Goal: Task Accomplishment & Management: Manage account settings

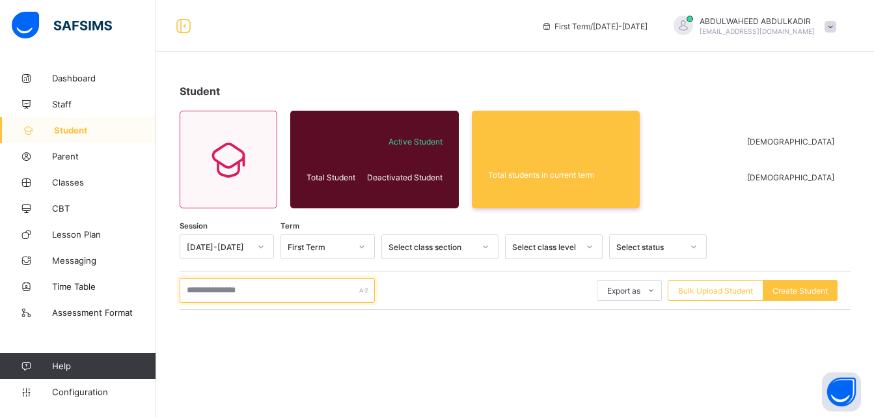
click at [299, 287] on input "text" at bounding box center [277, 290] width 195 height 25
paste input "**********"
click at [421, 289] on div "**********" at bounding box center [515, 290] width 671 height 25
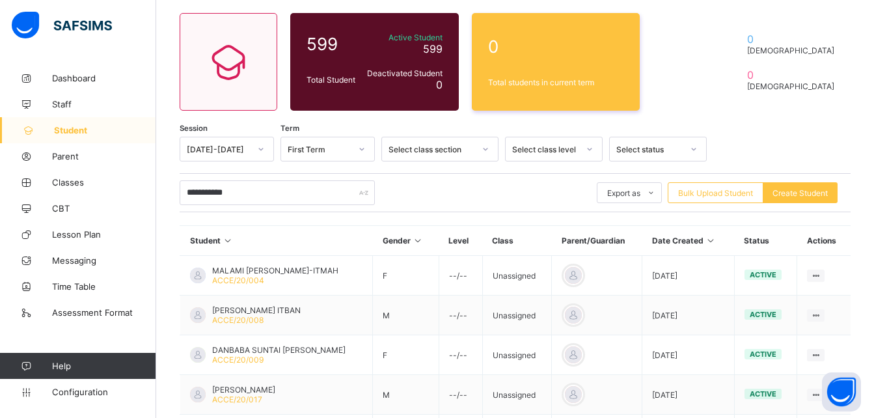
scroll to position [99, 0]
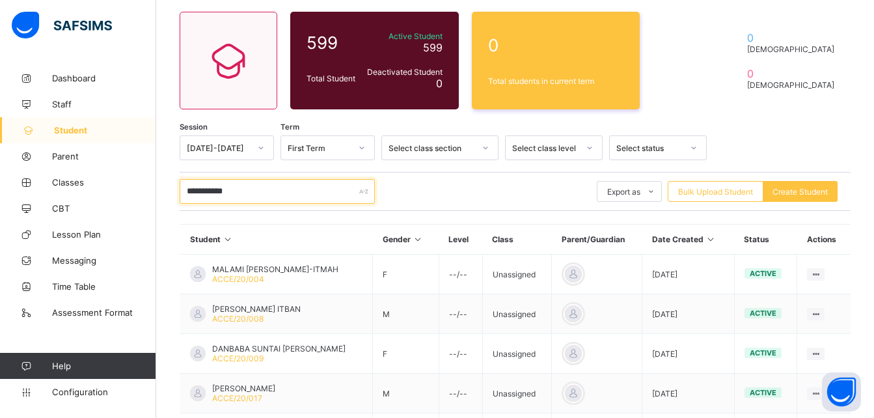
click at [270, 186] on input "**********" at bounding box center [277, 191] width 195 height 25
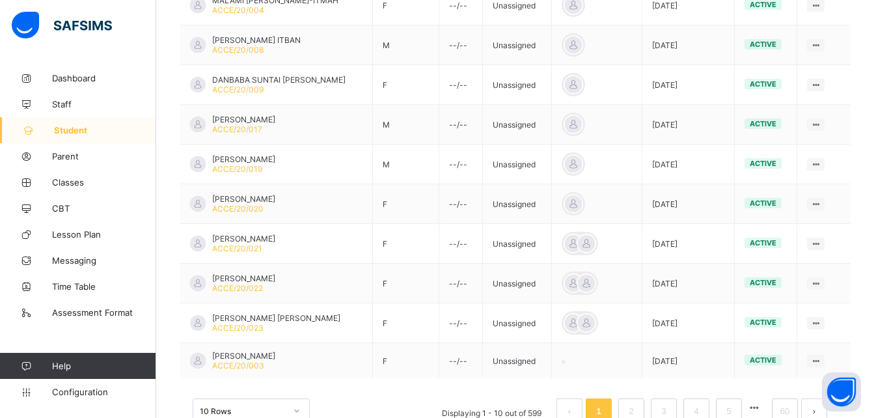
scroll to position [407, 0]
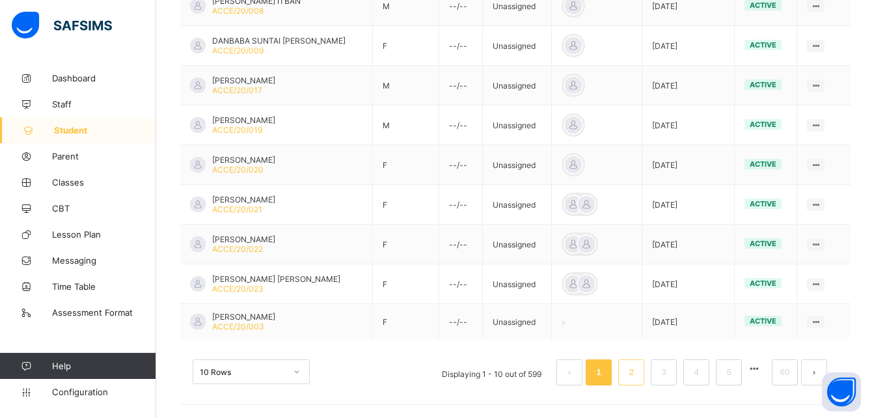
click at [637, 372] on link "2" at bounding box center [631, 372] width 12 height 17
click at [735, 373] on link "5" at bounding box center [728, 372] width 12 height 17
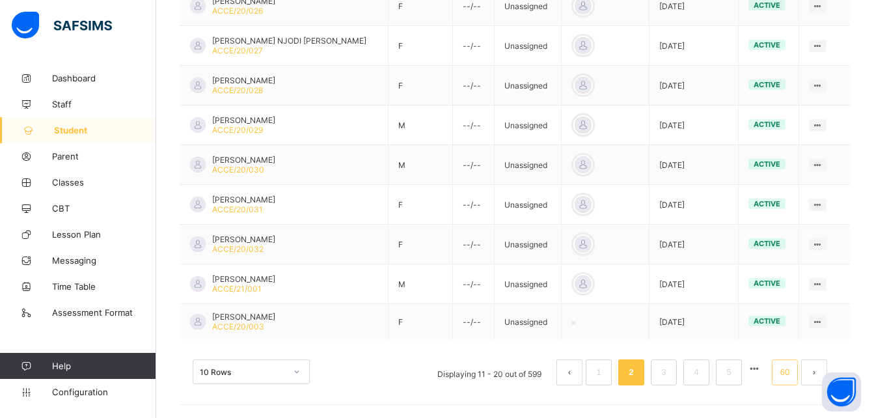
click at [793, 376] on link "60" at bounding box center [784, 372] width 17 height 17
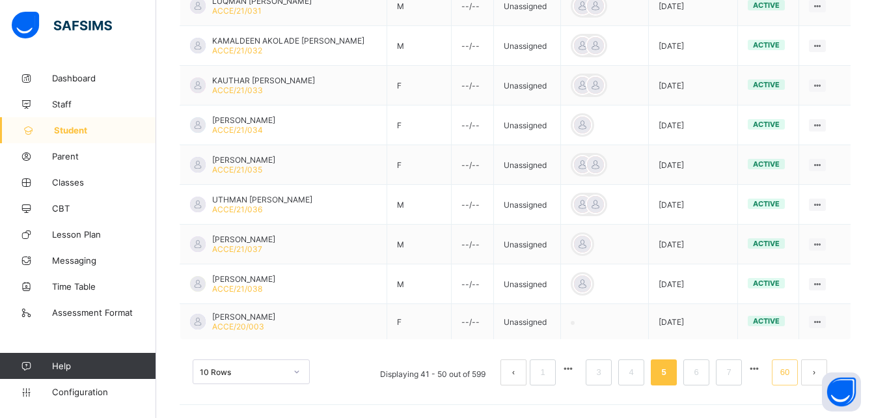
click at [793, 374] on link "60" at bounding box center [784, 372] width 17 height 17
click at [637, 370] on link "4" at bounding box center [631, 372] width 12 height 17
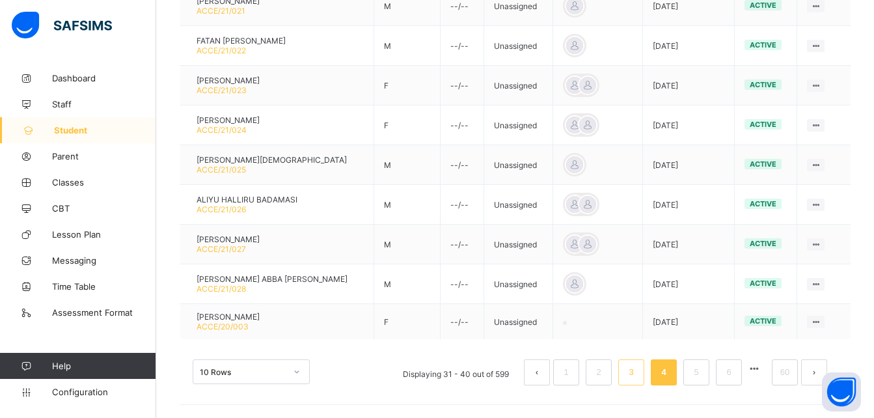
click at [637, 373] on link "3" at bounding box center [631, 372] width 12 height 17
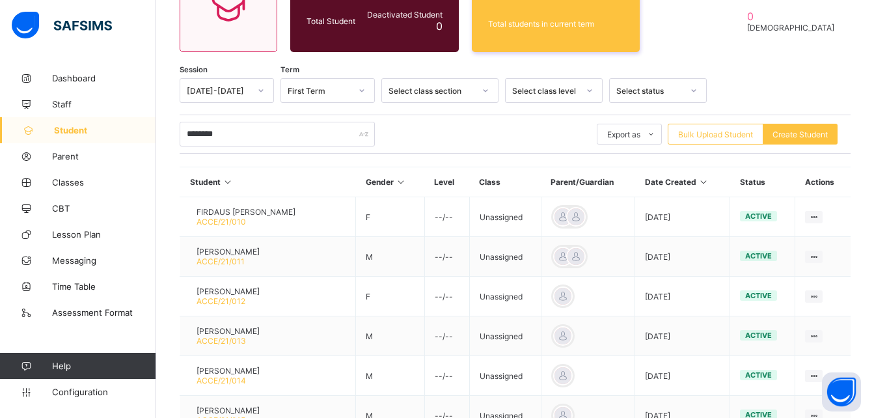
scroll to position [152, 0]
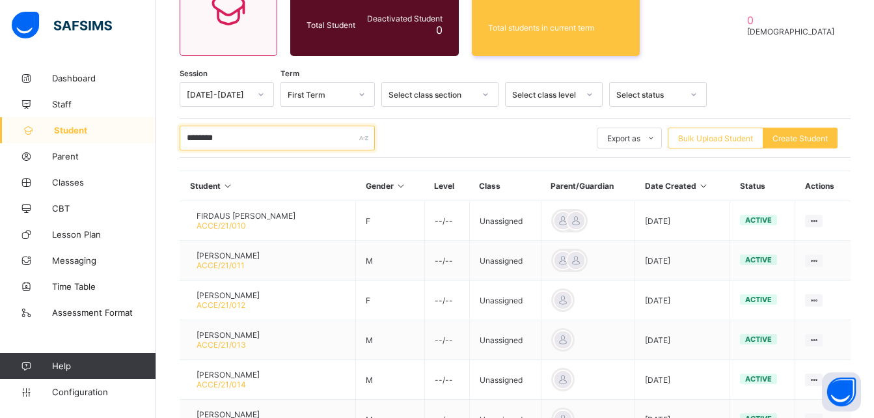
click at [238, 139] on input "********" at bounding box center [277, 138] width 195 height 25
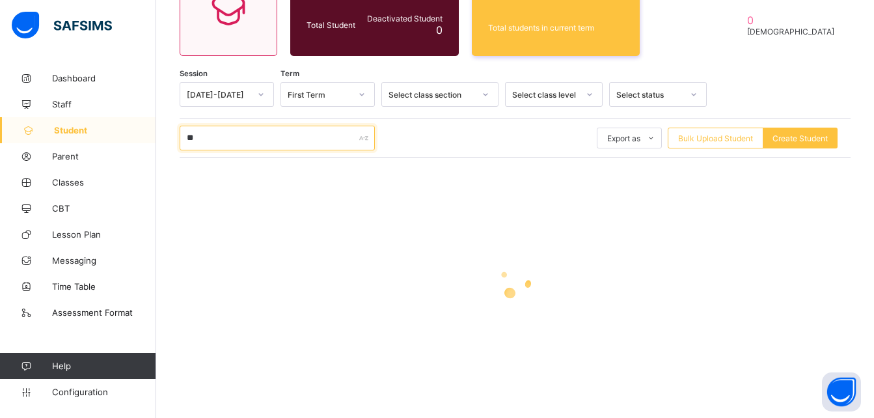
type input "*"
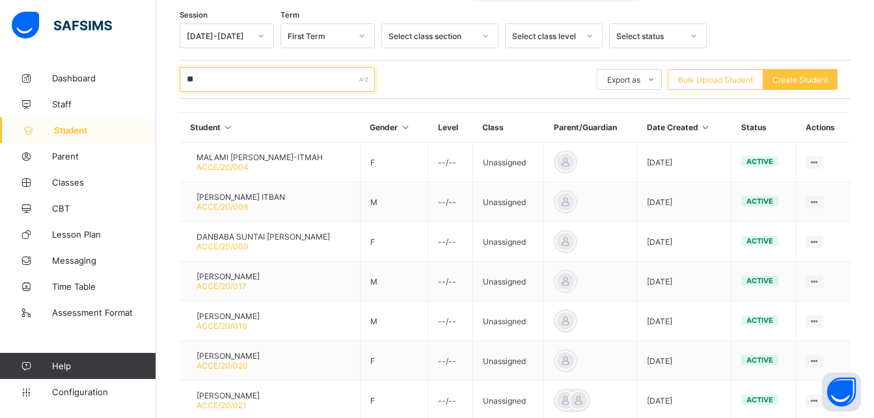
scroll to position [212, 0]
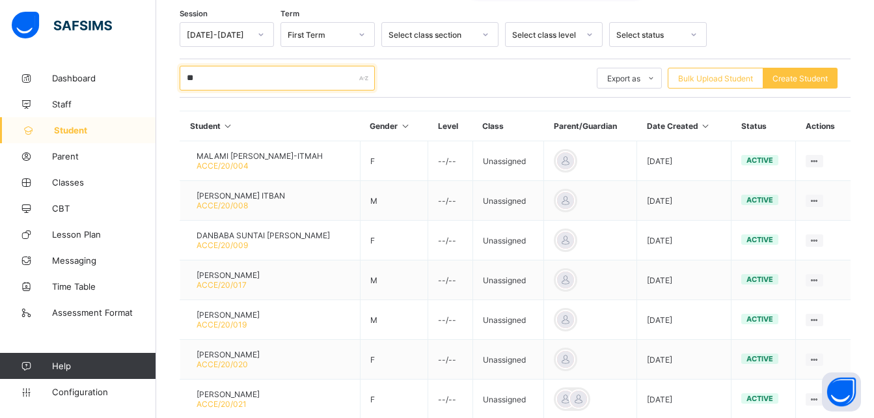
click at [266, 83] on input "**" at bounding box center [277, 78] width 195 height 25
type input "*"
click at [234, 80] on input "text" at bounding box center [277, 78] width 195 height 25
paste input "**********"
type input "*"
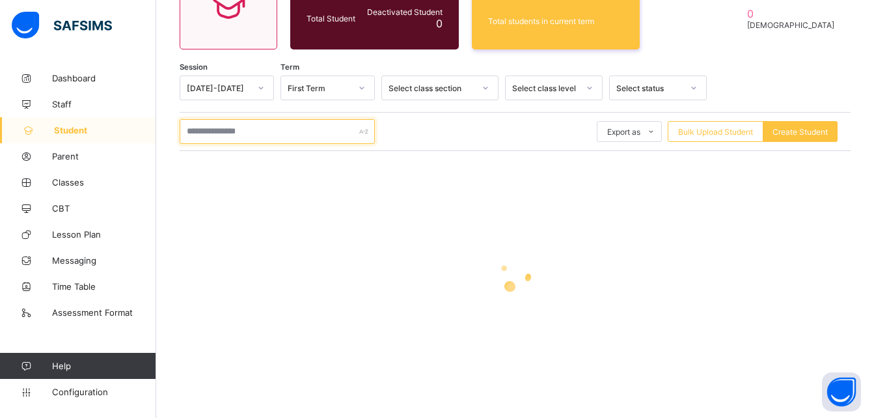
scroll to position [159, 0]
click at [308, 128] on input "text" at bounding box center [277, 131] width 195 height 25
type input "****"
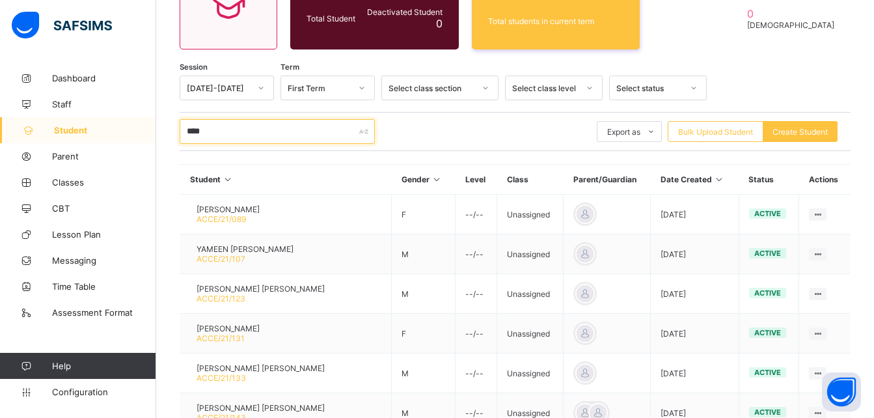
scroll to position [212, 0]
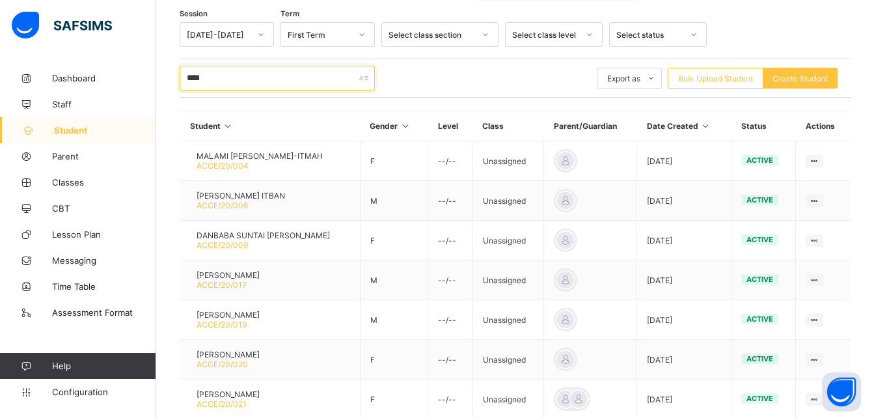
click at [363, 79] on div "****" at bounding box center [277, 78] width 195 height 25
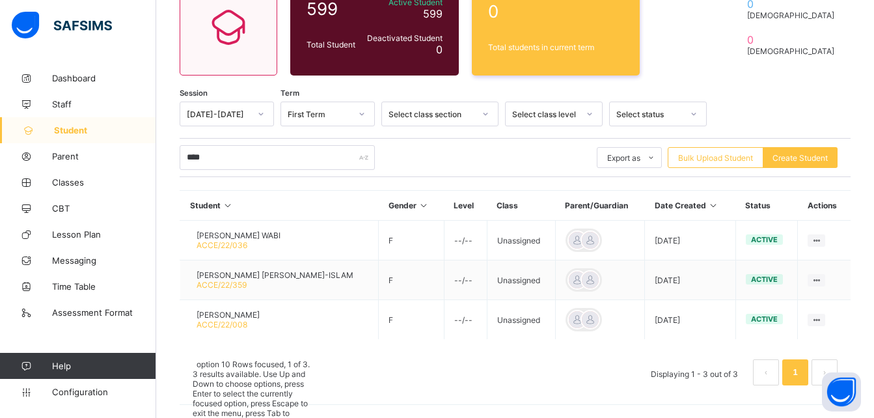
scroll to position [166, 0]
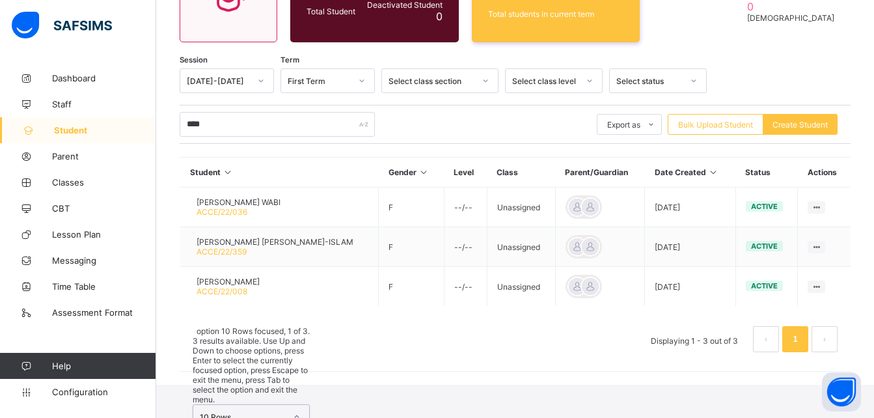
click at [297, 372] on div "option 10 Rows focused, 1 of 3. 3 results available. Use Up and Down to choose …" at bounding box center [251, 407] width 117 height 163
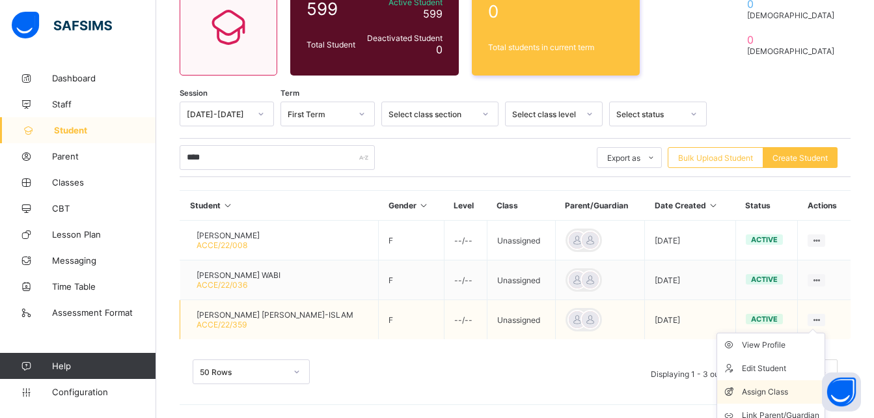
click at [785, 391] on div "Assign Class" at bounding box center [780, 391] width 77 height 13
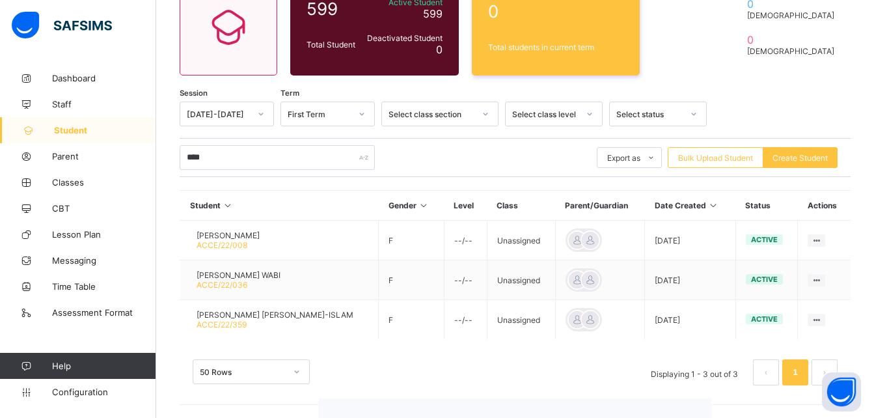
type input "*"
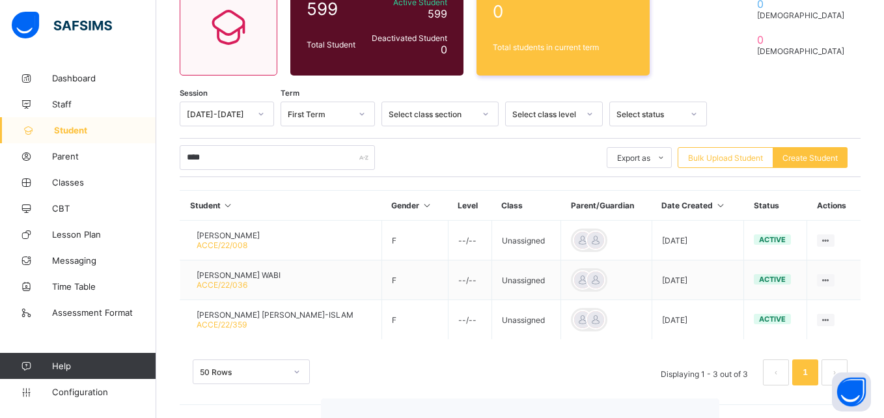
type input "**"
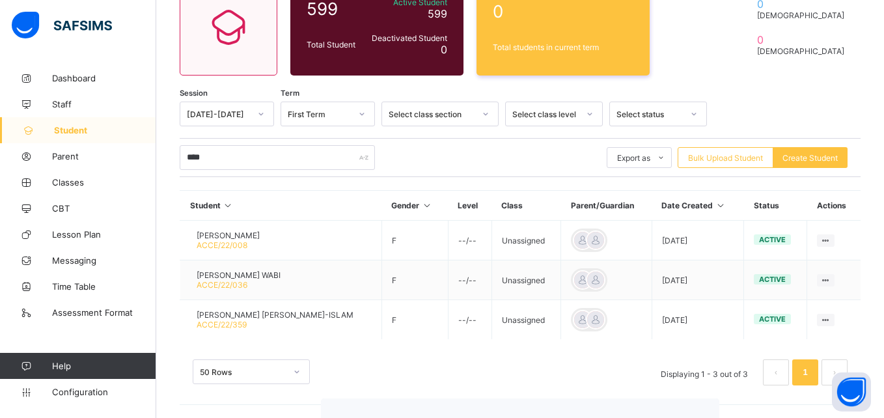
click at [694, 411] on div "×" at bounding box center [700, 422] width 12 height 22
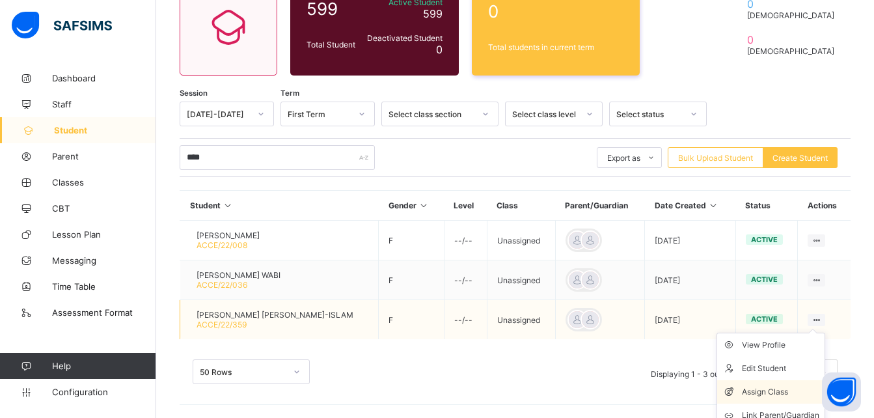
click at [773, 393] on div "Assign Class" at bounding box center [780, 391] width 77 height 13
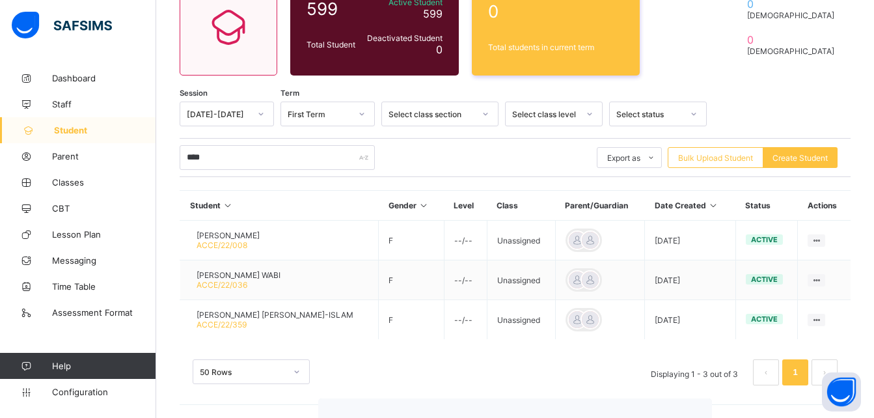
click at [687, 411] on div "×" at bounding box center [693, 422] width 12 height 22
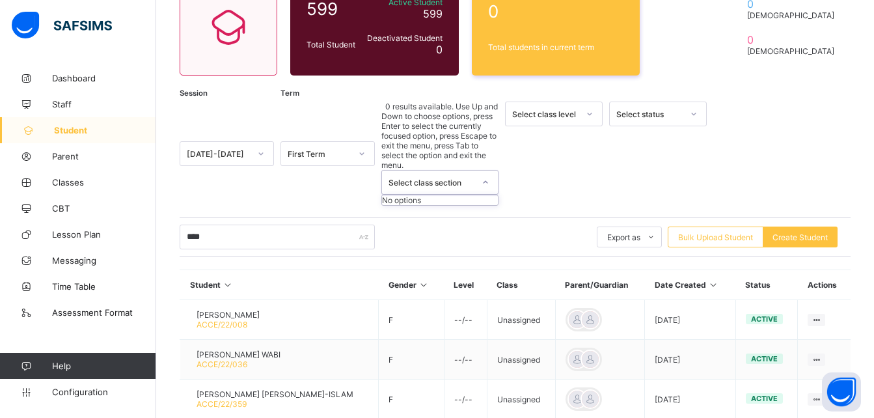
click at [470, 178] on div "Select class section" at bounding box center [432, 183] width 86 height 10
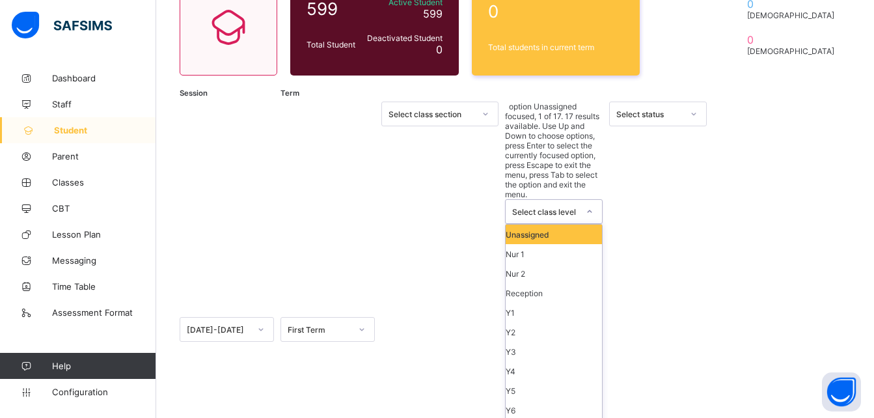
click at [546, 207] on div "Select class level" at bounding box center [545, 212] width 66 height 10
click at [538, 303] on div "Y1" at bounding box center [554, 313] width 96 height 20
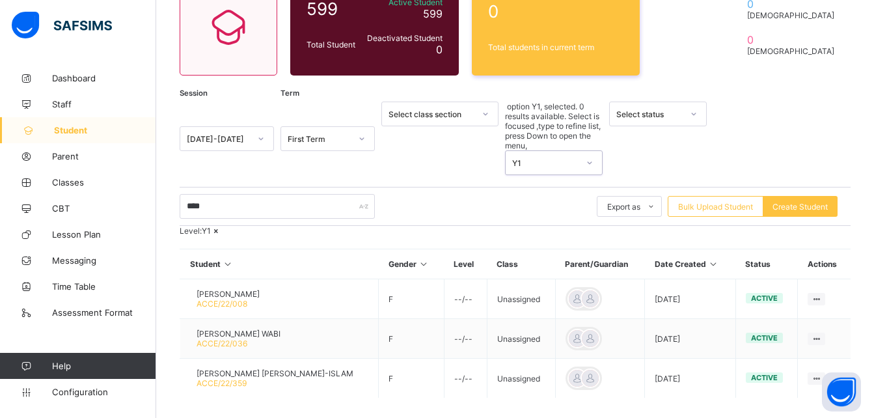
scroll to position [178, 0]
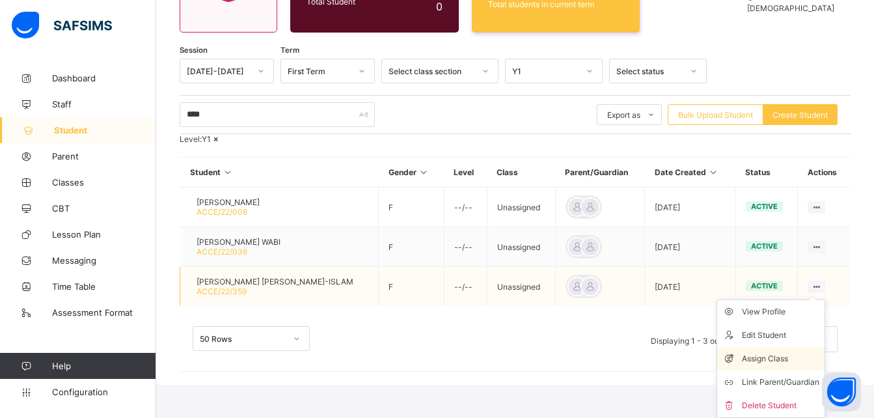
click at [775, 365] on div "Assign Class" at bounding box center [780, 358] width 77 height 13
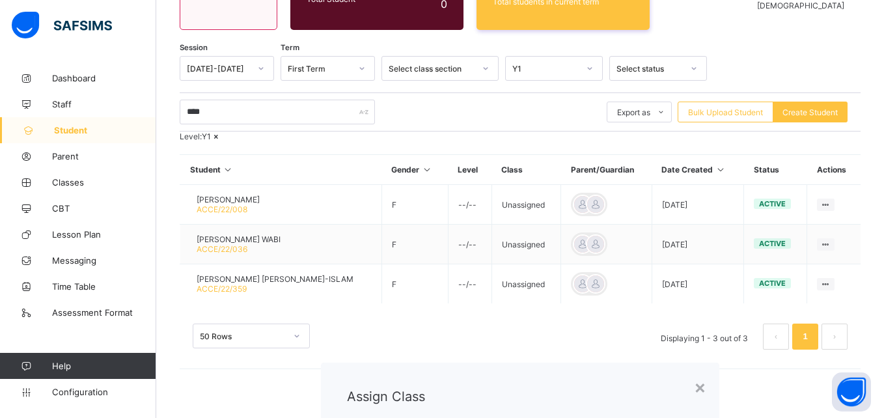
type input "**"
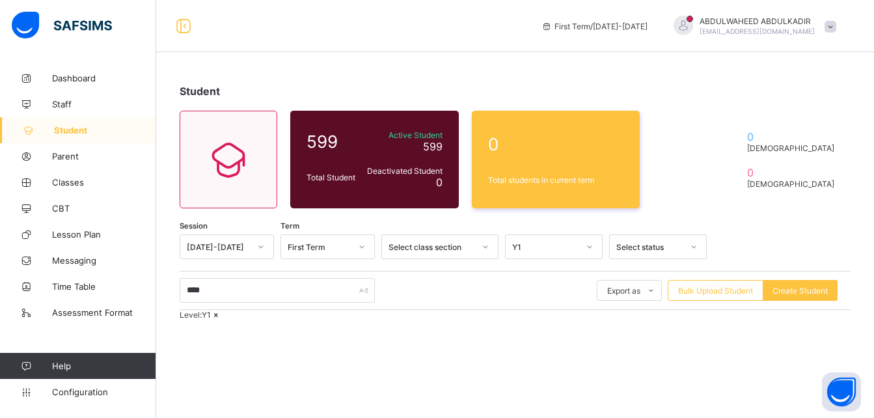
click at [650, 250] on div "Select status" at bounding box center [649, 247] width 66 height 10
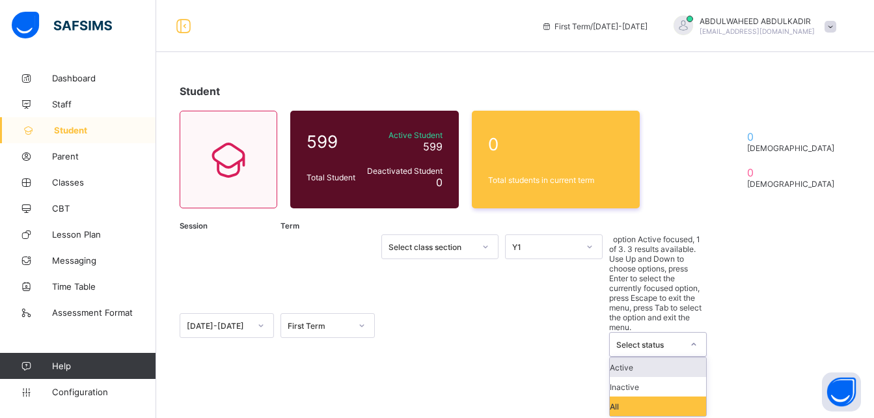
click at [475, 249] on div at bounding box center [485, 246] width 22 height 21
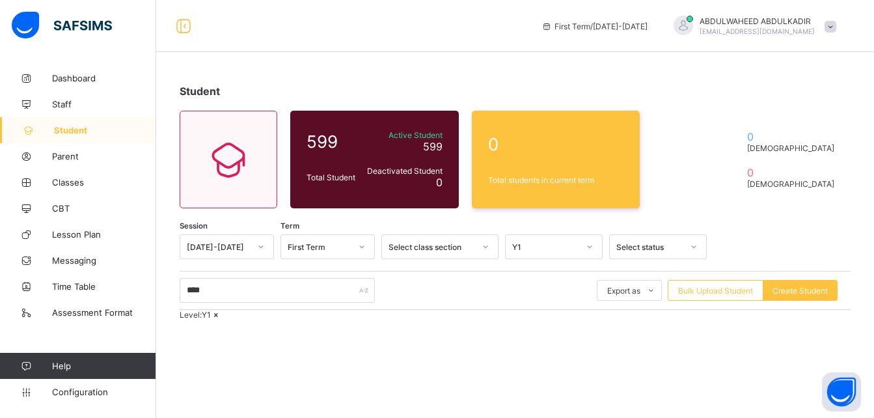
click at [514, 320] on div "Level: Y1" at bounding box center [515, 315] width 671 height 10
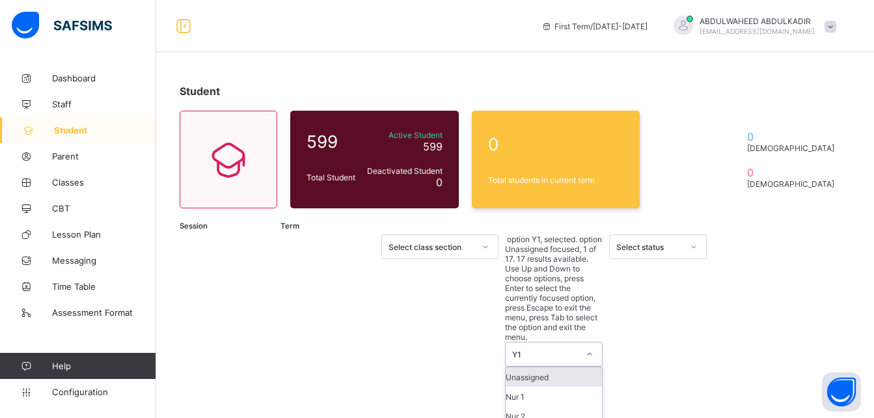
scroll to position [48, 0]
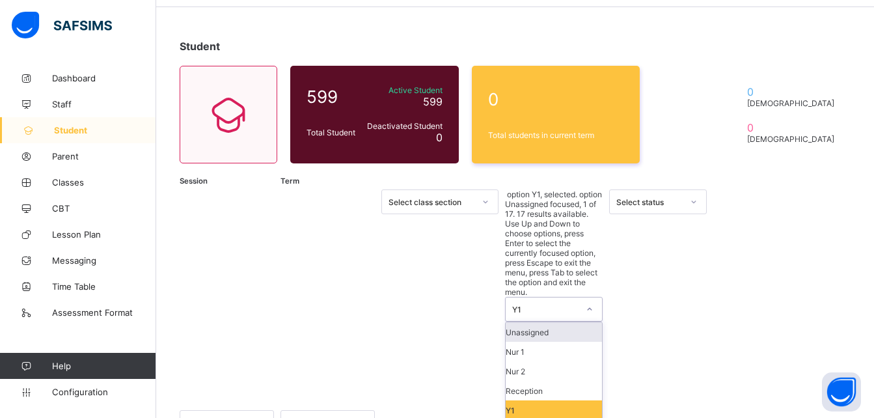
click at [581, 247] on div "option Y1, selected. option Unassigned focused, 1 of 17. 17 results available. …" at bounding box center [554, 421] width 98 height 465
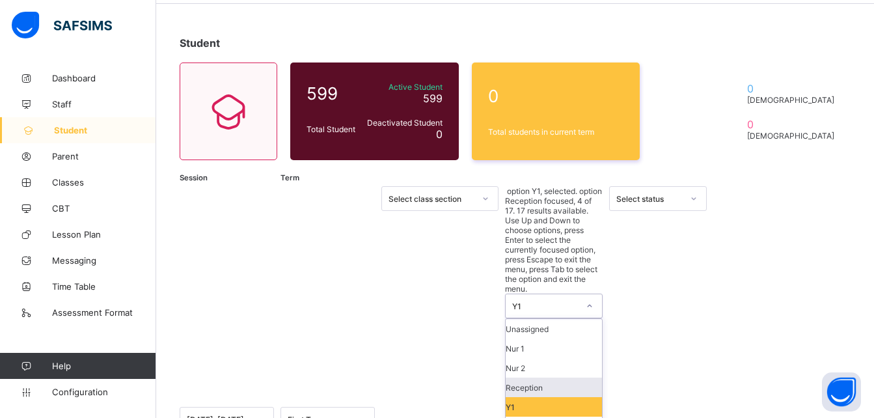
scroll to position [0, 0]
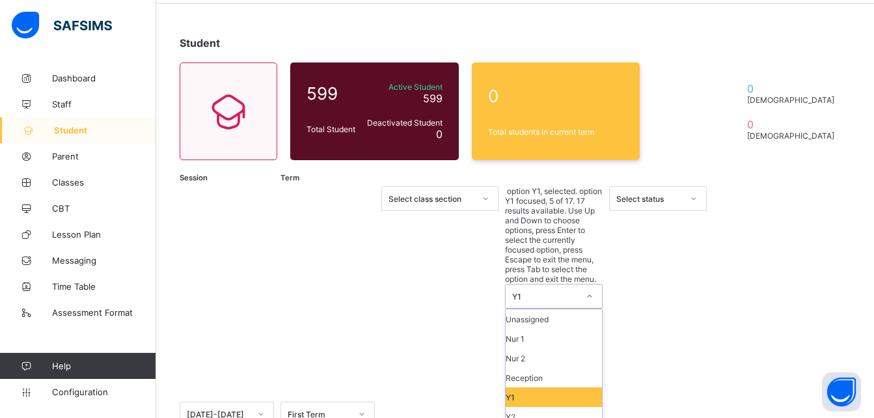
click at [546, 387] on div "Y1" at bounding box center [554, 397] width 96 height 20
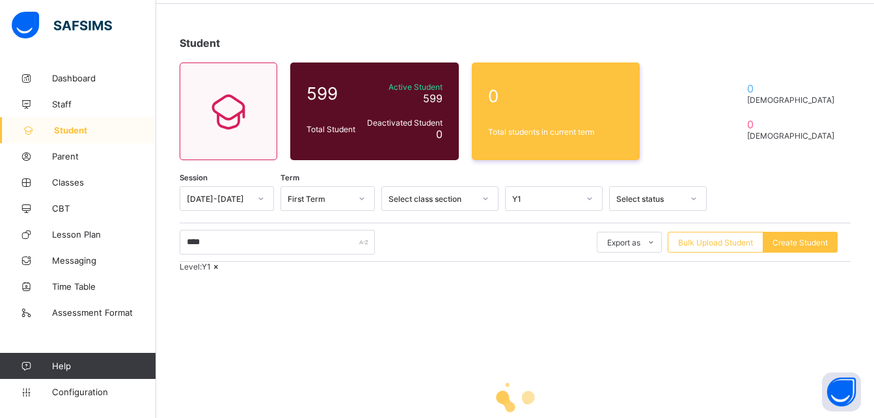
click at [222, 271] on icon at bounding box center [216, 267] width 11 height 10
click at [71, 134] on span "Student" at bounding box center [105, 130] width 102 height 10
click at [73, 130] on span "Student" at bounding box center [105, 130] width 102 height 10
click at [73, 81] on span "Dashboard" at bounding box center [104, 78] width 104 height 10
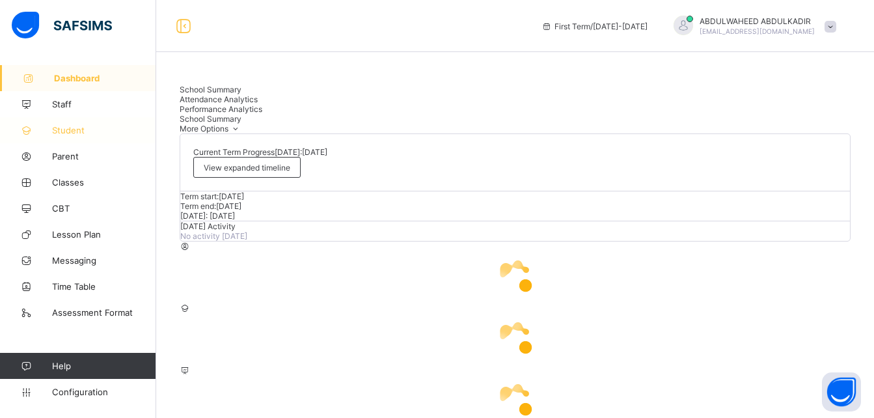
click at [74, 133] on span "Student" at bounding box center [104, 130] width 104 height 10
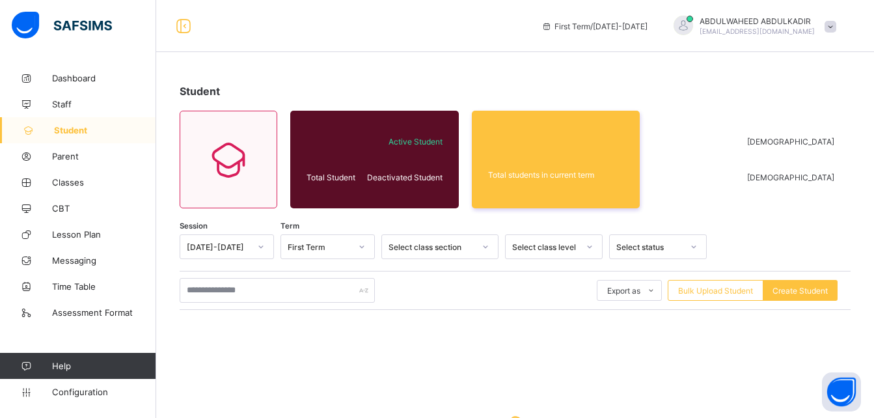
click at [74, 124] on link "Student" at bounding box center [78, 130] width 156 height 26
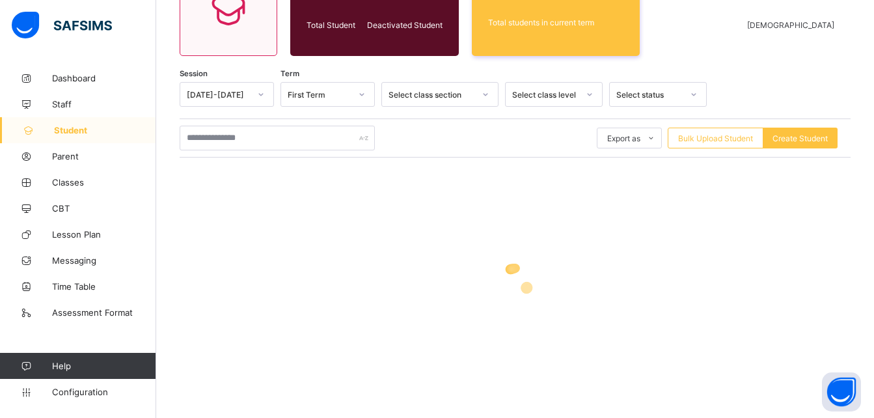
scroll to position [151, 0]
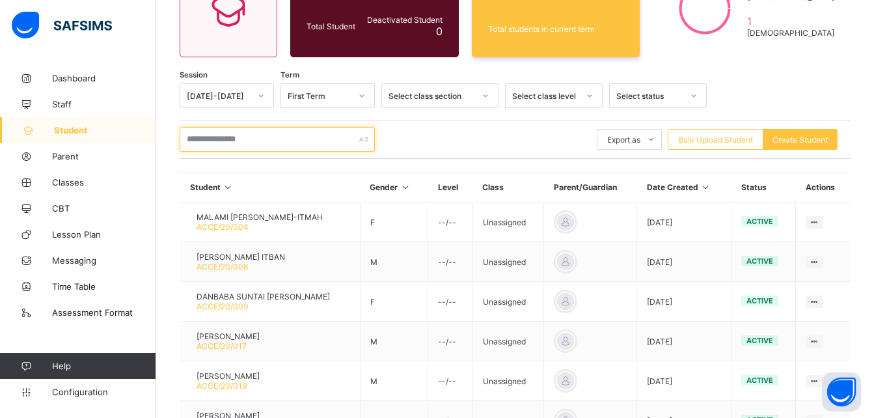
click at [281, 137] on input "text" at bounding box center [277, 139] width 195 height 25
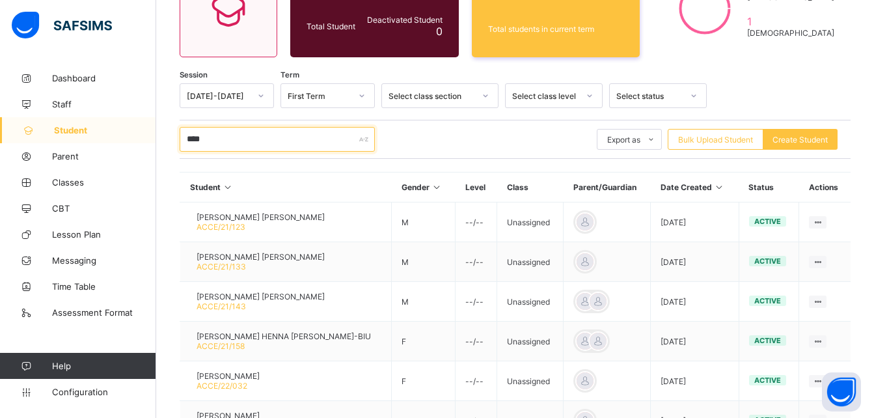
click at [323, 133] on input "****" at bounding box center [277, 139] width 195 height 25
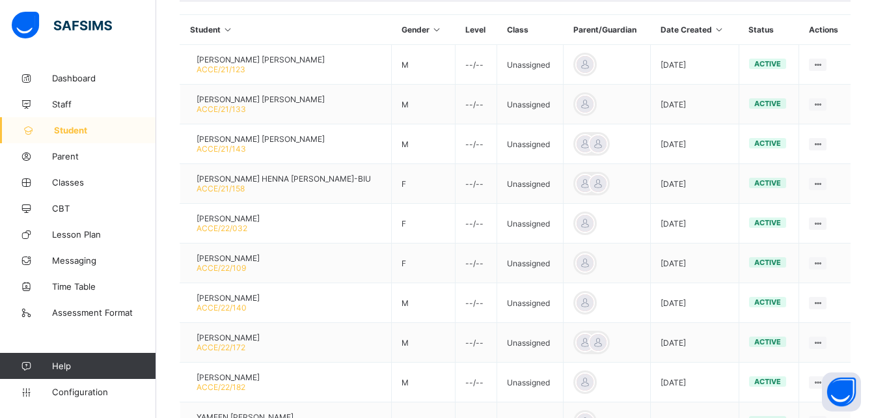
scroll to position [411, 0]
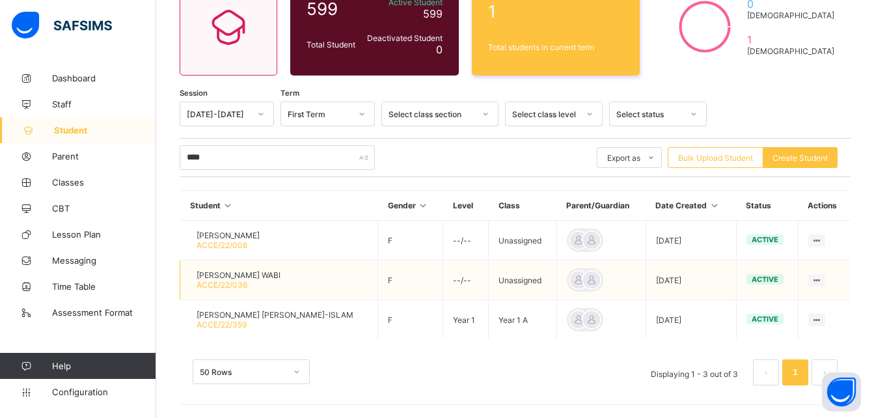
scroll to position [133, 0]
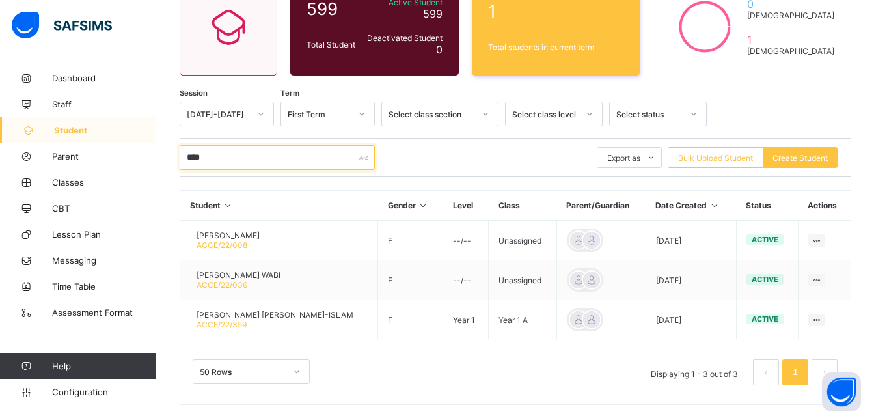
click at [251, 160] on input "****" at bounding box center [277, 157] width 195 height 25
type input "*"
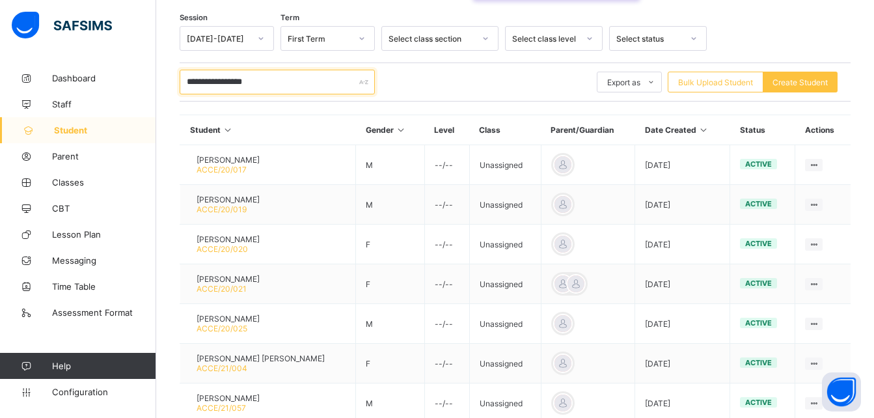
scroll to position [204, 0]
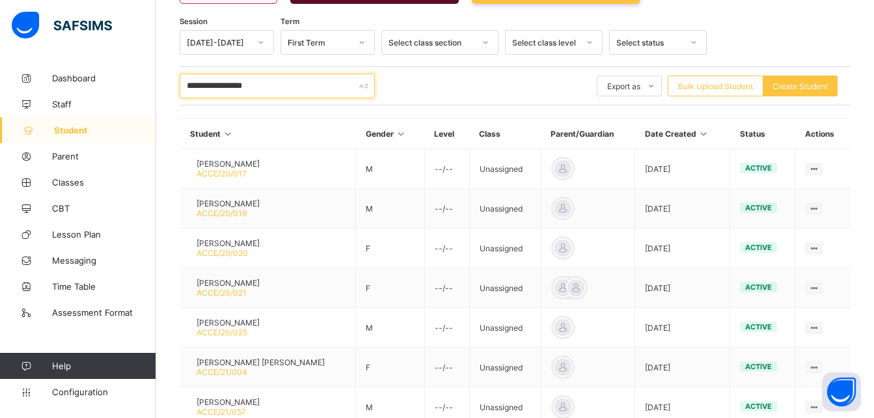
click at [222, 85] on input "**********" at bounding box center [277, 86] width 195 height 25
click at [324, 89] on input "**********" at bounding box center [277, 86] width 195 height 25
type input "*"
paste input "**********"
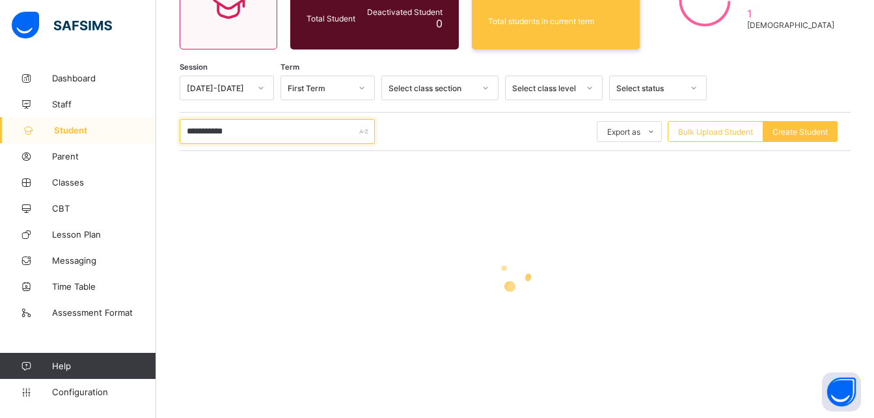
scroll to position [159, 0]
click at [185, 128] on input "**********" at bounding box center [277, 131] width 195 height 25
click at [247, 132] on input "**********" at bounding box center [277, 131] width 195 height 25
type input "*"
type input "*******"
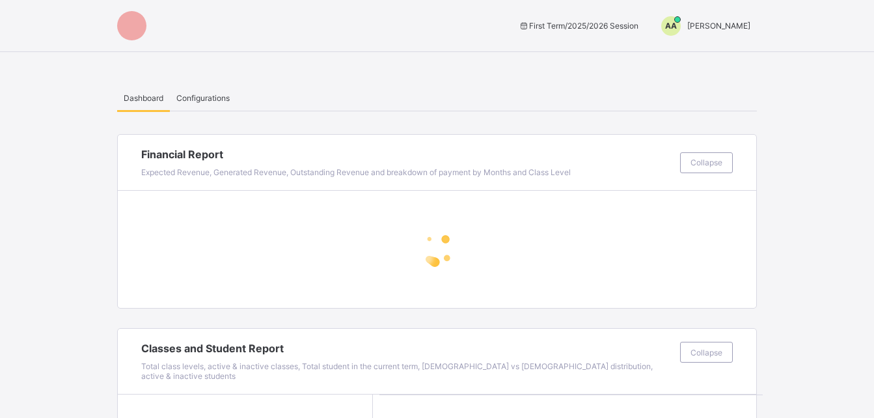
click at [687, 25] on span "[PERSON_NAME]" at bounding box center [718, 26] width 63 height 10
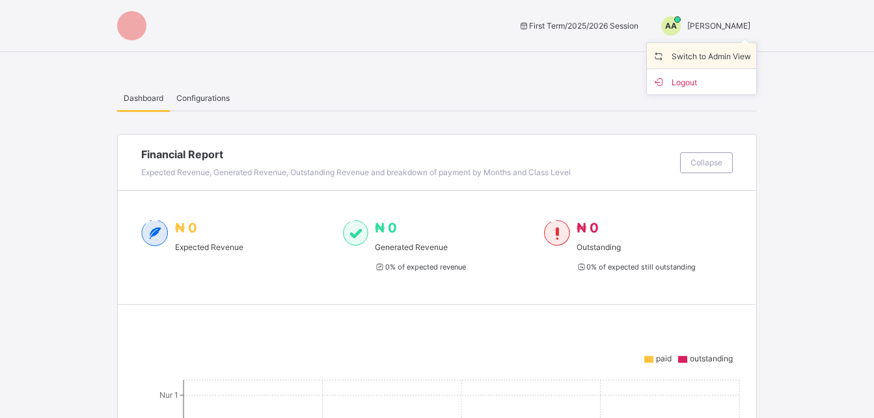
click at [697, 55] on span "Switch to Admin View" at bounding box center [701, 55] width 99 height 15
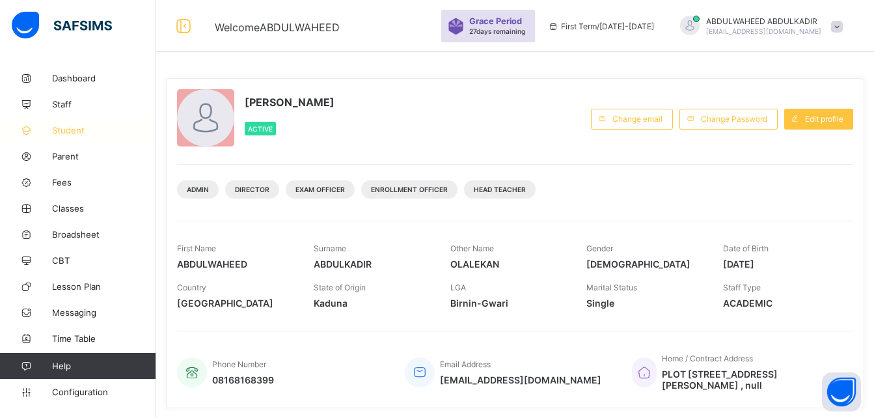
click at [89, 127] on span "Student" at bounding box center [104, 130] width 104 height 10
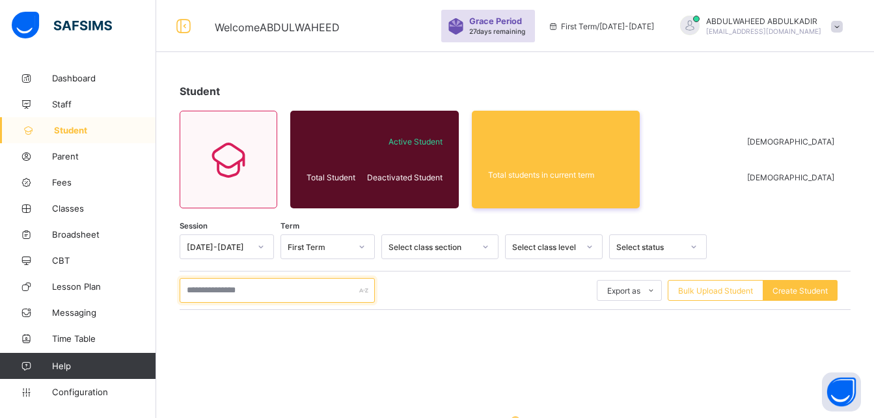
click at [314, 297] on input "text" at bounding box center [277, 290] width 195 height 25
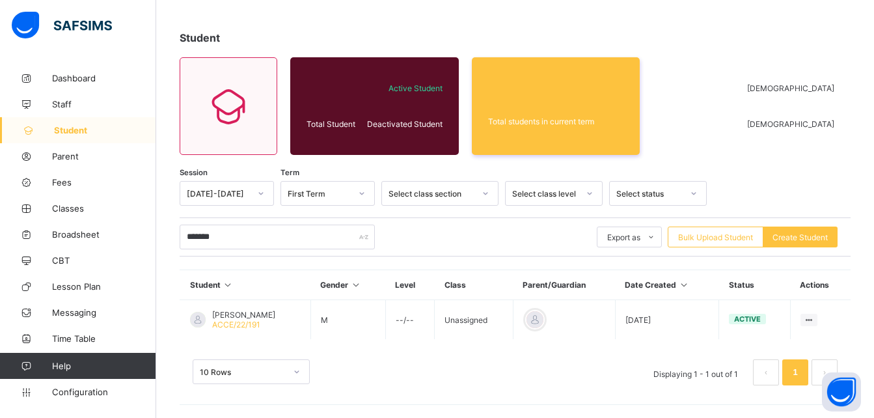
scroll to position [53, 0]
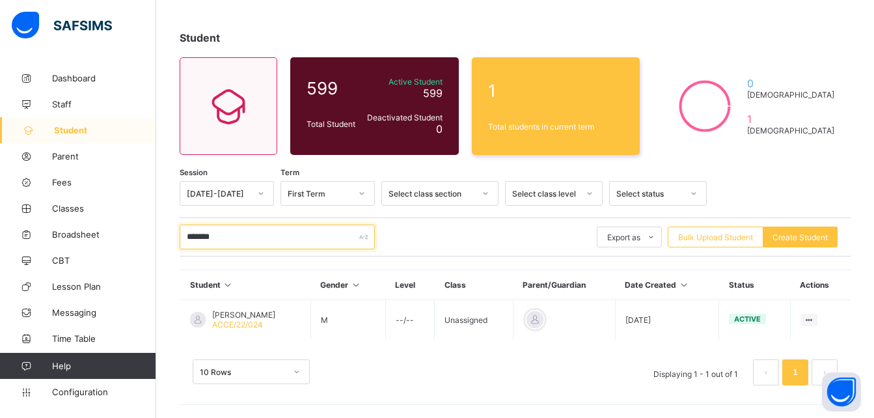
click at [265, 230] on input "*******" at bounding box center [277, 237] width 195 height 25
type input "*"
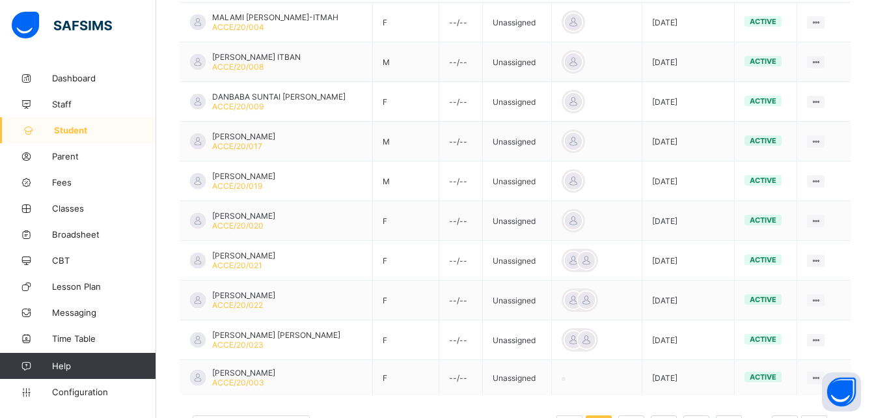
scroll to position [407, 0]
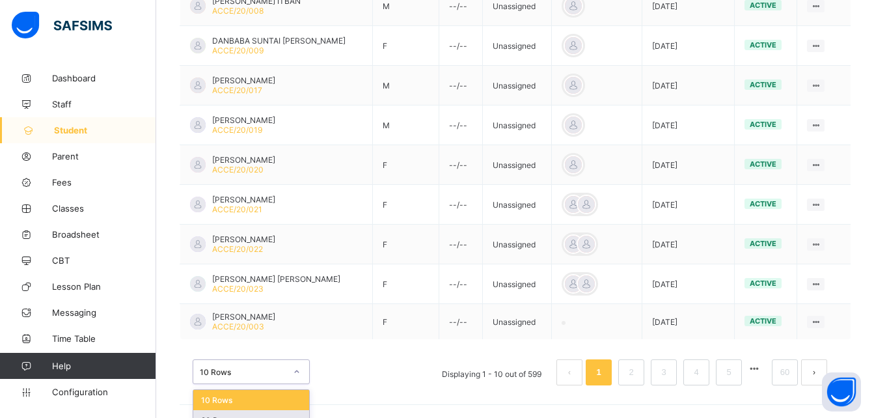
click at [250, 378] on div "option 20 Rows focused, 2 of 3. 3 results available. Use Up and Down to choose …" at bounding box center [251, 371] width 117 height 25
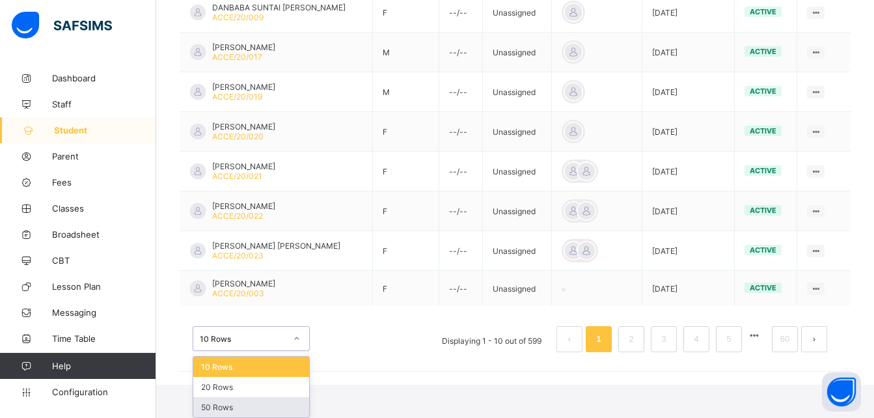
click at [234, 411] on div "50 Rows" at bounding box center [251, 407] width 116 height 20
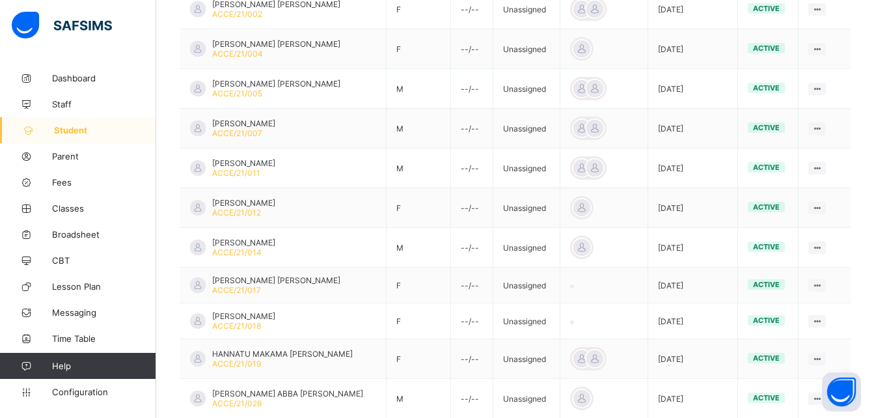
scroll to position [0, 0]
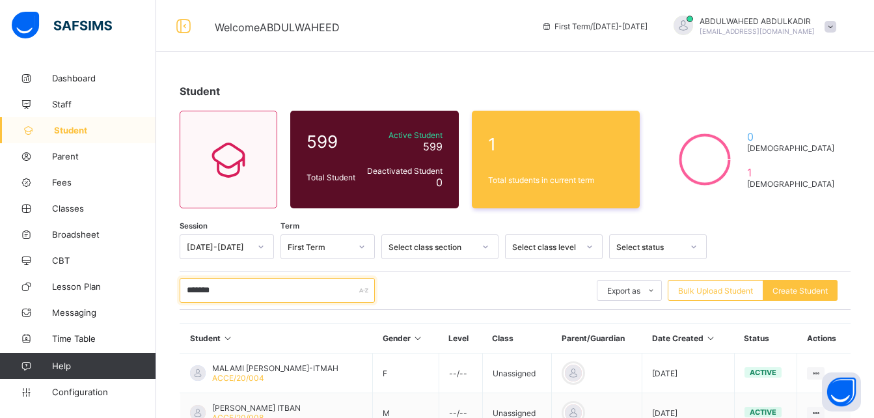
click at [259, 286] on input "*******" at bounding box center [277, 290] width 195 height 25
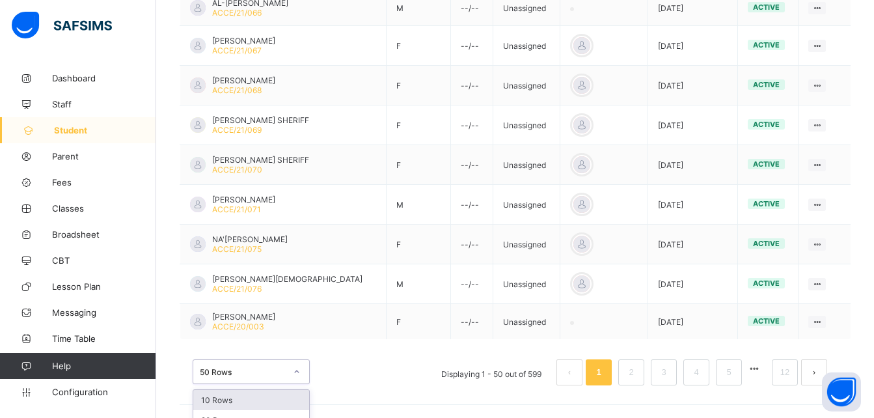
scroll to position [2009, 0]
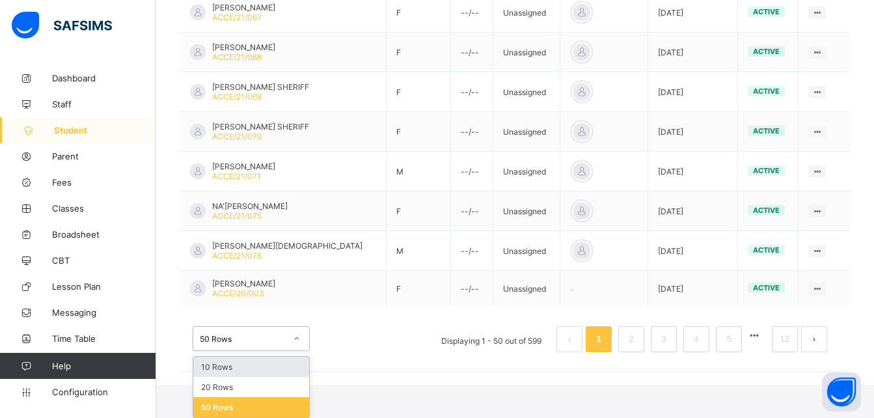
click at [297, 351] on div "option 10 Rows focused, 1 of 3. 3 results available. Use Up and Down to choose …" at bounding box center [251, 338] width 117 height 25
click at [245, 409] on div "50 Rows" at bounding box center [251, 407] width 116 height 20
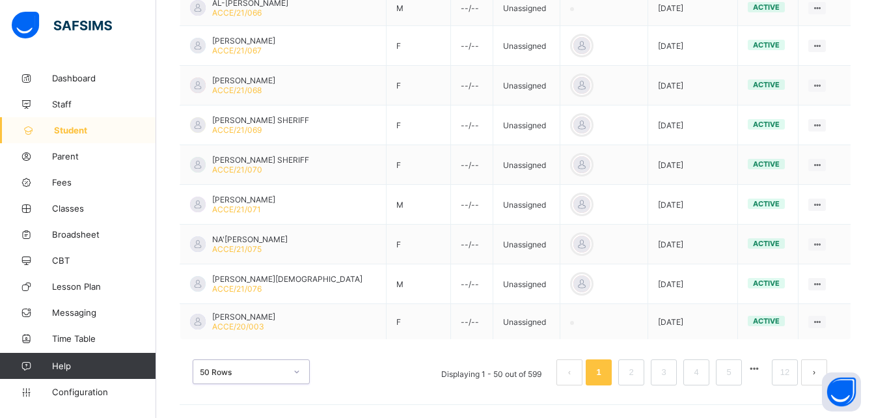
scroll to position [1975, 0]
click at [763, 369] on button "button" at bounding box center [754, 368] width 17 height 11
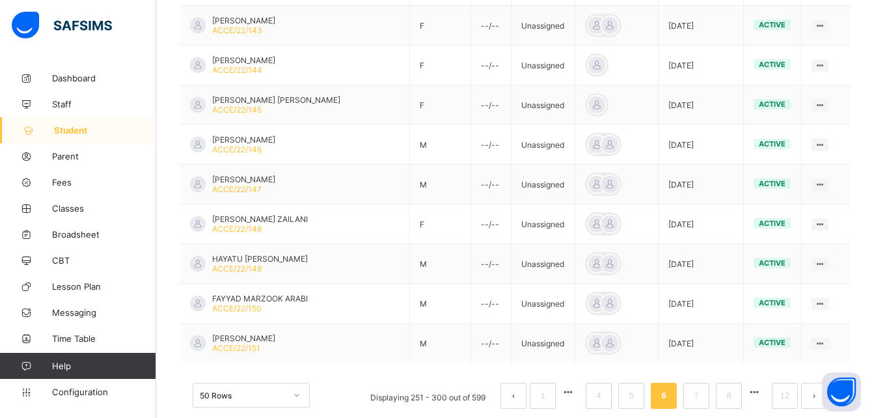
click at [763, 391] on button "button" at bounding box center [754, 392] width 17 height 11
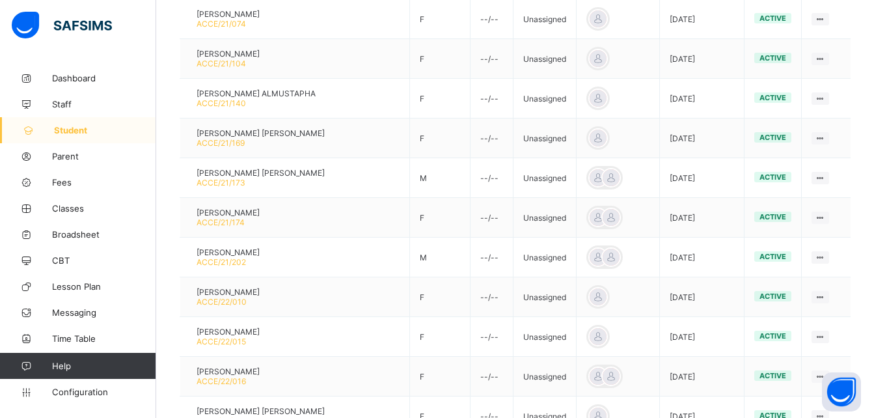
scroll to position [0, 0]
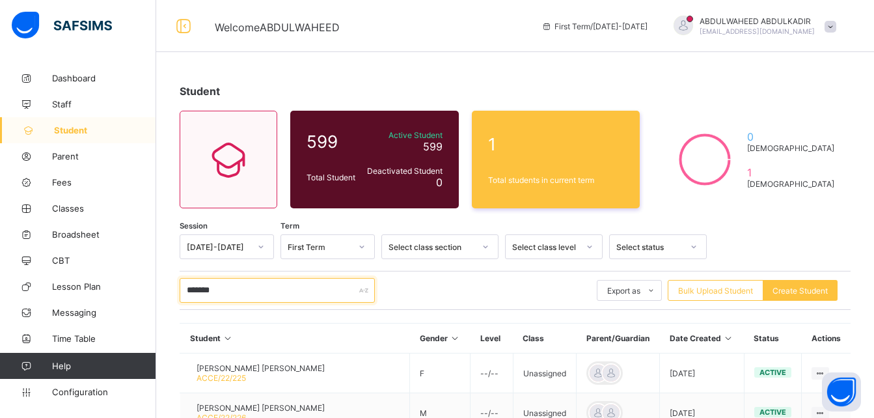
click at [235, 288] on input "*******" at bounding box center [277, 290] width 195 height 25
type input "*"
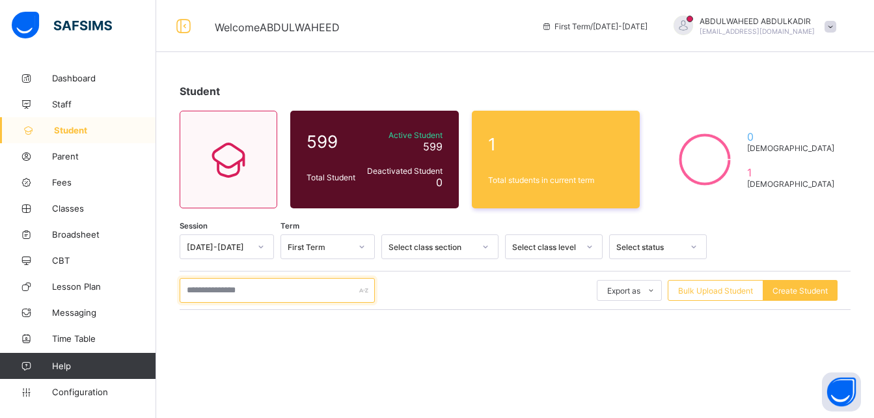
paste input "**********"
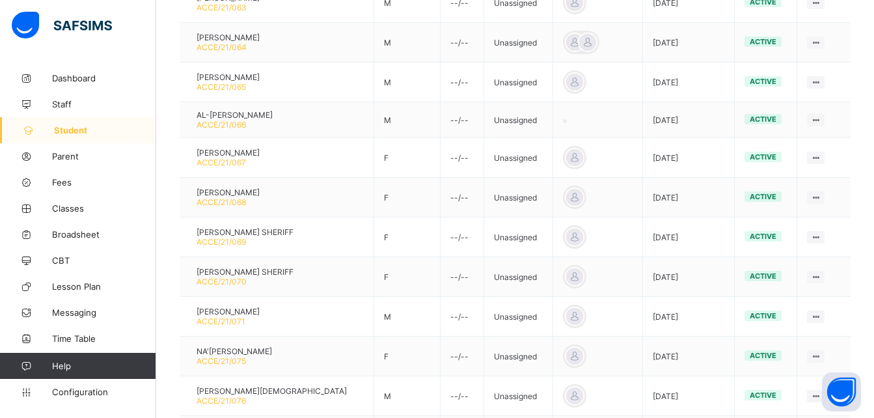
scroll to position [1975, 0]
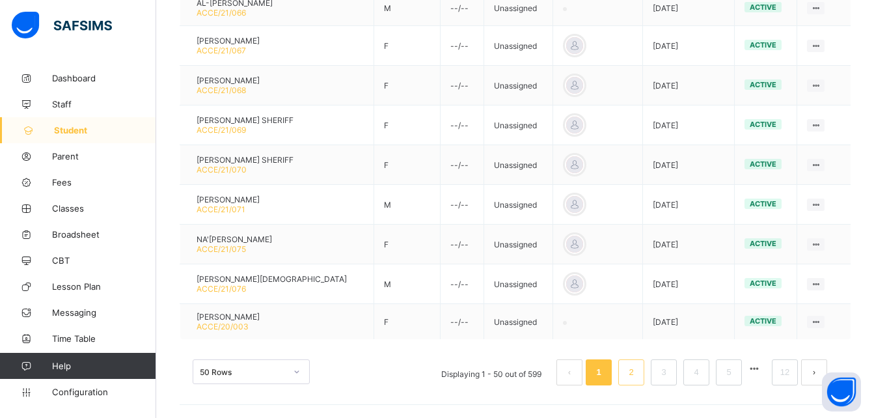
click at [637, 372] on link "2" at bounding box center [631, 372] width 12 height 17
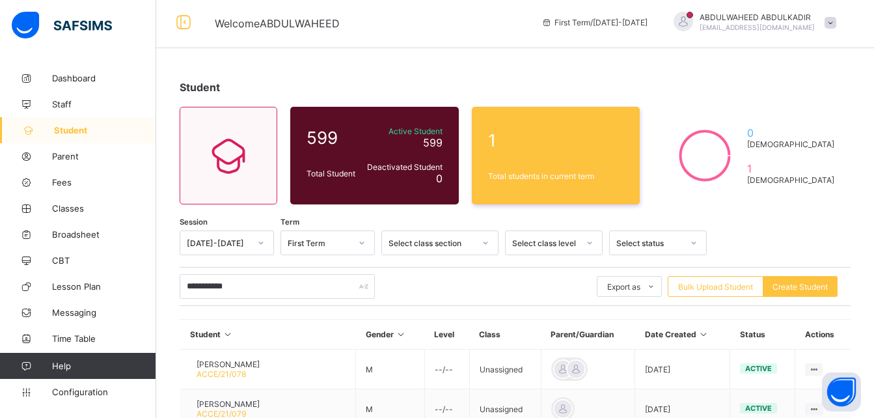
scroll to position [0, 0]
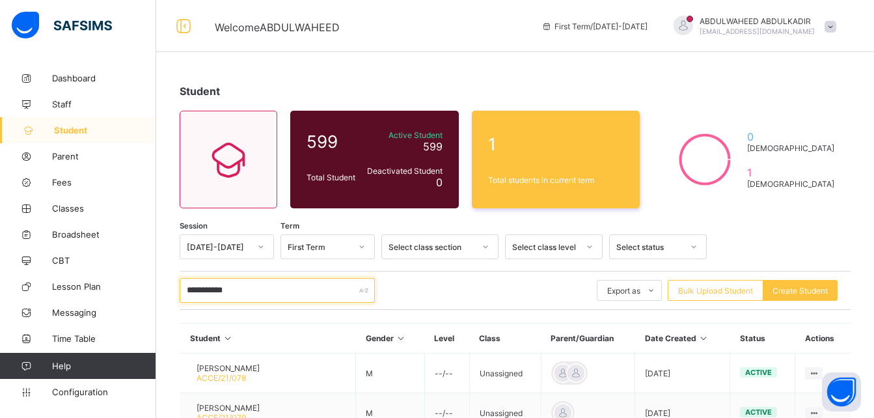
click at [310, 294] on input "**********" at bounding box center [277, 290] width 195 height 25
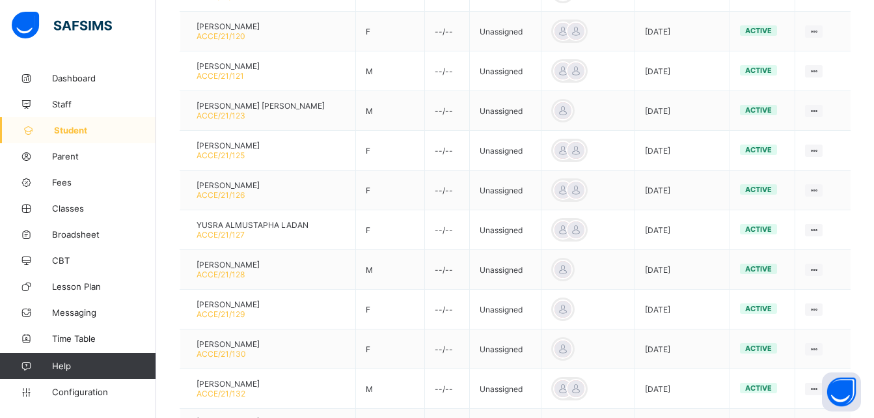
scroll to position [1979, 0]
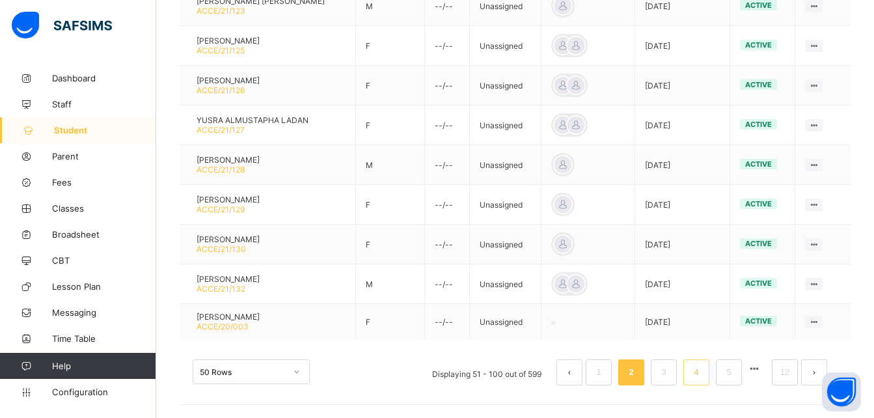
click at [702, 373] on link "4" at bounding box center [696, 372] width 12 height 17
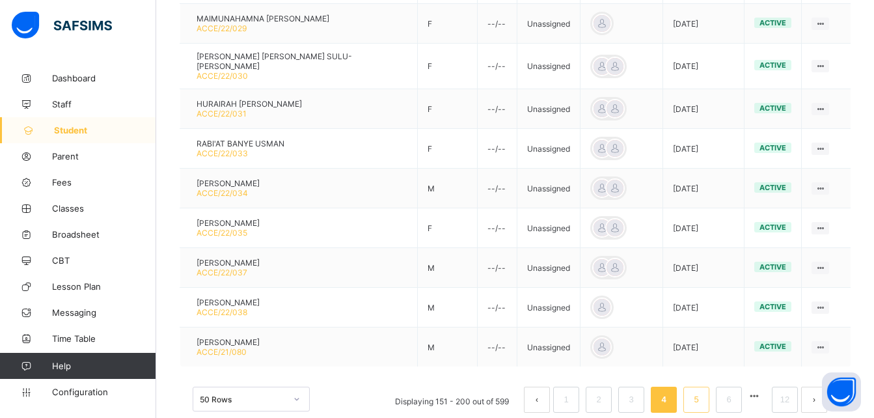
click at [702, 391] on link "5" at bounding box center [696, 399] width 12 height 17
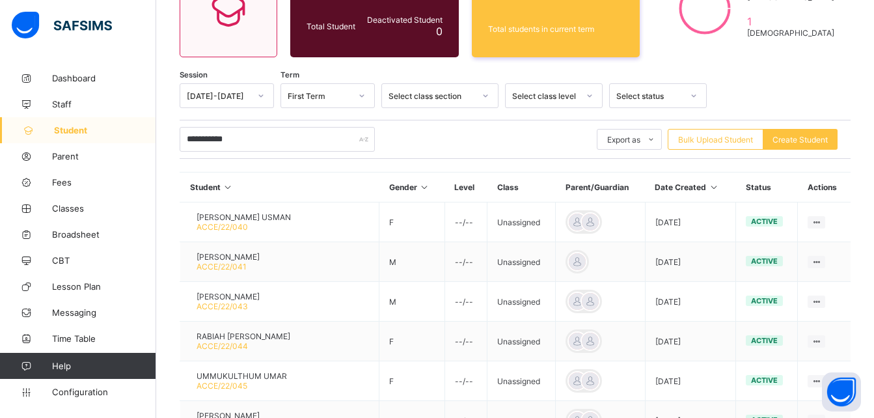
scroll to position [0, 0]
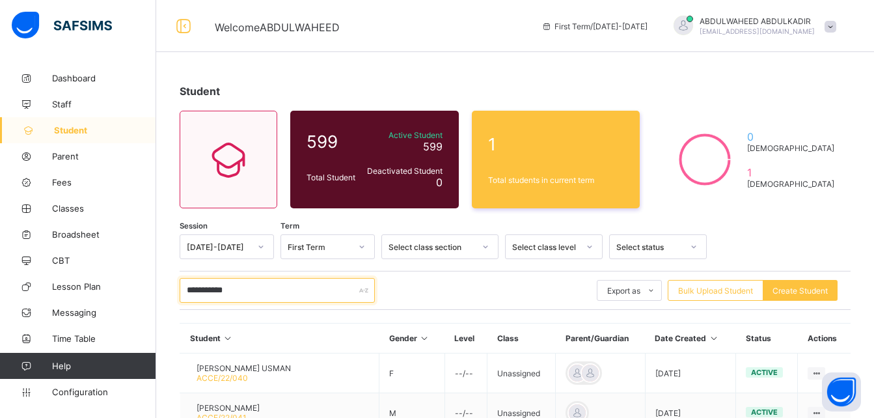
click at [305, 296] on input "**********" at bounding box center [277, 290] width 195 height 25
type input "*"
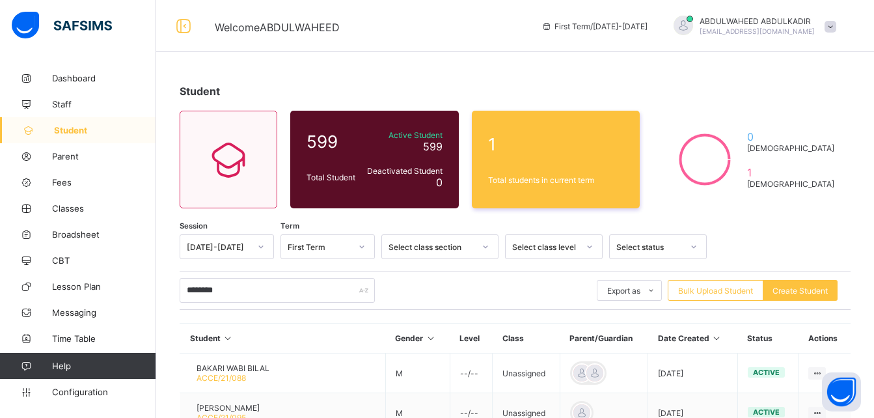
click at [366, 288] on div "********" at bounding box center [277, 290] width 195 height 25
click at [278, 292] on input "********" at bounding box center [277, 290] width 195 height 25
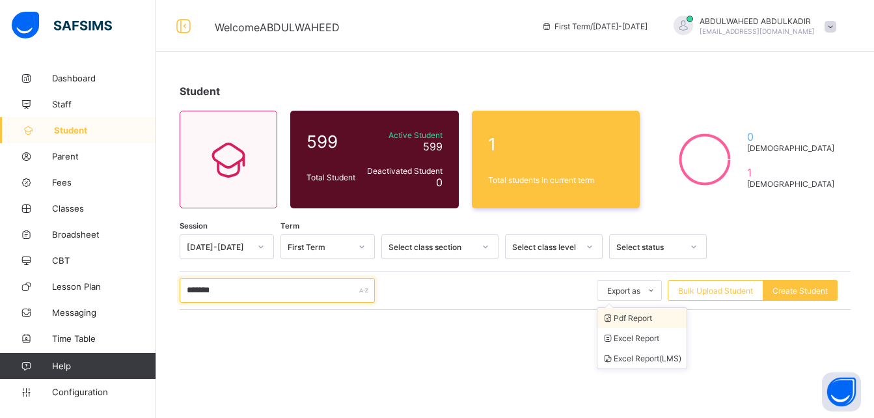
type input "*******"
click at [650, 319] on li "Pdf Report" at bounding box center [641, 318] width 89 height 20
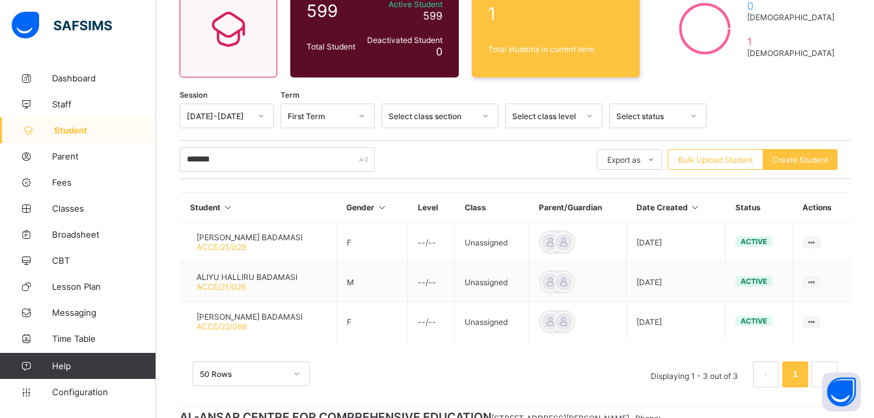
scroll to position [133, 0]
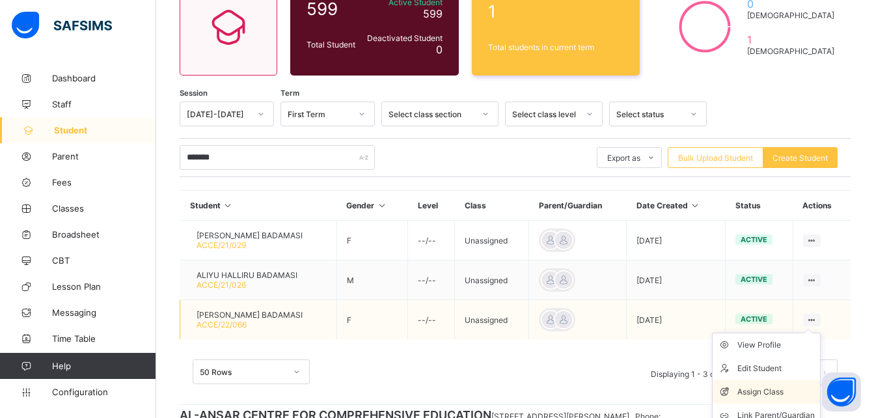
click at [775, 392] on div "Assign Class" at bounding box center [775, 391] width 77 height 13
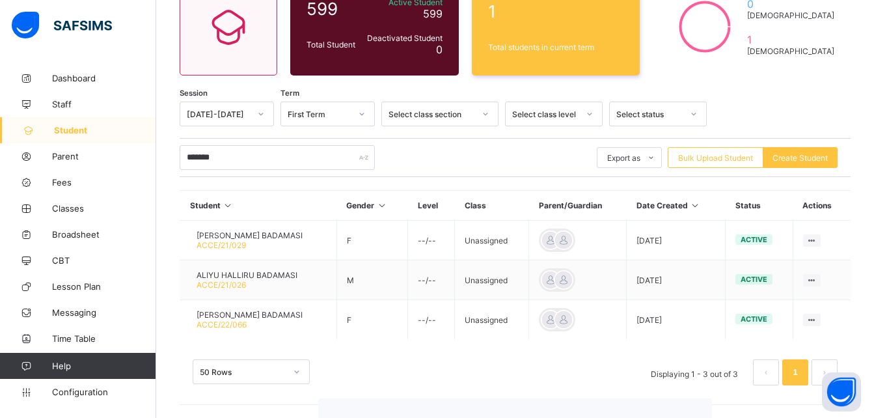
scroll to position [0, 0]
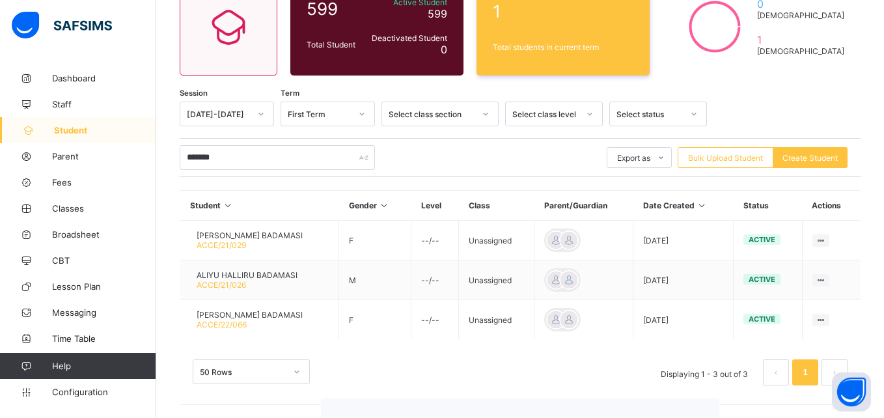
type input "**"
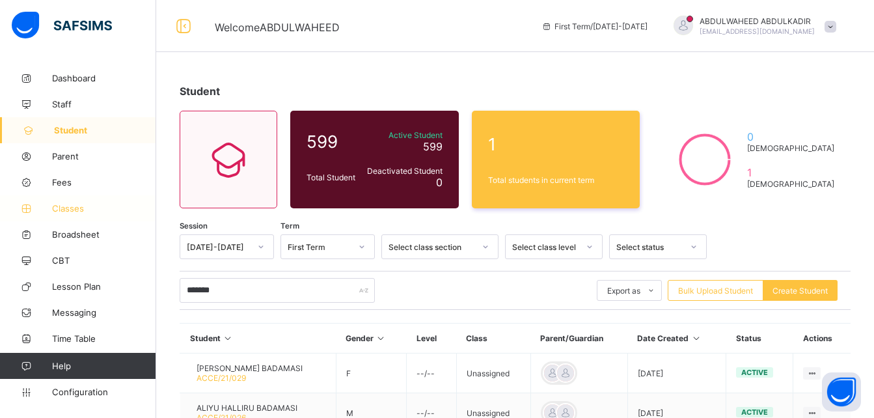
click at [71, 208] on span "Classes" at bounding box center [104, 208] width 104 height 10
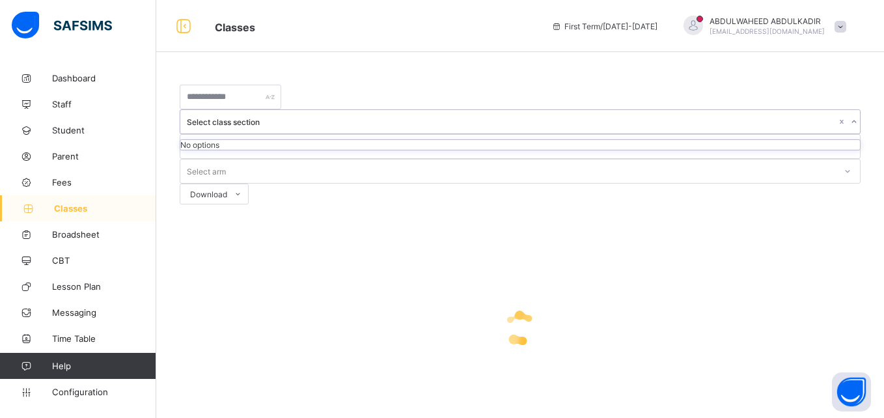
click at [435, 117] on div "Select class section" at bounding box center [512, 122] width 650 height 10
click at [281, 102] on input "text" at bounding box center [231, 97] width 102 height 25
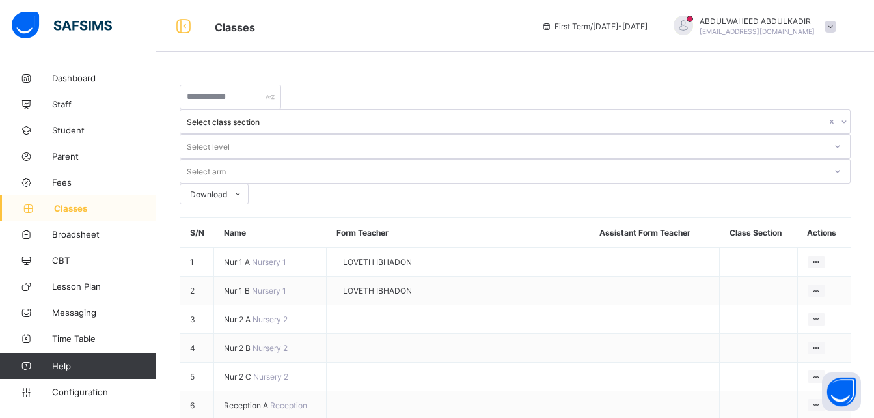
click at [390, 4] on div "Classes First Term / [DATE]-[DATE] ABDULWAHEED ABDULKADIR [EMAIL_ADDRESS][PERSO…" at bounding box center [437, 26] width 874 height 52
click at [75, 128] on span "Student" at bounding box center [104, 130] width 104 height 10
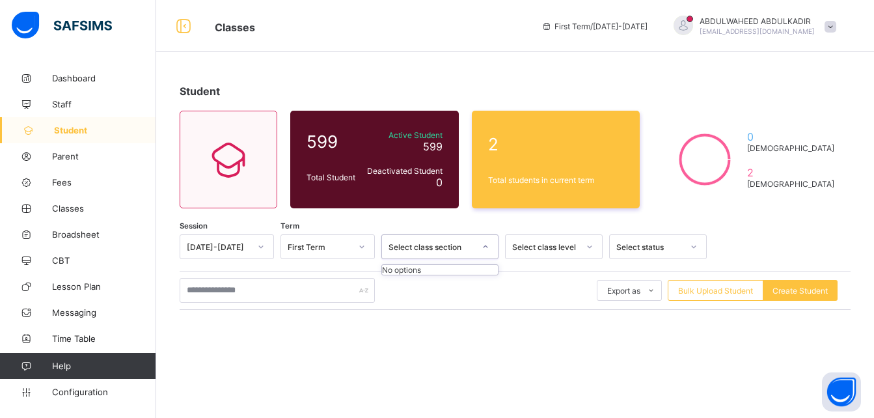
click at [441, 247] on div "Select class section" at bounding box center [432, 247] width 86 height 10
click at [534, 247] on div "Select class level" at bounding box center [545, 247] width 66 height 10
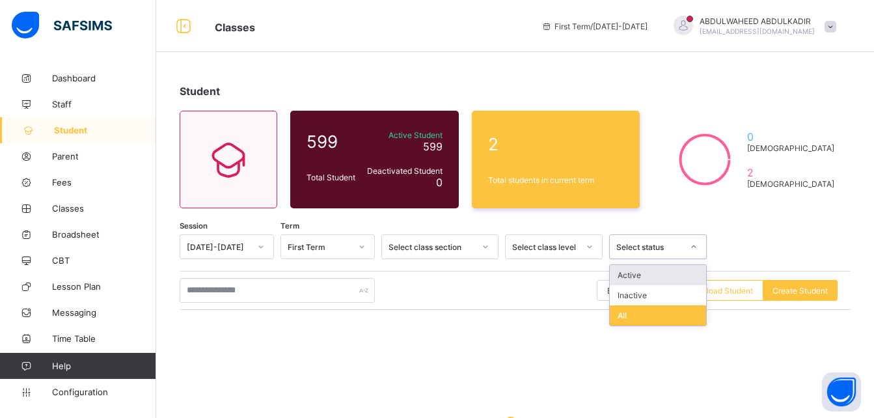
click at [648, 246] on div "Select status" at bounding box center [649, 247] width 66 height 10
click at [742, 234] on div "Student 599 Total Student Active Student 599 Deactivated Student 0 2 Total stud…" at bounding box center [515, 321] width 718 height 512
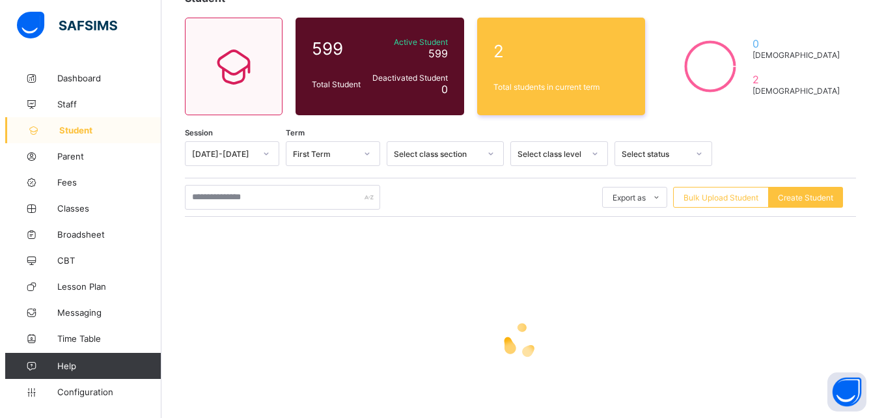
scroll to position [97, 0]
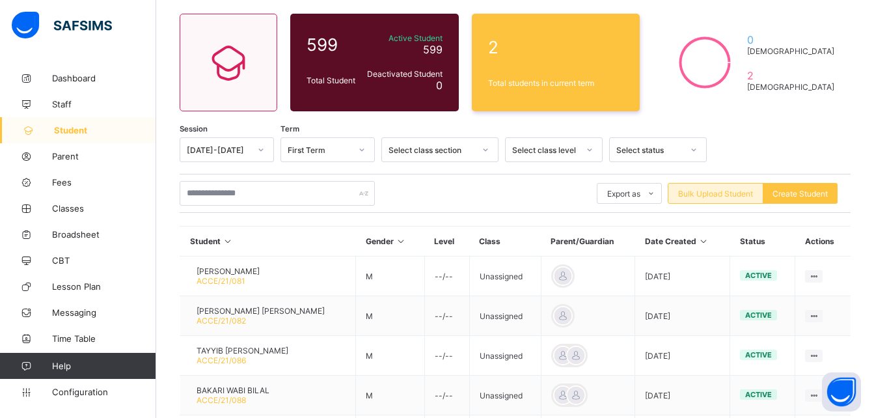
click at [731, 194] on span "Bulk Upload Student" at bounding box center [715, 194] width 75 height 10
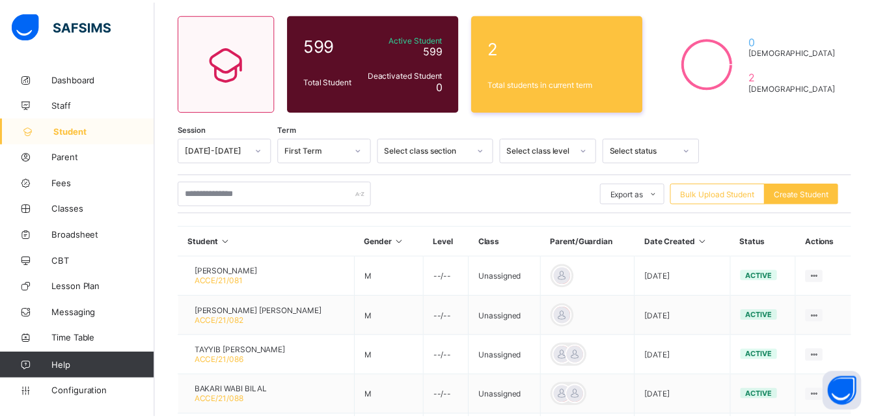
scroll to position [213, 0]
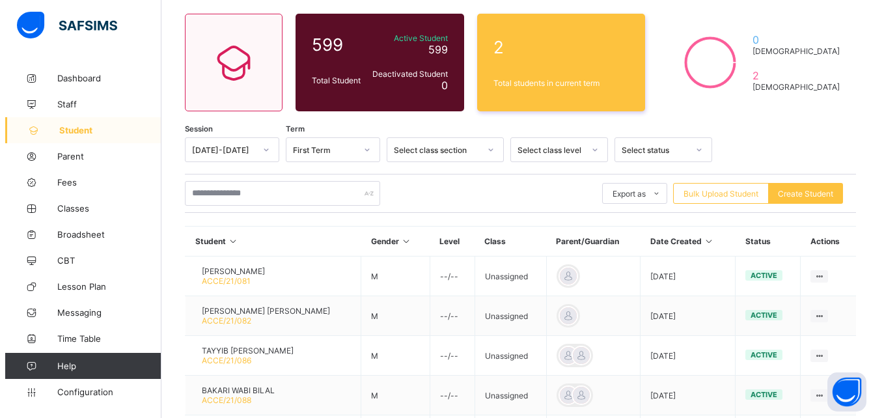
scroll to position [49, 0]
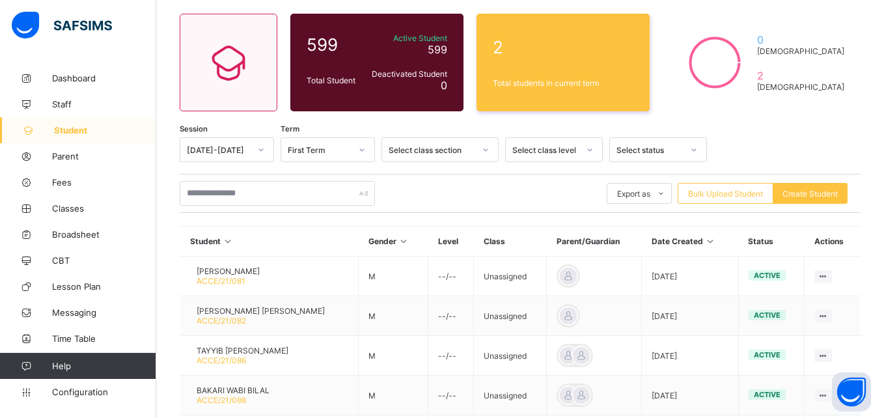
type input "**"
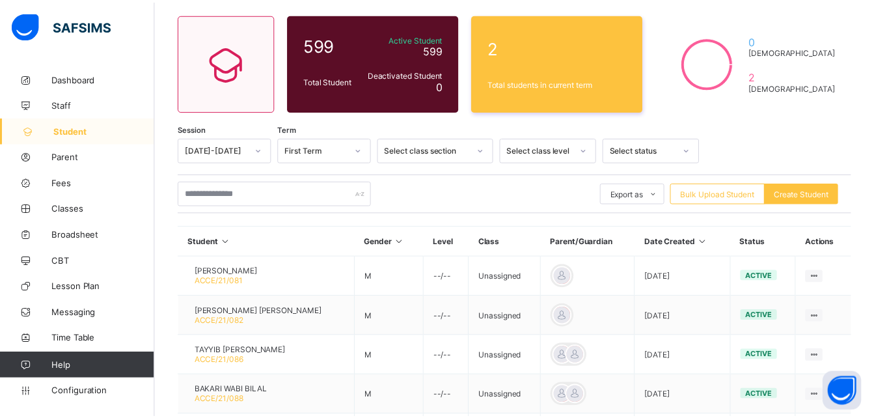
scroll to position [538, 0]
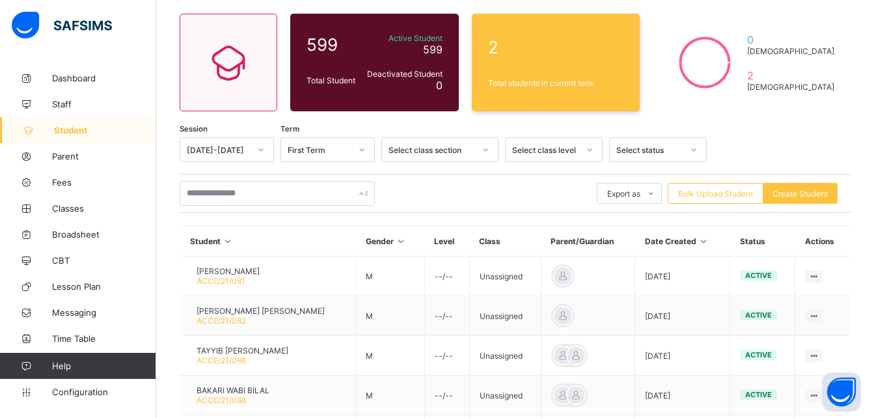
click at [569, 195] on div "Export as Pdf Report Excel Report Excel Report (LMS) Bulk Upload Student Create…" at bounding box center [515, 193] width 671 height 25
click at [81, 210] on span "Classes" at bounding box center [104, 208] width 104 height 10
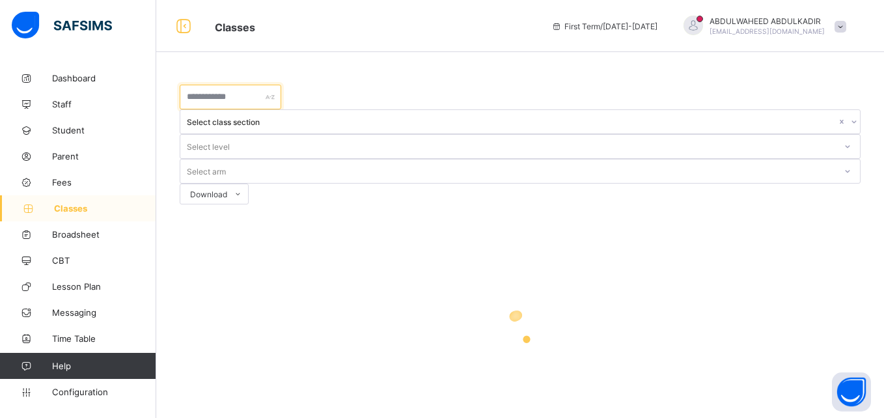
click at [281, 100] on input "text" at bounding box center [231, 97] width 102 height 25
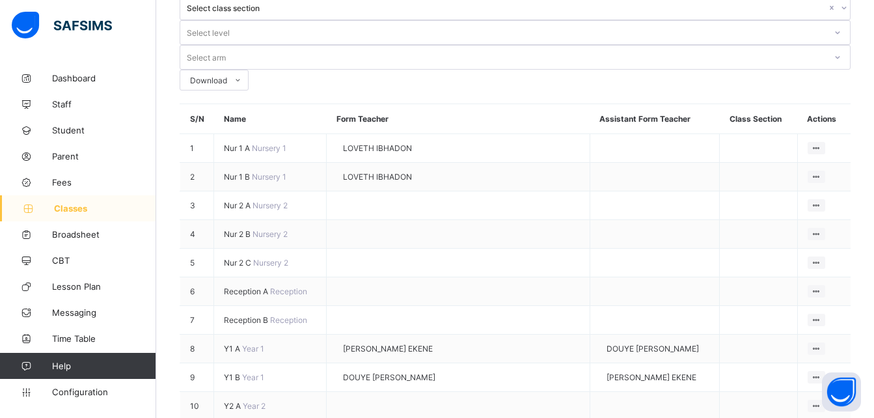
scroll to position [131, 0]
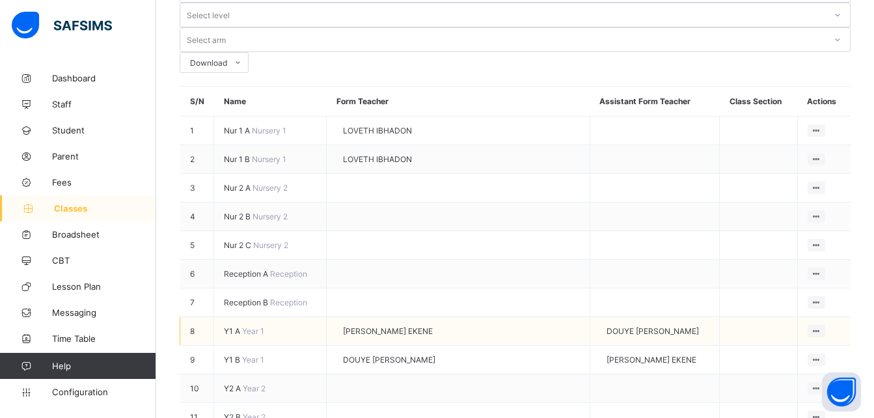
click at [235, 326] on span "Y1 A" at bounding box center [233, 331] width 18 height 10
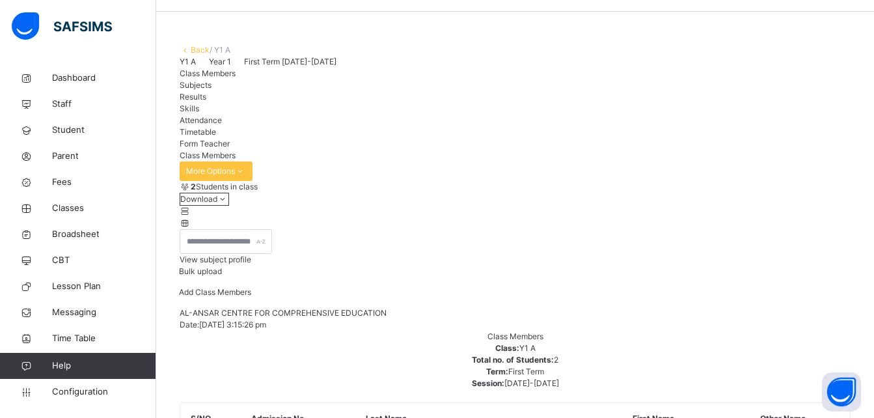
scroll to position [354, 0]
click at [66, 206] on span "Classes" at bounding box center [104, 208] width 104 height 13
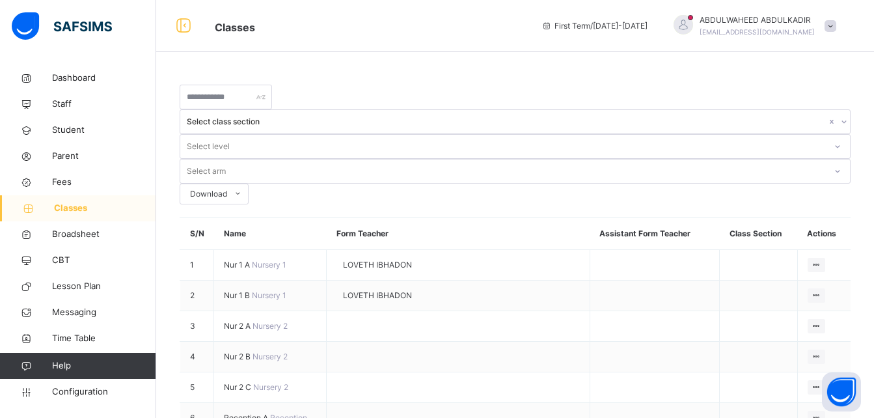
click at [75, 208] on span "Classes" at bounding box center [105, 208] width 102 height 13
click at [66, 74] on span "Dashboard" at bounding box center [104, 78] width 104 height 13
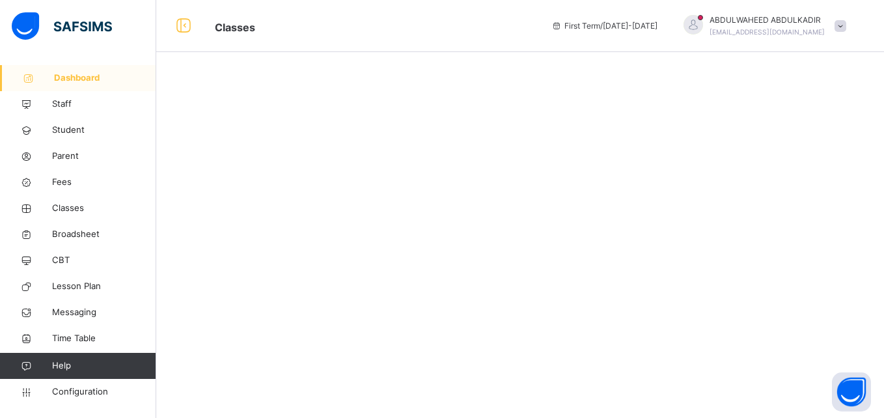
click at [66, 74] on span "Dashboard" at bounding box center [105, 78] width 102 height 13
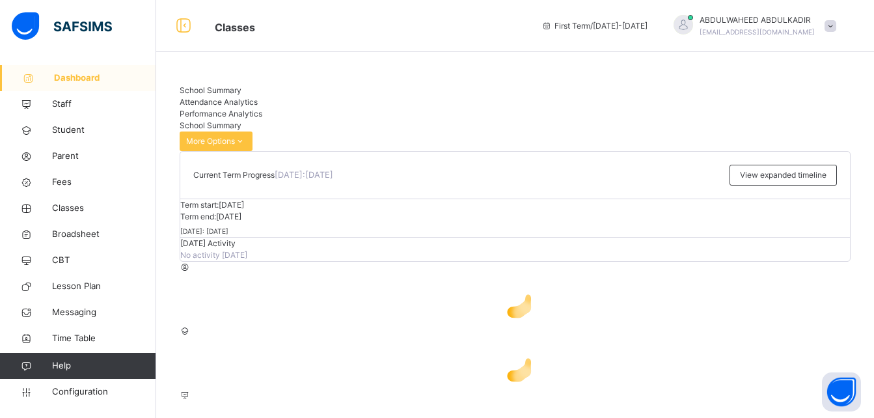
click at [66, 74] on span "Dashboard" at bounding box center [105, 78] width 102 height 13
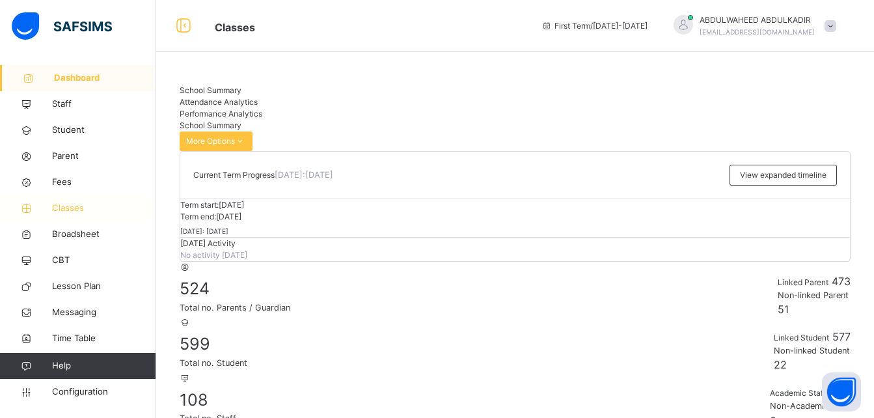
click at [69, 207] on span "Classes" at bounding box center [104, 208] width 104 height 13
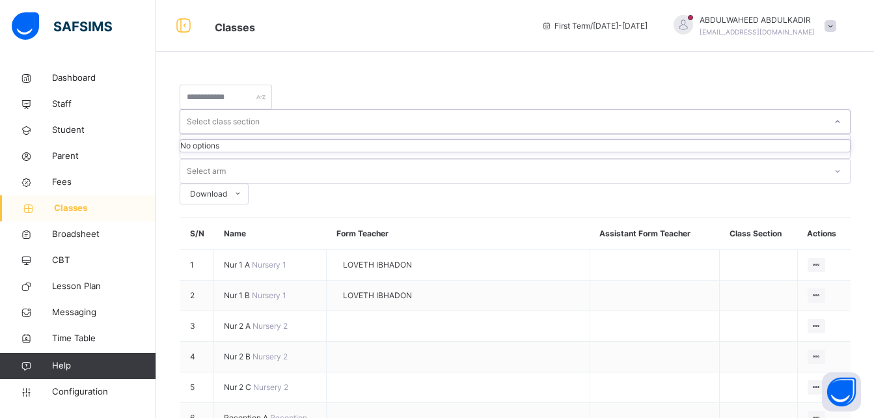
click at [834, 115] on icon at bounding box center [838, 121] width 8 height 13
click at [82, 204] on span "Classes" at bounding box center [105, 208] width 102 height 13
click at [64, 208] on span "Classes" at bounding box center [105, 208] width 102 height 13
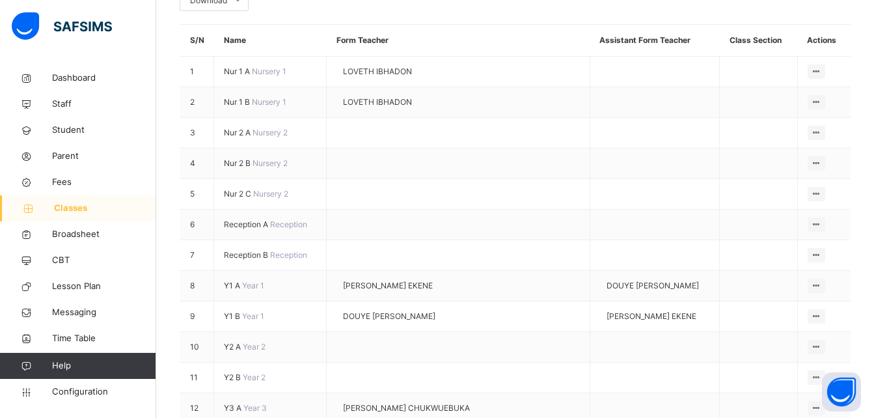
scroll to position [199, 0]
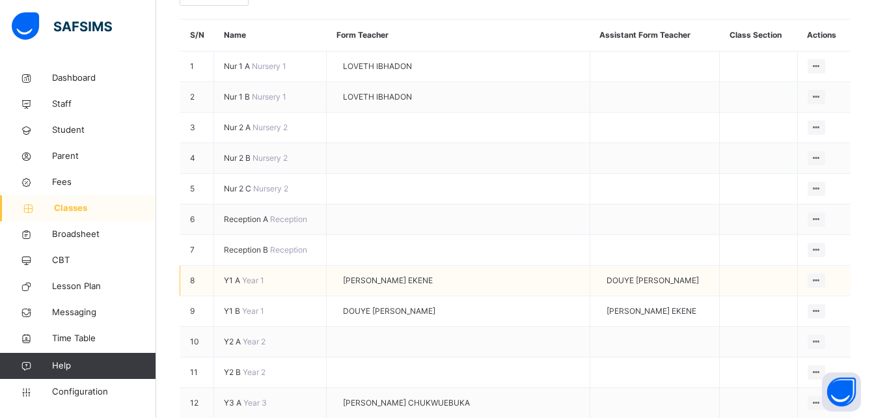
click at [231, 275] on span "Y1 A" at bounding box center [233, 280] width 18 height 10
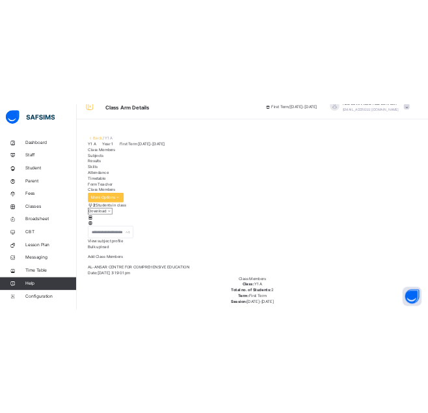
scroll to position [31, 0]
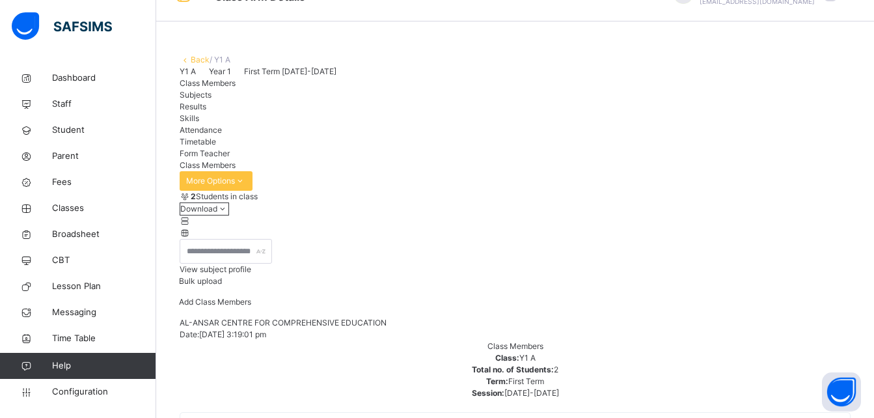
click at [251, 307] on span "Add Class Members" at bounding box center [215, 302] width 72 height 10
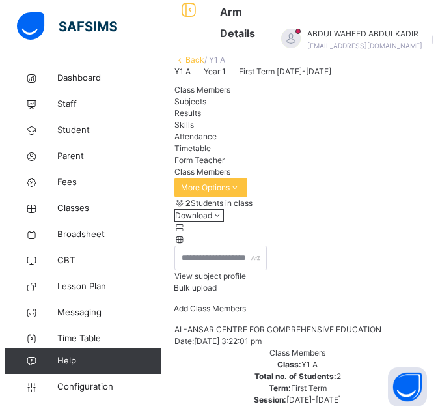
scroll to position [437, 0]
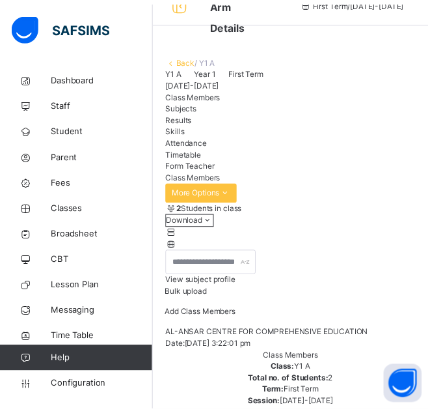
scroll to position [14, 0]
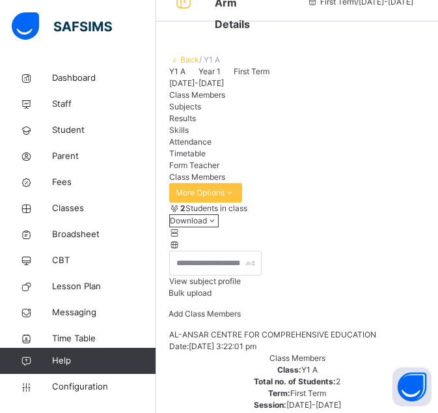
type input "*"
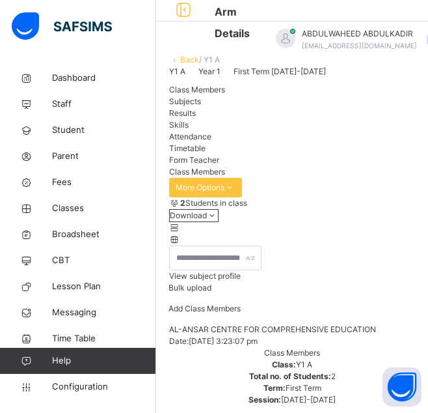
type input "*"
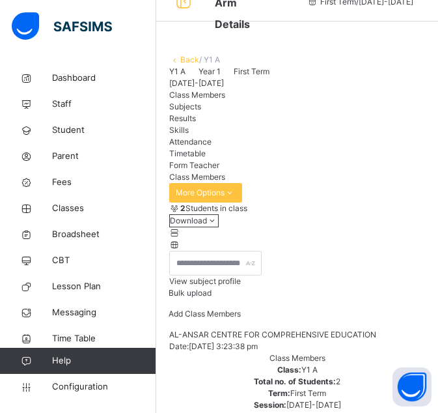
type input "*"
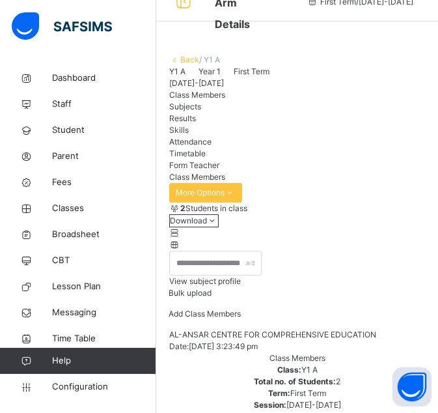
type input "*"
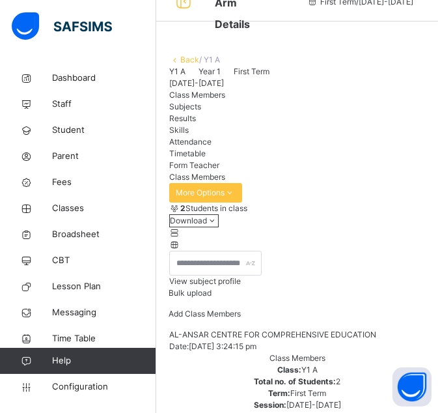
type input "*"
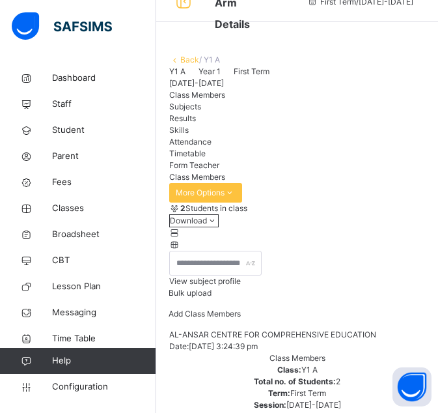
type input "*"
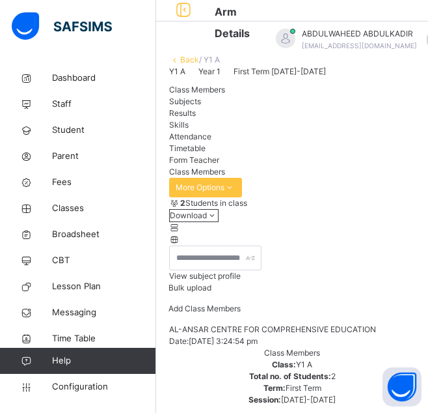
scroll to position [493, 0]
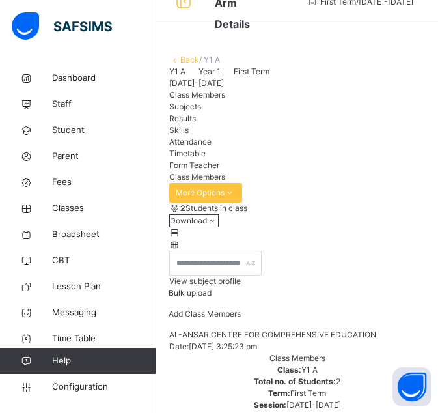
type input "*"
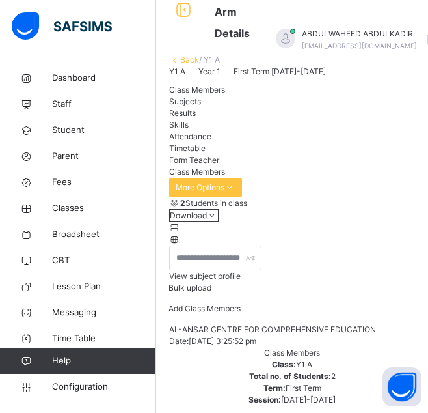
type input "*"
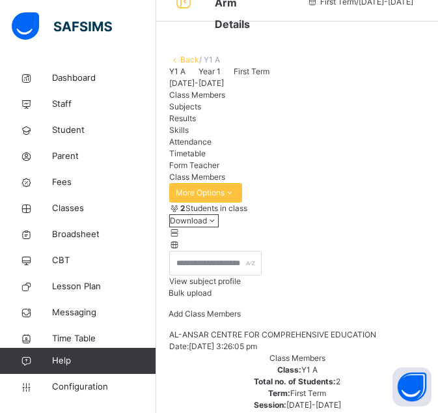
type input "*"
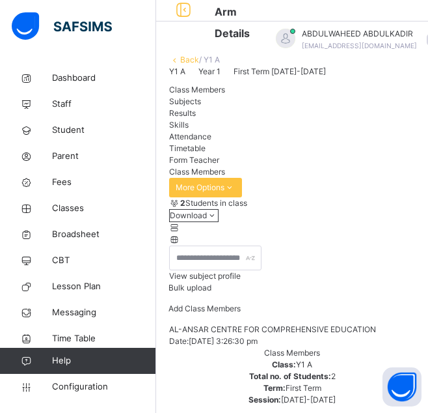
scroll to position [47, 0]
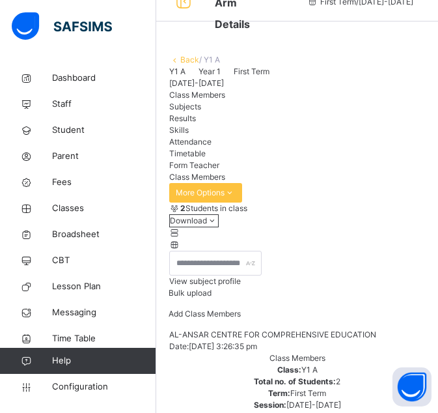
type input "*"
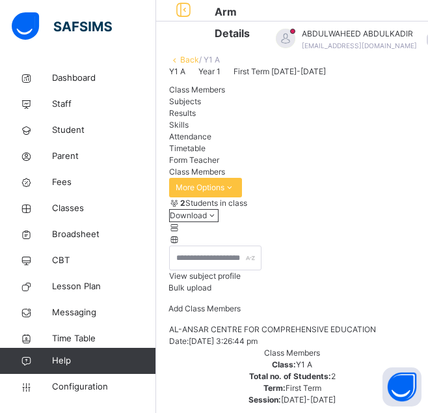
scroll to position [86, 0]
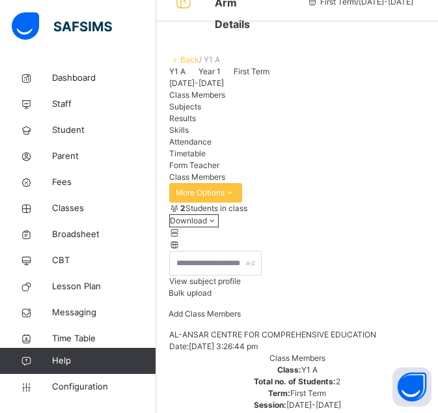
type input "*"
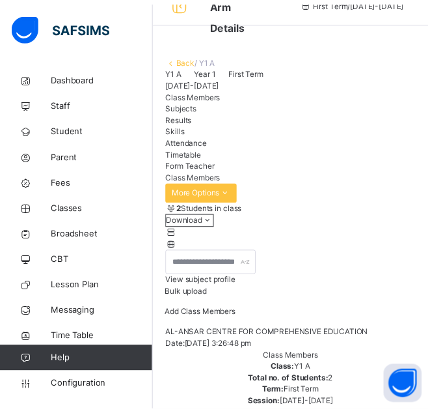
scroll to position [47, 0]
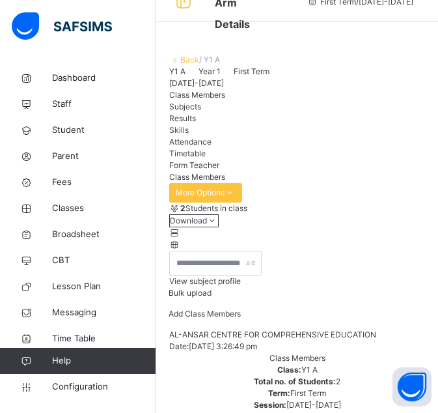
type input "*"
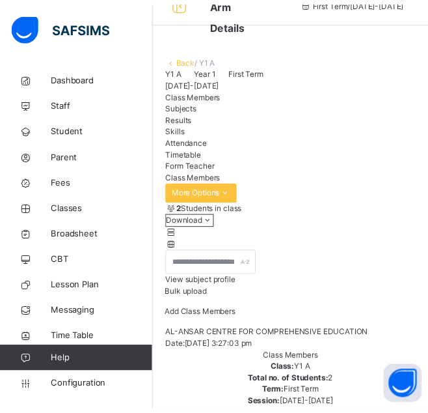
scroll to position [86, 0]
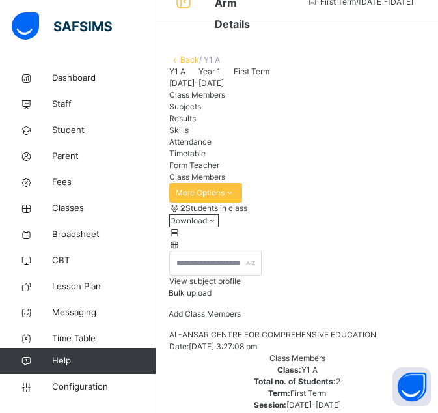
type input "*"
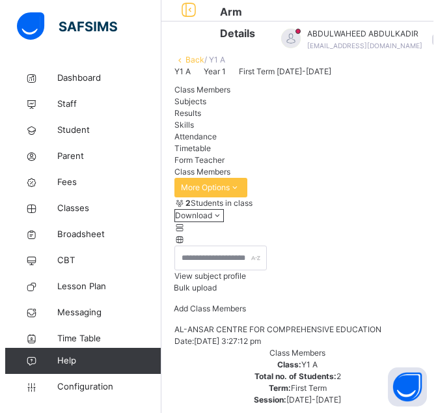
scroll to position [47, 0]
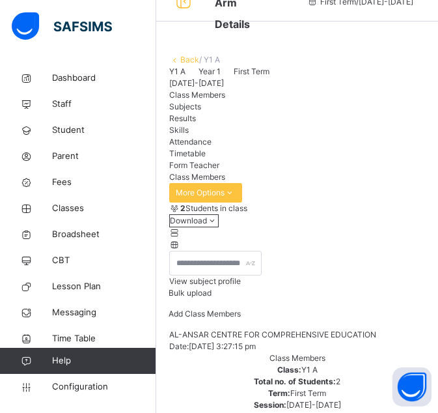
type input "*"
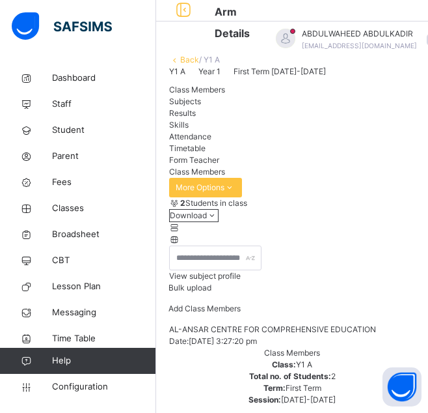
scroll to position [0, 0]
type input "*"
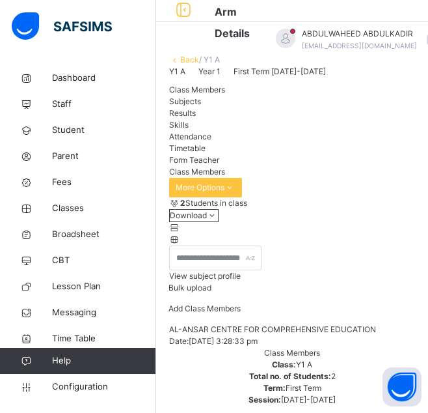
scroll to position [74, 0]
type input "*"
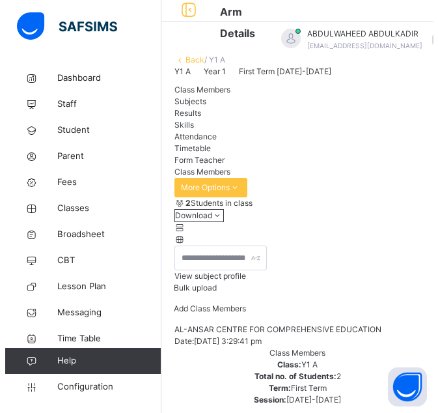
scroll to position [260, 0]
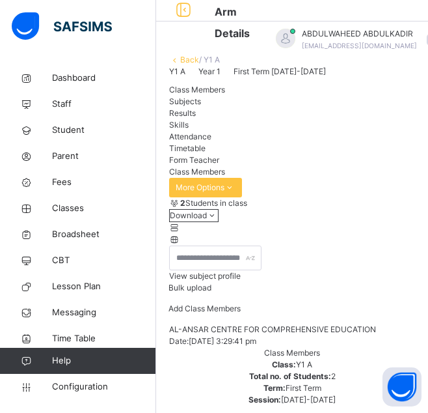
type input "*****"
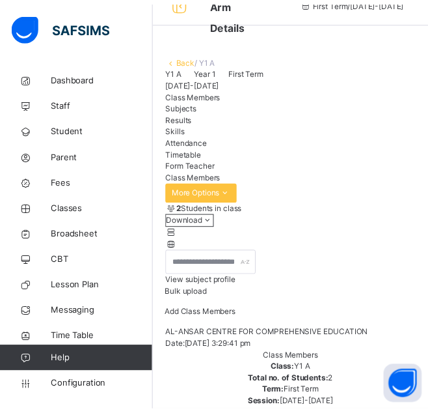
scroll to position [559, 0]
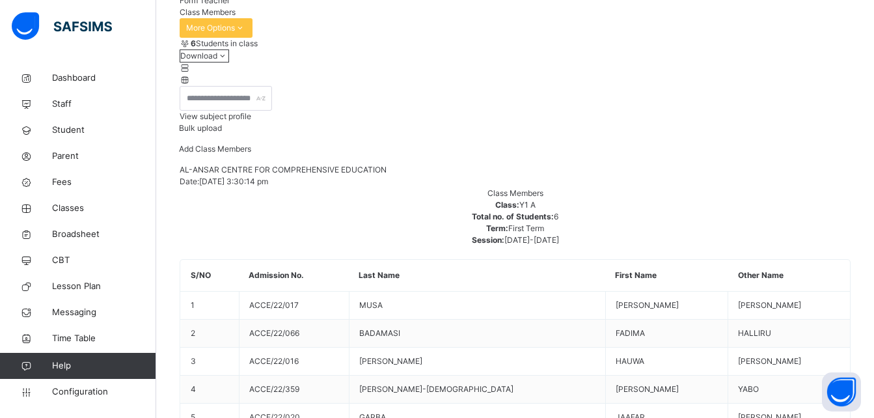
scroll to position [182, 0]
click at [65, 130] on span "Student" at bounding box center [104, 130] width 104 height 13
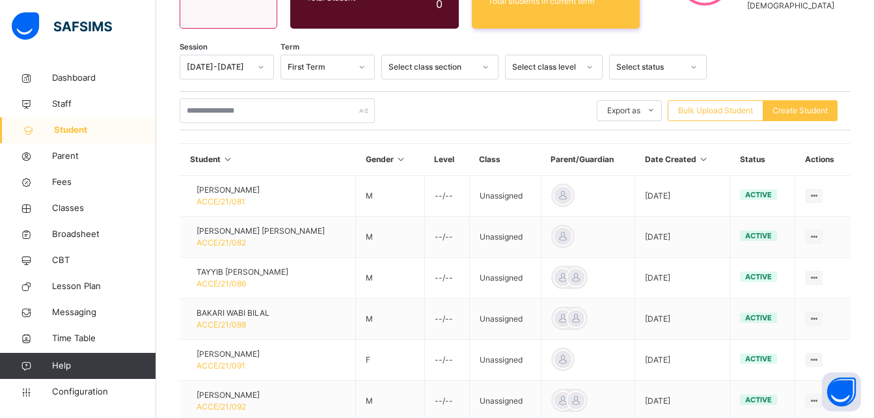
scroll to position [454, 0]
click at [92, 128] on span "Student" at bounding box center [105, 130] width 102 height 13
click at [75, 80] on span "Dashboard" at bounding box center [104, 78] width 104 height 13
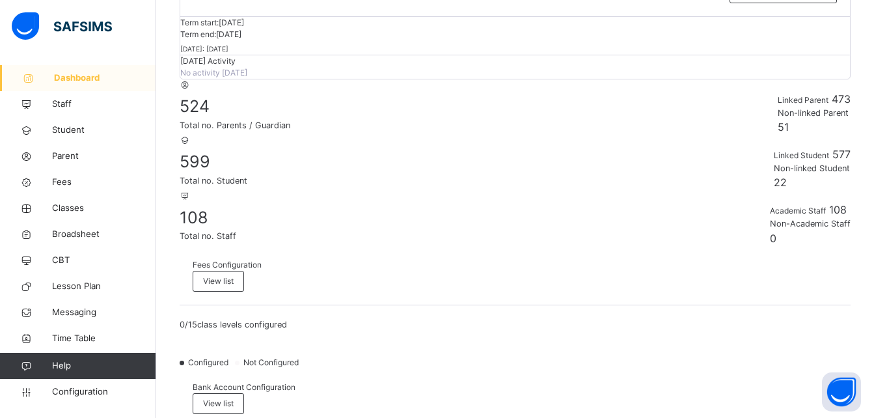
click at [77, 78] on span "Dashboard" at bounding box center [105, 78] width 102 height 13
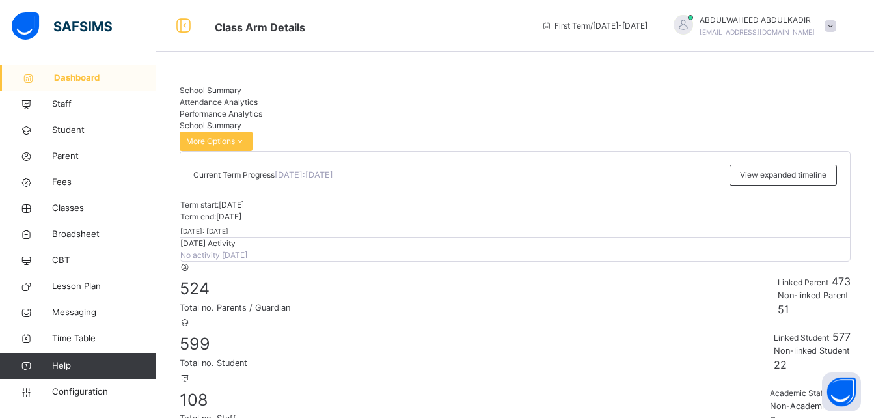
click at [829, 21] on div "ABDULWAHEED ABDULKADIR [EMAIL_ADDRESS][PERSON_NAME][DOMAIN_NAME]" at bounding box center [752, 25] width 182 height 23
click at [92, 133] on span "Student" at bounding box center [104, 130] width 104 height 13
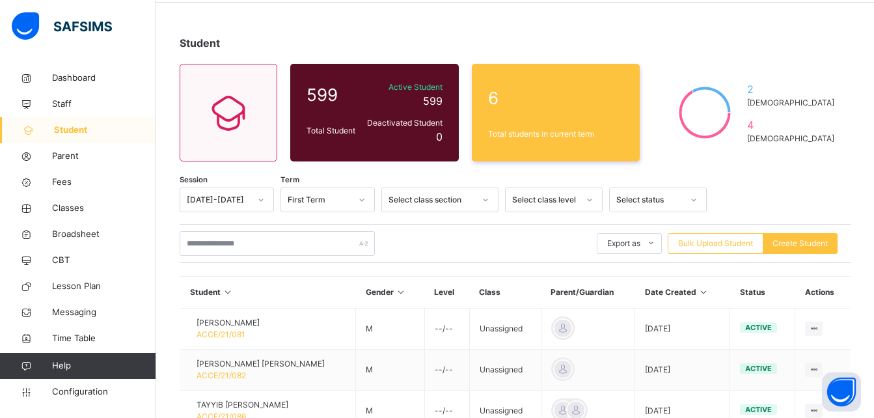
scroll to position [47, 0]
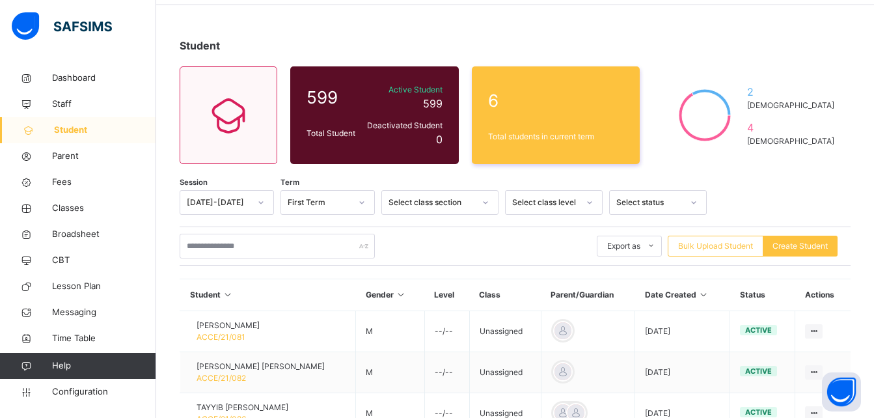
click at [479, 201] on div at bounding box center [485, 202] width 22 height 21
type input "*"
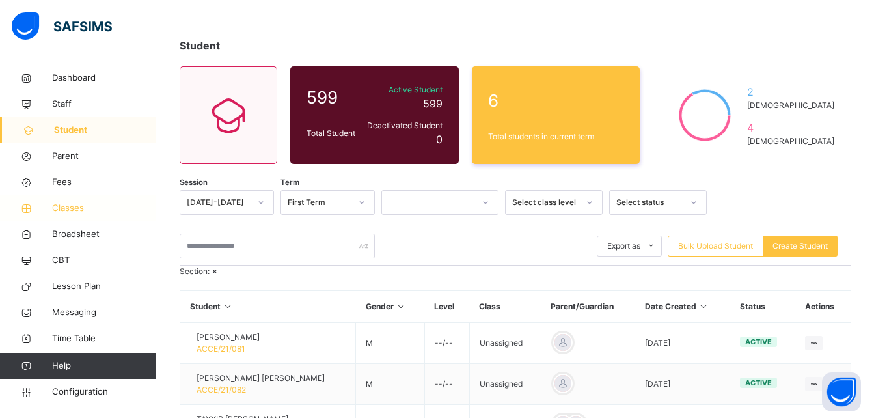
click at [75, 205] on span "Classes" at bounding box center [104, 208] width 104 height 13
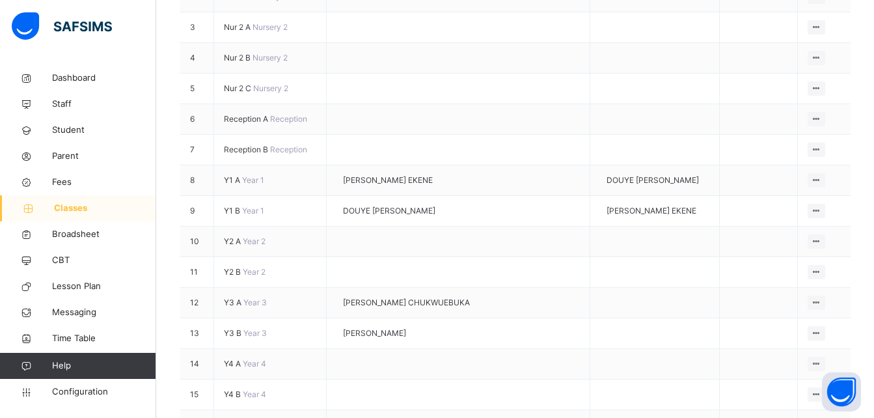
scroll to position [313, 0]
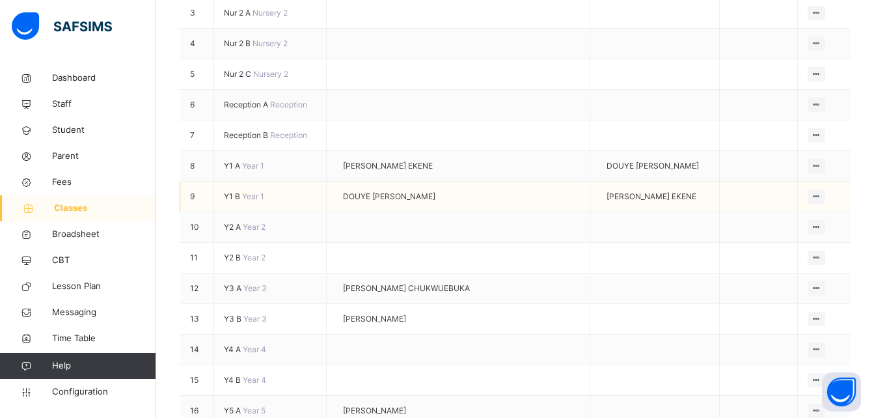
click at [233, 191] on span "Y1 B" at bounding box center [233, 196] width 18 height 10
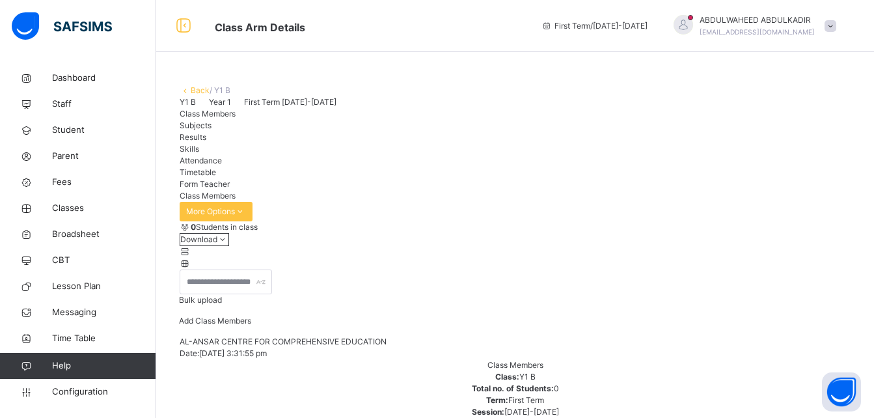
click at [251, 325] on span "Add Class Members" at bounding box center [215, 321] width 72 height 10
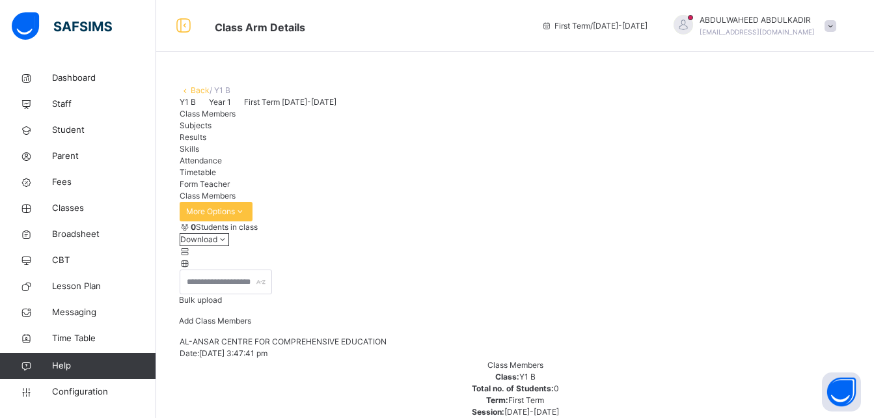
click at [251, 336] on div "Add Class Members" at bounding box center [215, 325] width 72 height 21
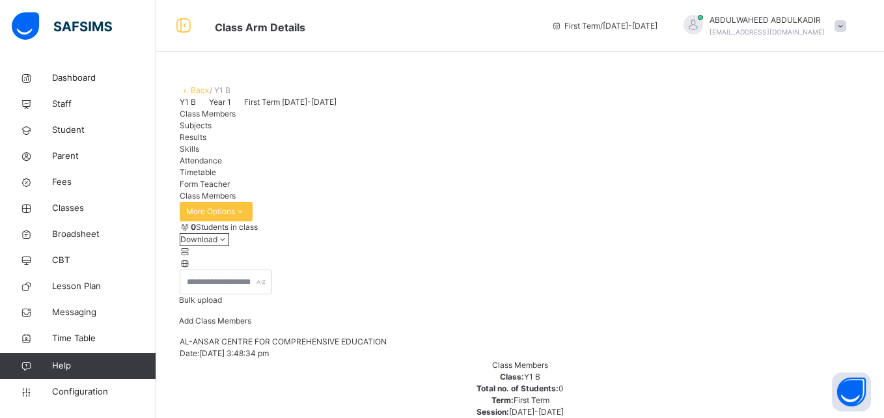
drag, startPoint x: 427, startPoint y: 115, endPoint x: 412, endPoint y: 151, distance: 39.4
type input "*"
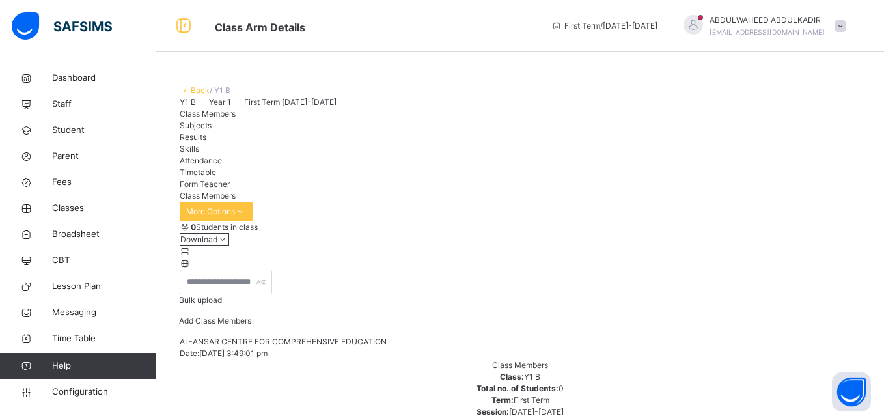
type input "*"
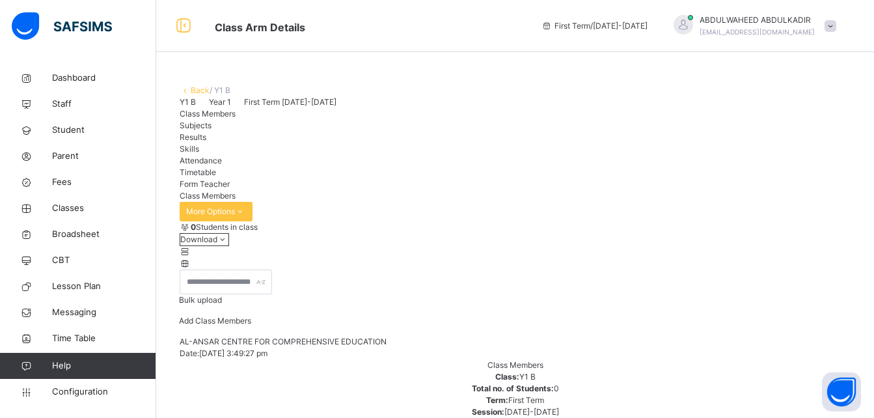
type input "*"
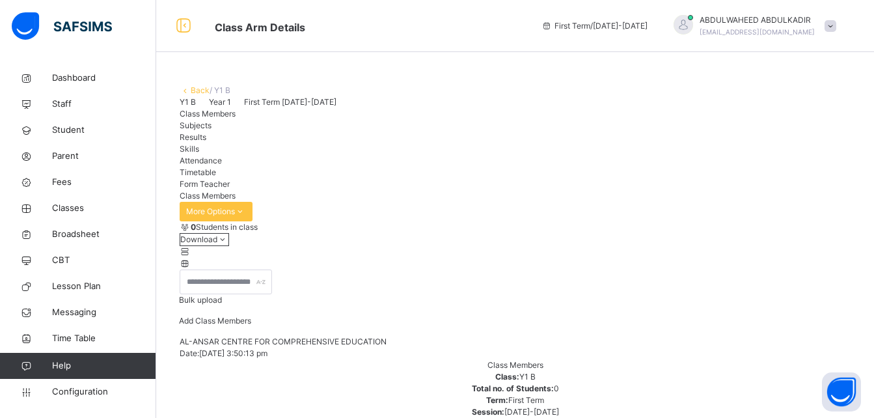
scroll to position [118, 0]
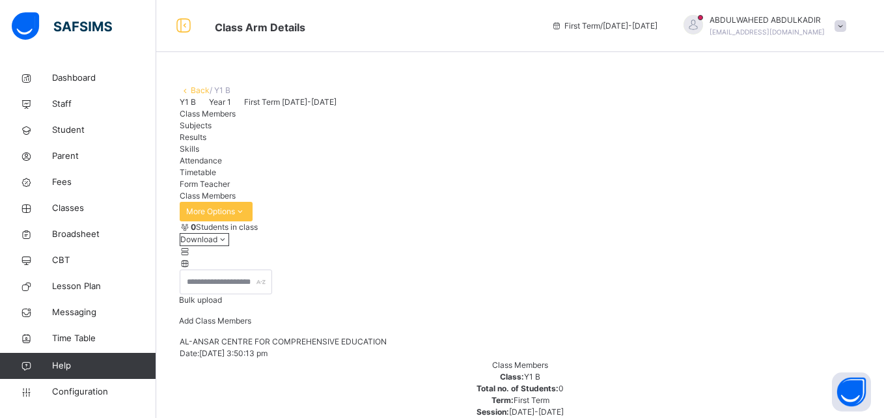
type input "*"
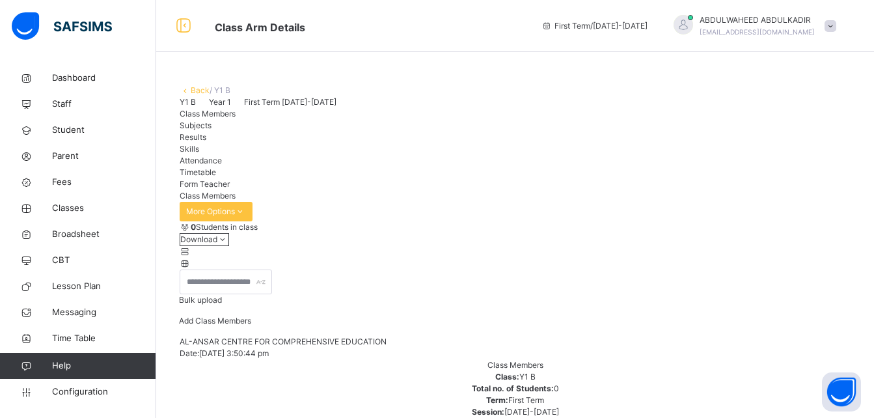
scroll to position [77, 0]
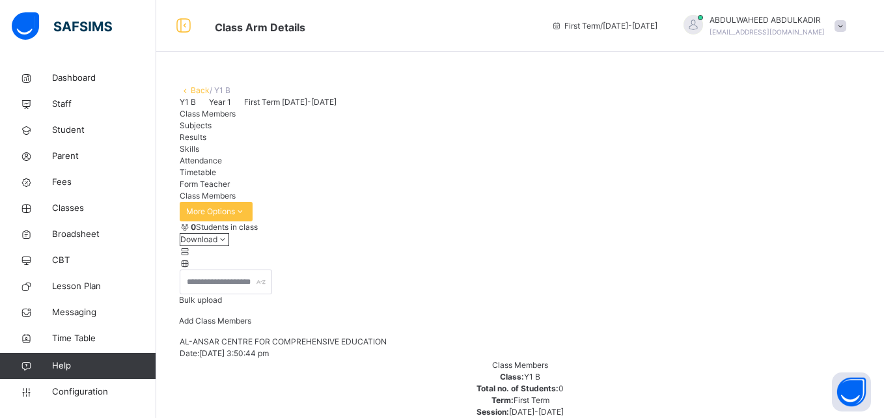
type input "*"
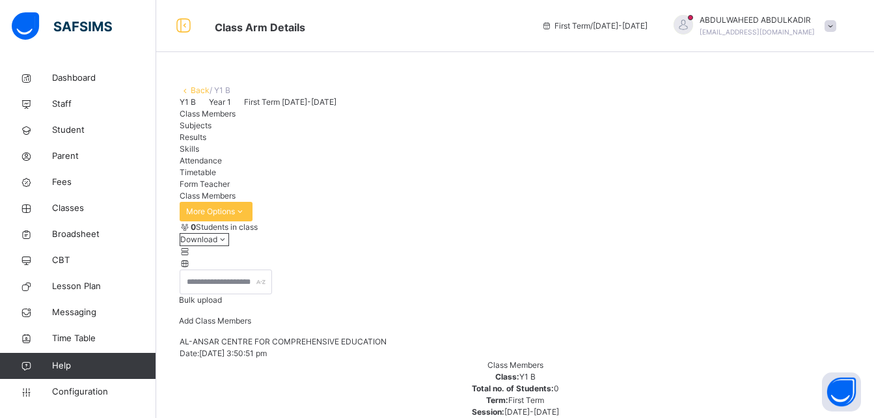
scroll to position [118, 0]
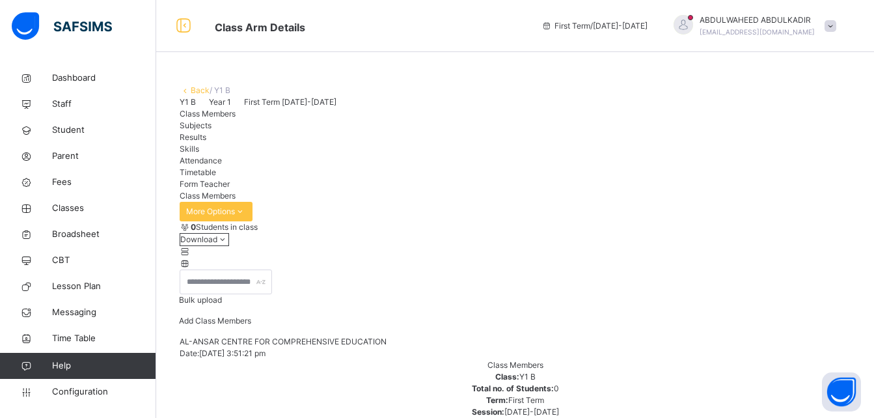
scroll to position [42, 0]
type input "*"
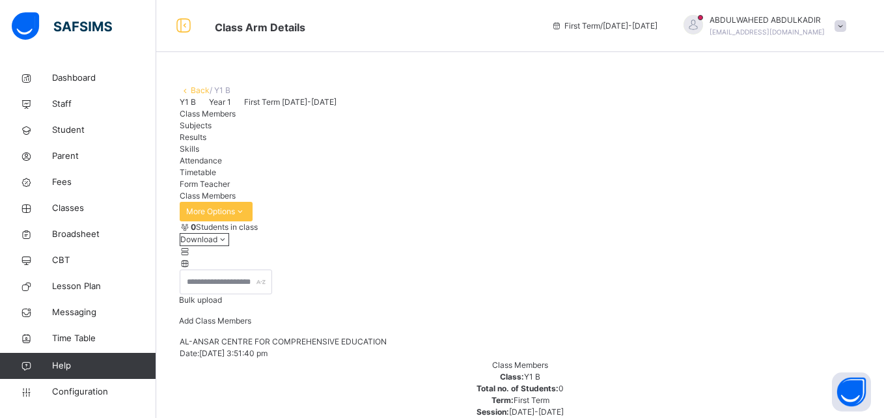
type input "*"
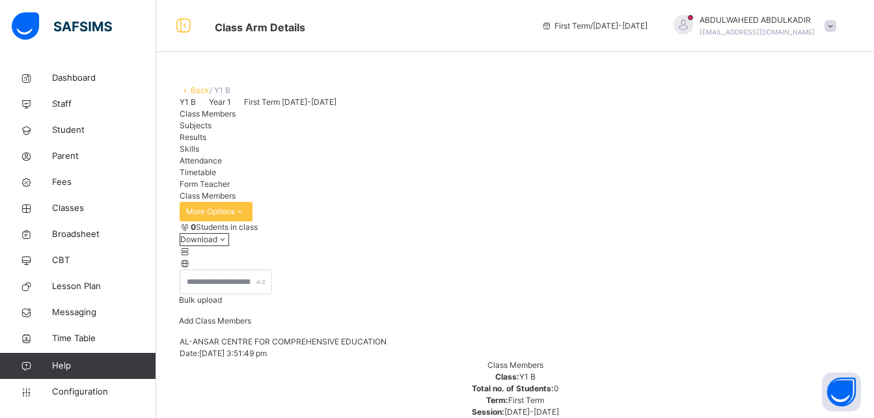
type input "*"
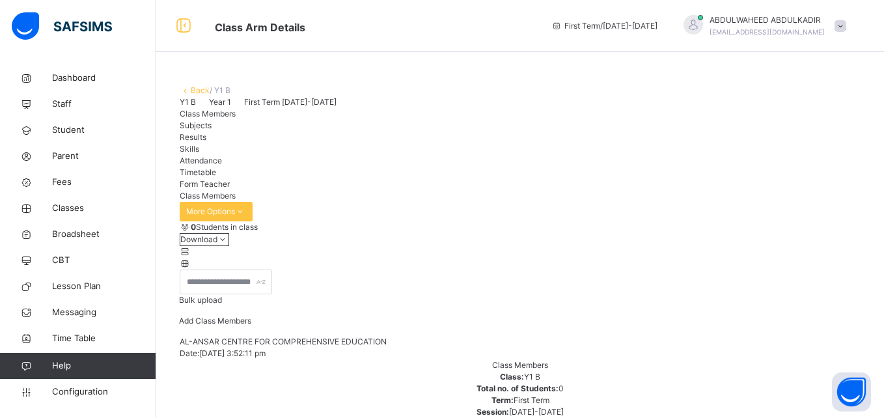
type input "*"
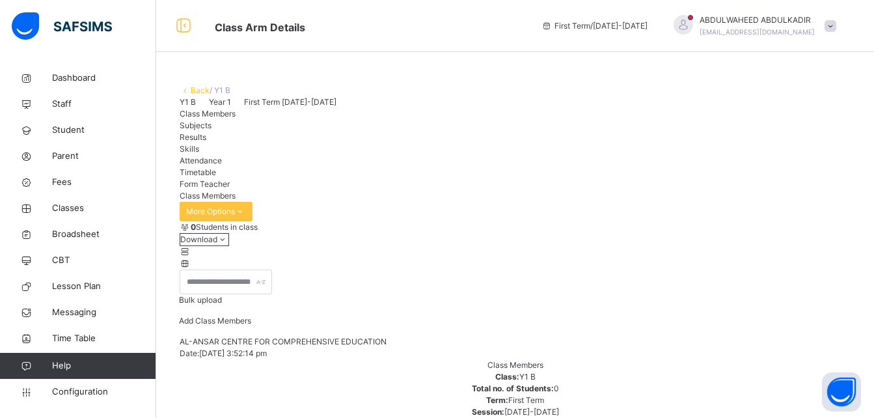
type input "*"
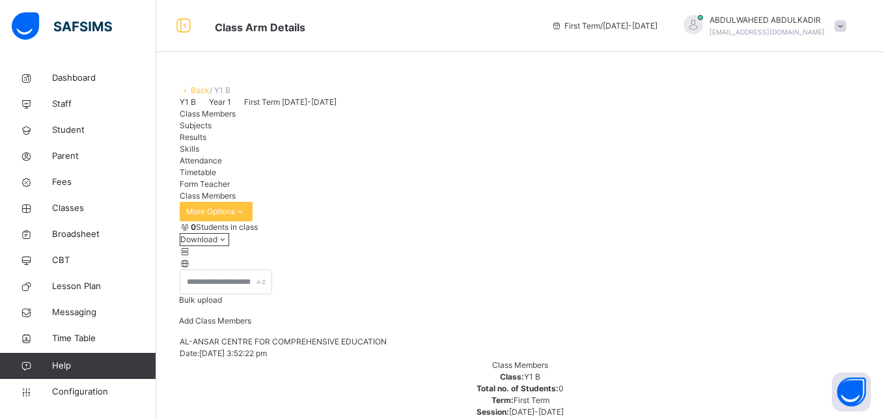
type input "*"
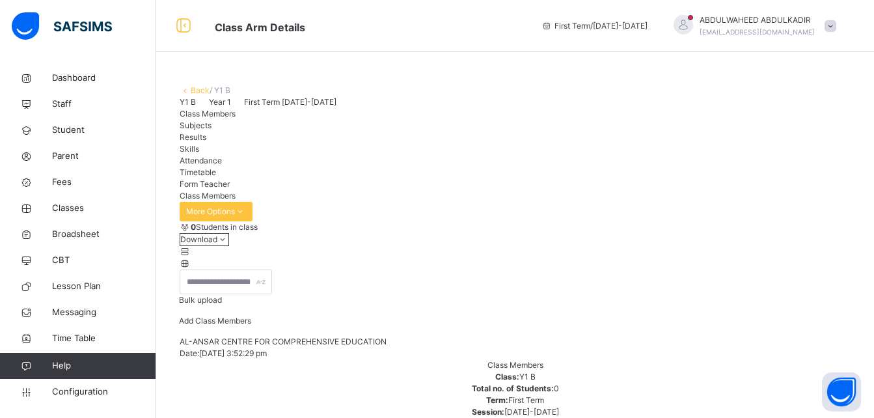
scroll to position [131, 0]
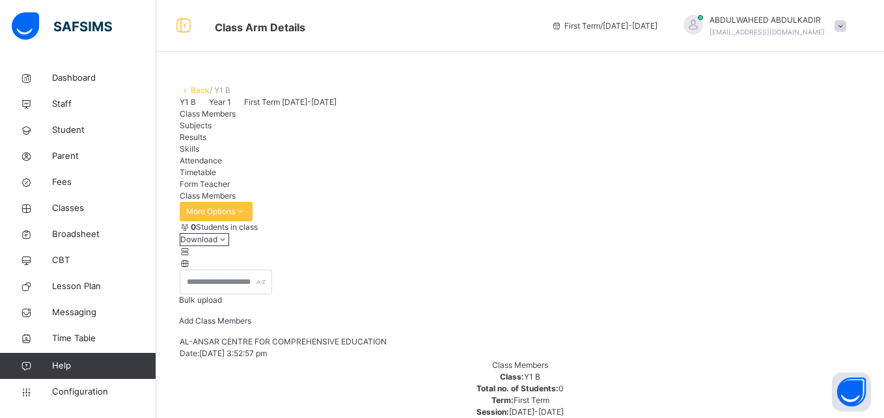
type input "*"
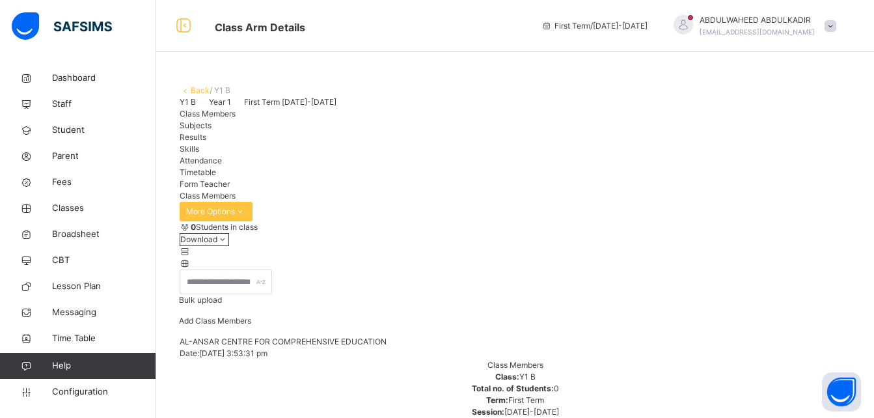
scroll to position [77, 0]
type input "*"
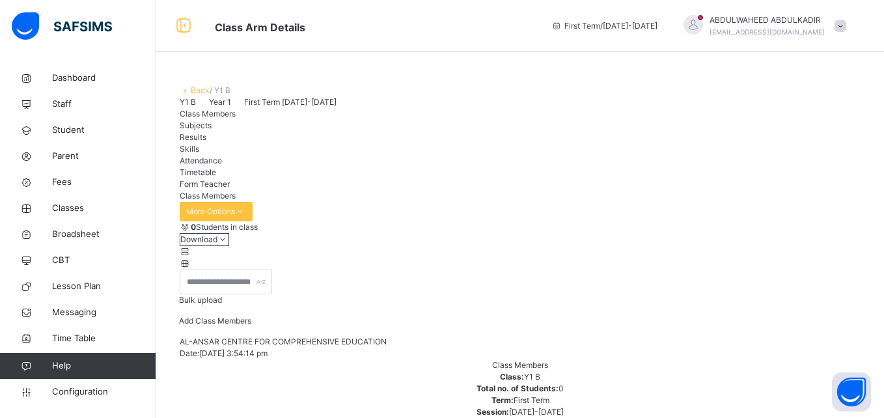
type input "*"
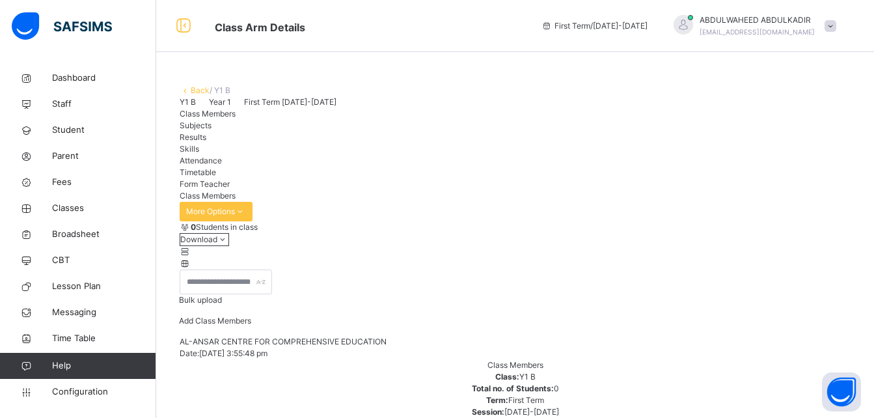
type input "*"
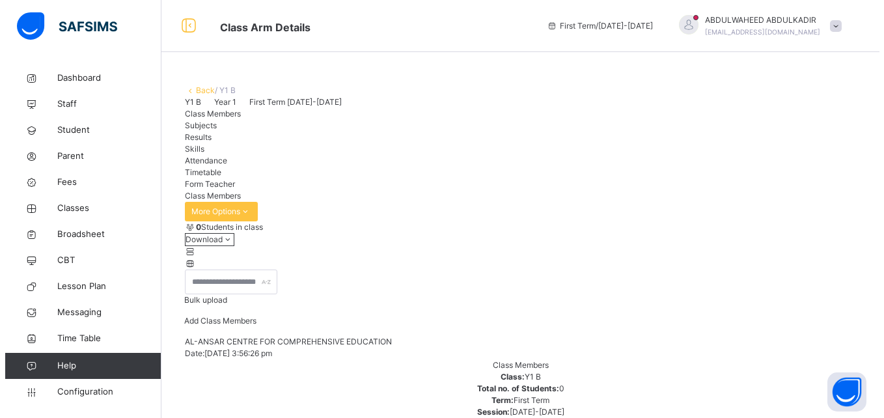
scroll to position [131, 0]
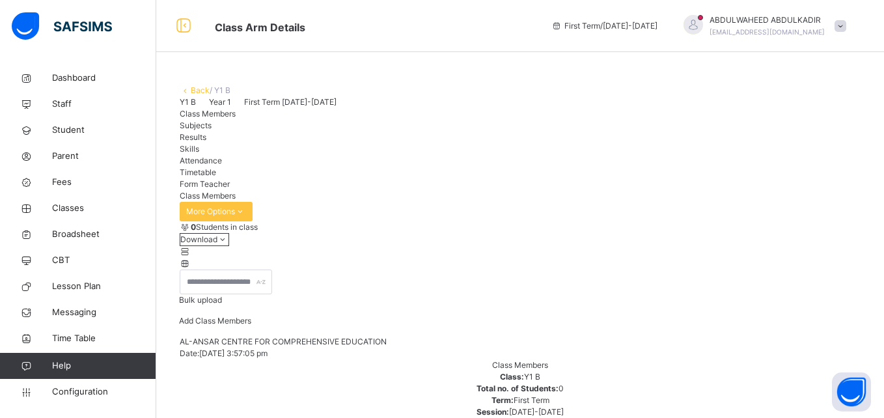
type input "*"
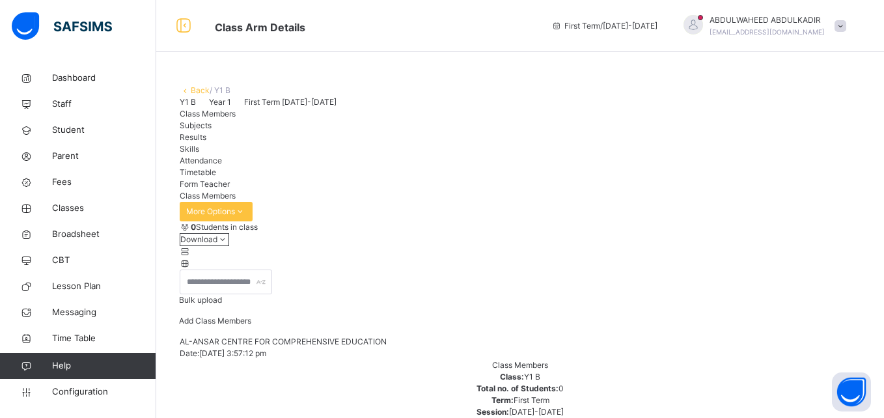
type input "*"
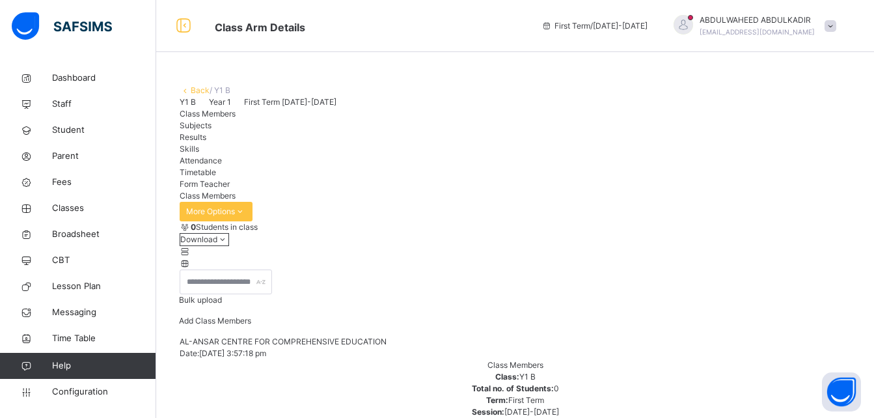
scroll to position [131, 0]
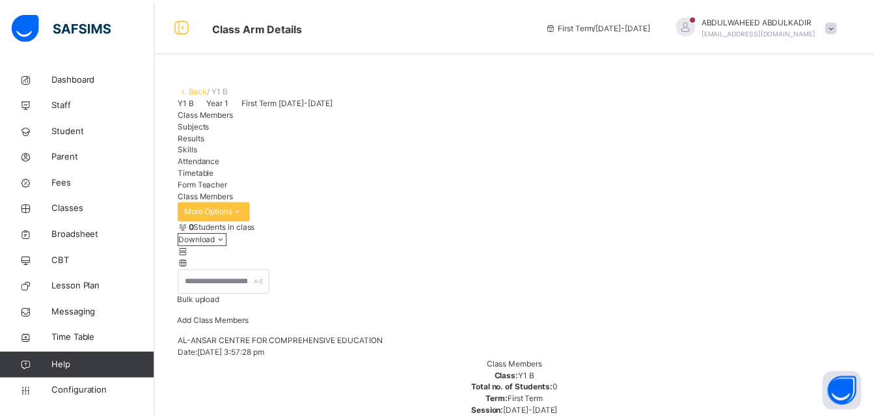
scroll to position [77, 0]
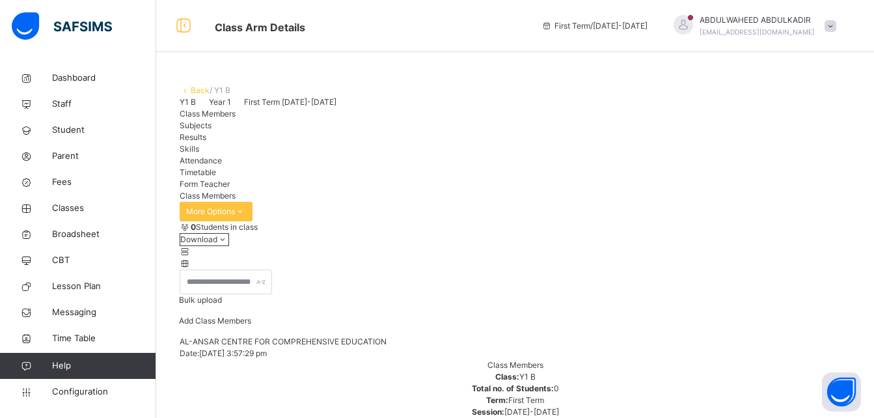
type input "*"
type input "*****"
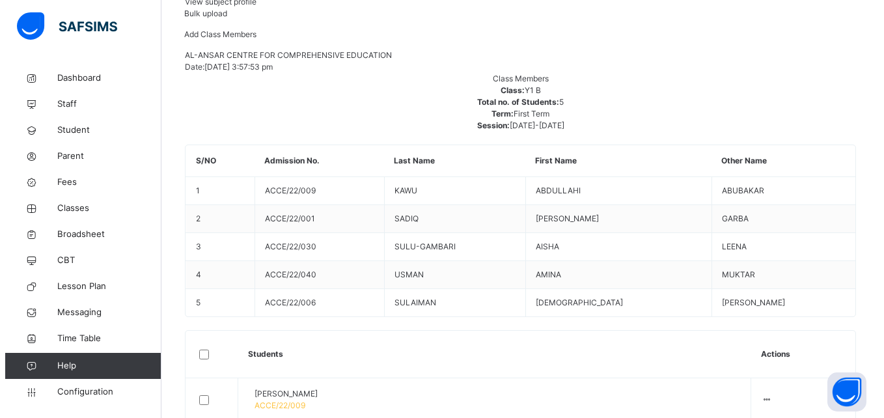
scroll to position [0, 0]
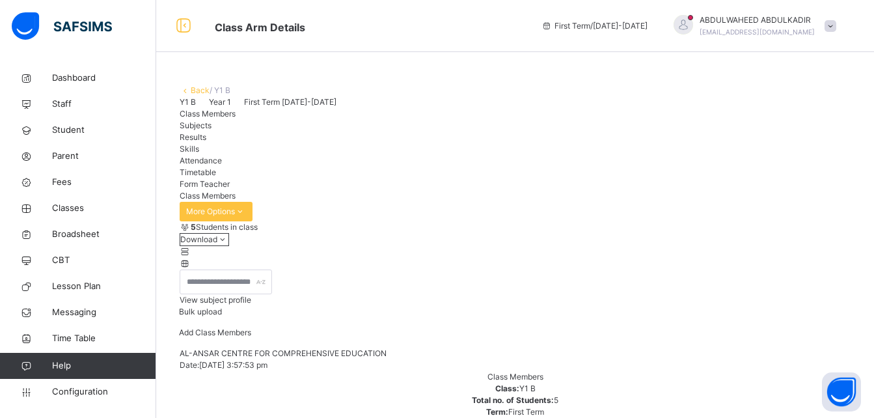
click at [251, 337] on span "Add Class Members" at bounding box center [215, 332] width 72 height 10
type input "**********"
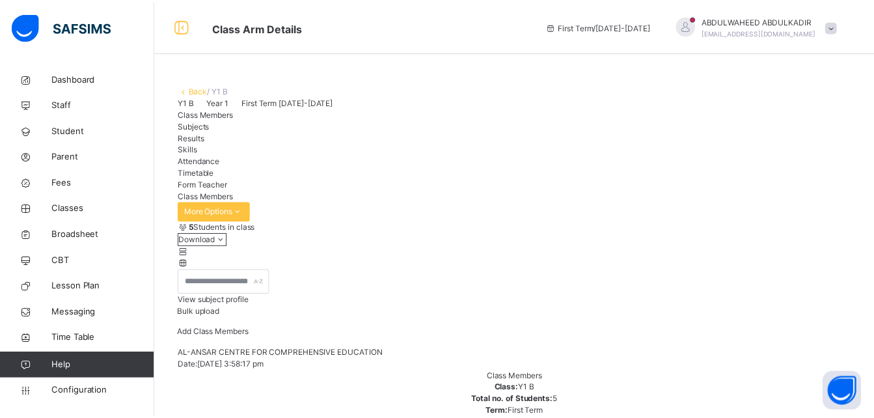
scroll to position [163, 0]
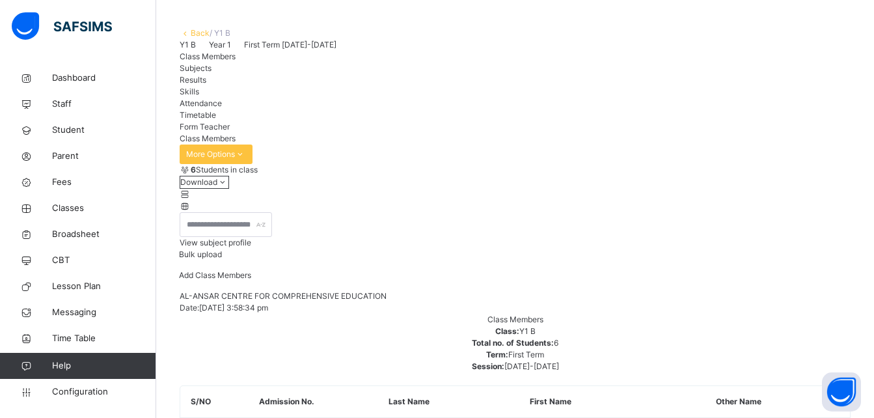
scroll to position [52, 0]
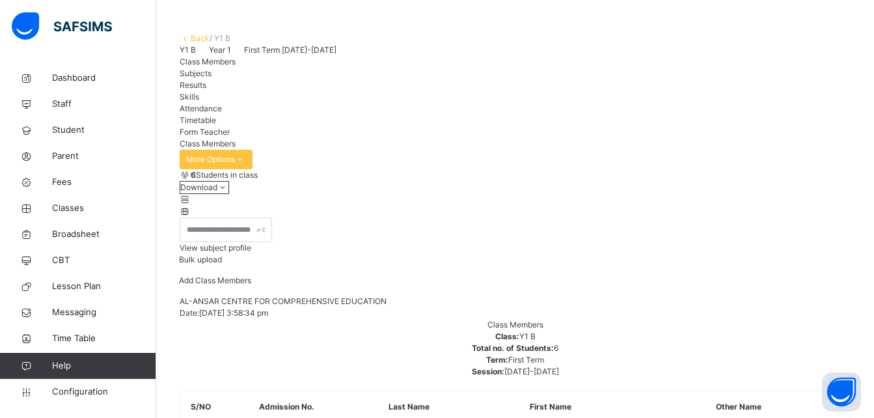
click at [251, 285] on span "Add Class Members" at bounding box center [215, 280] width 72 height 10
type input "*****"
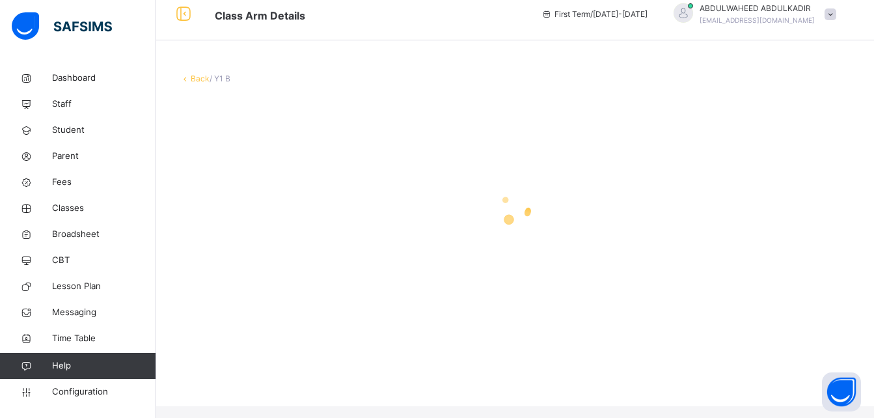
scroll to position [0, 0]
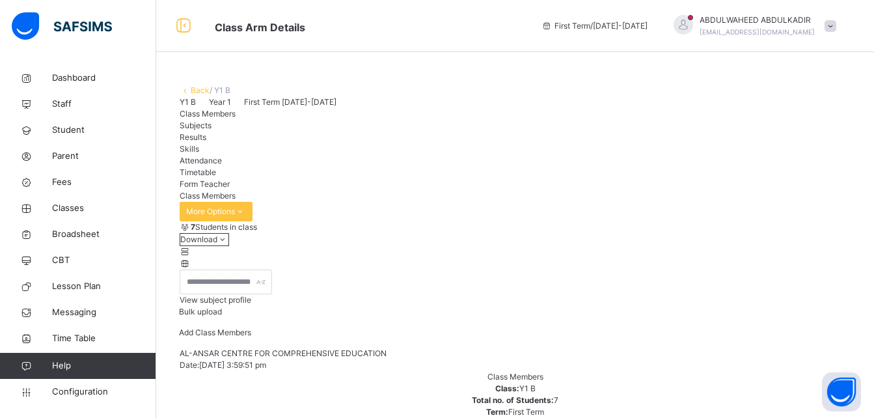
click at [251, 337] on span "Add Class Members" at bounding box center [215, 332] width 72 height 10
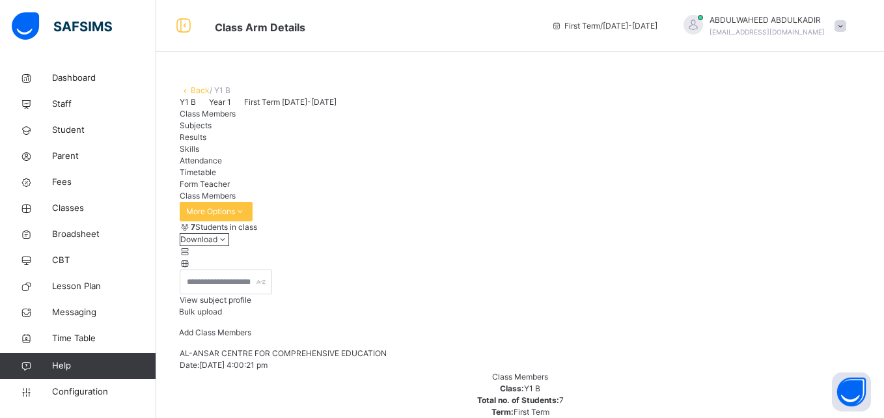
type input "*"
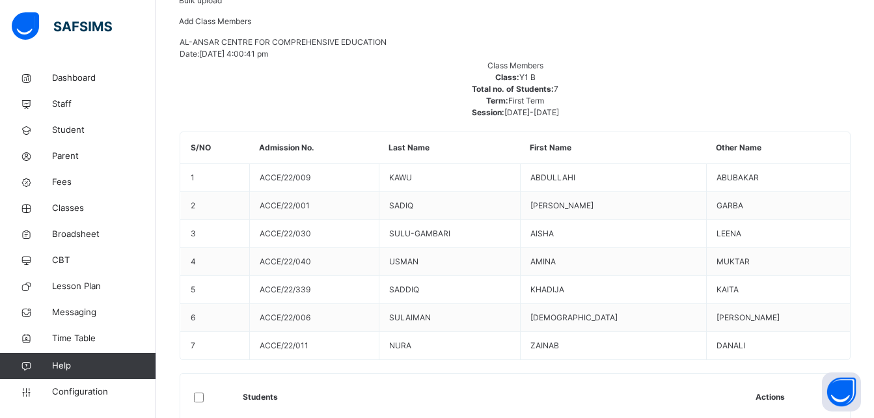
scroll to position [312, 0]
click at [251, 25] on span "Add Class Members" at bounding box center [215, 20] width 72 height 10
type input "*"
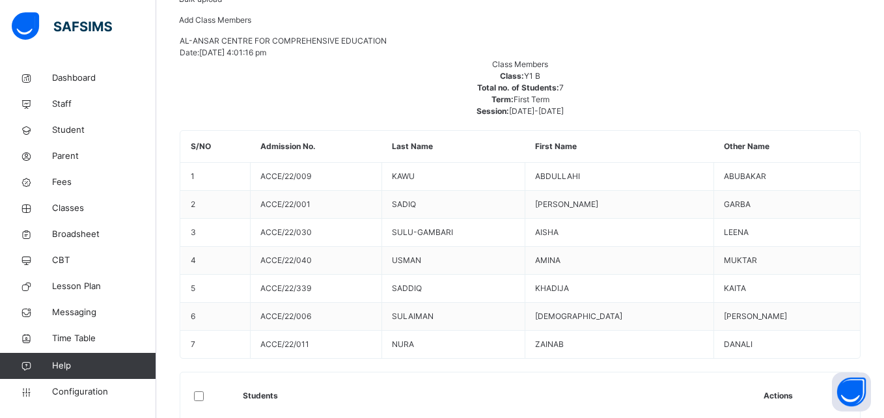
type input "*"
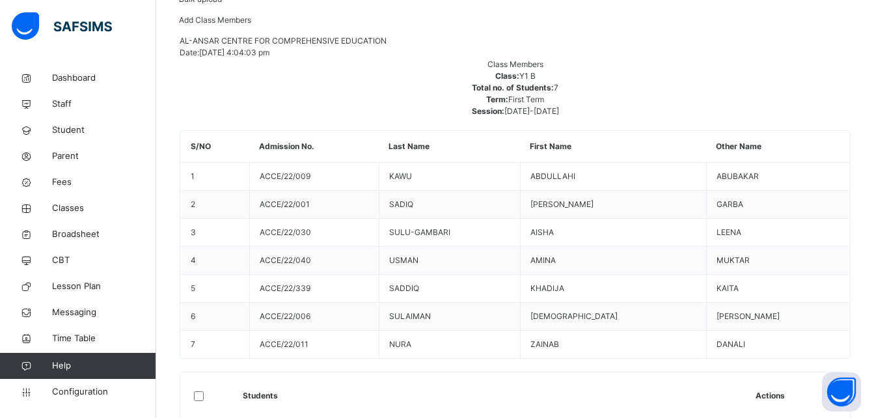
type input "*"
type input "*****"
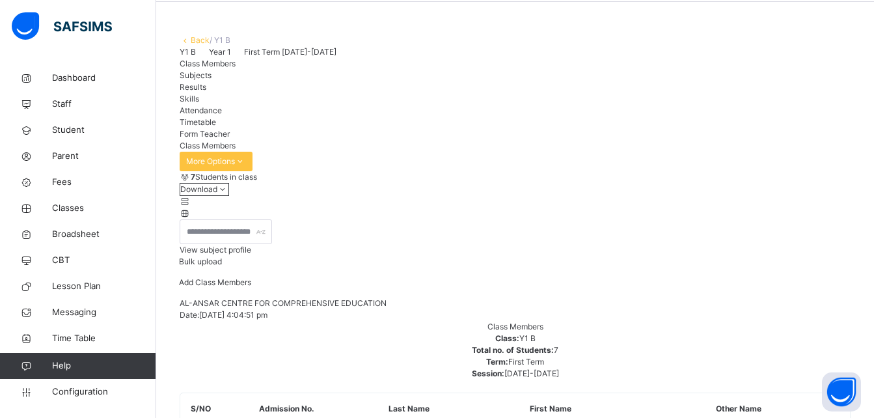
scroll to position [0, 0]
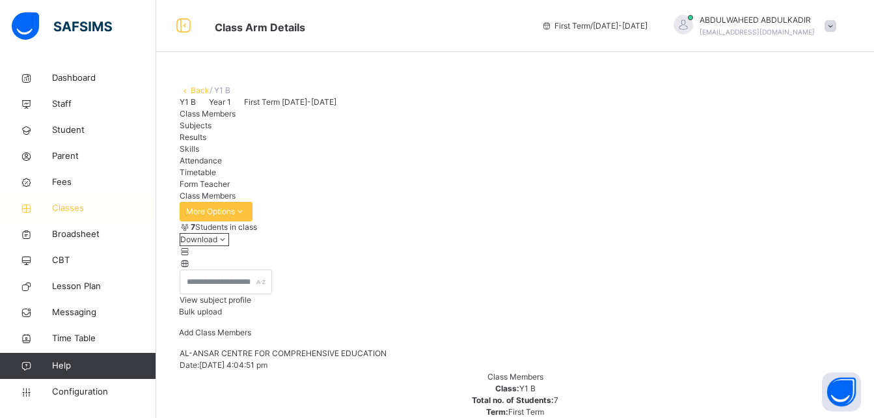
click at [70, 207] on span "Classes" at bounding box center [104, 208] width 104 height 13
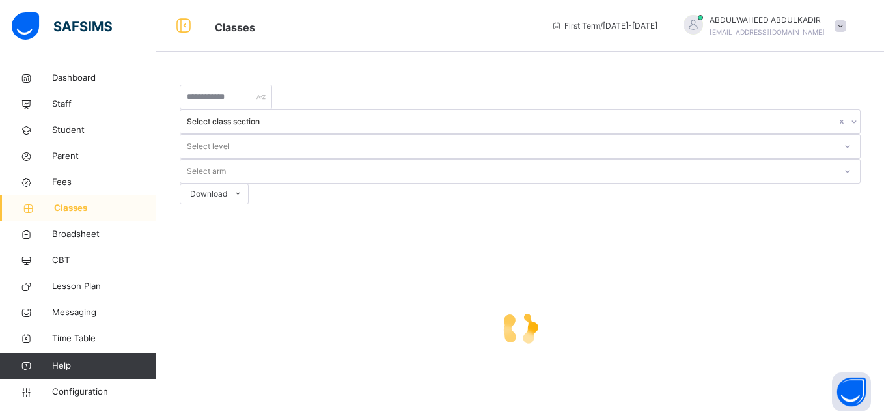
click at [66, 204] on span "Classes" at bounding box center [105, 208] width 102 height 13
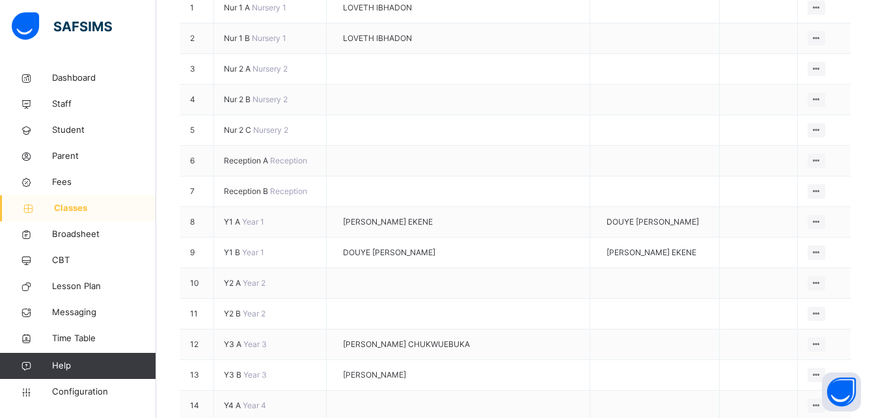
scroll to position [260, 0]
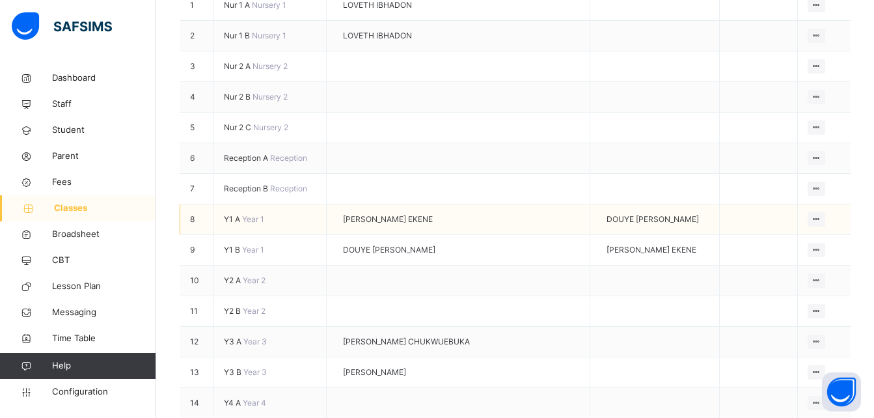
click at [407, 213] on span "[PERSON_NAME] EKENE" at bounding box center [388, 219] width 90 height 12
click at [817, 214] on icon at bounding box center [816, 219] width 11 height 10
click at [789, 262] on div "Assign form Teacher" at bounding box center [782, 268] width 74 height 13
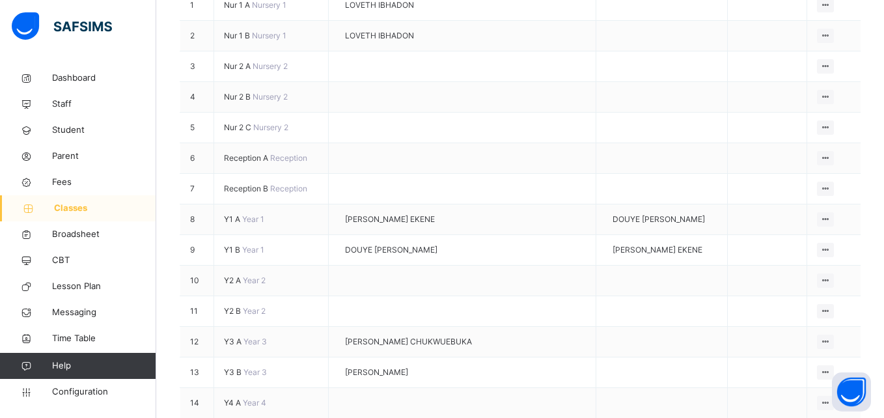
type input "*"
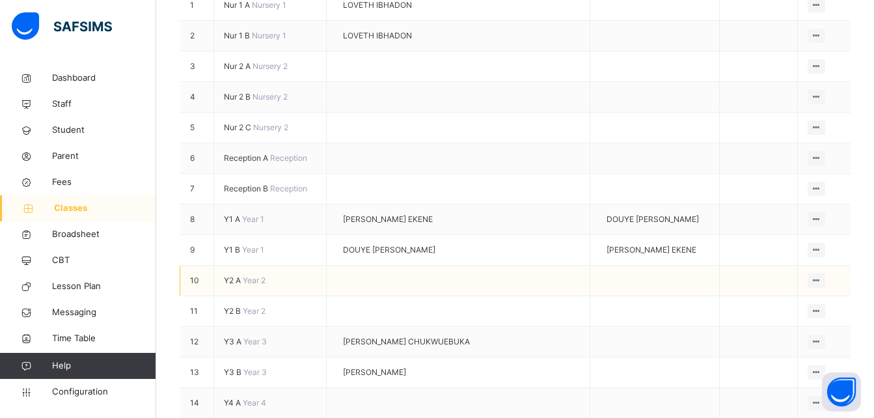
click at [231, 275] on span "Y2 A" at bounding box center [233, 280] width 19 height 10
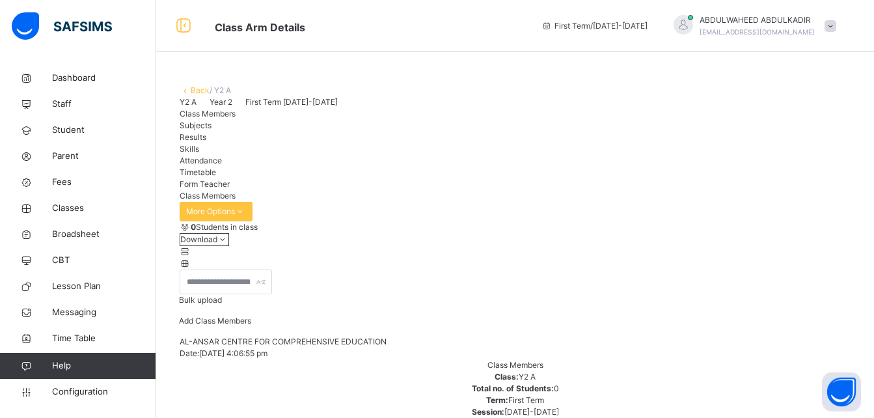
click at [251, 325] on span "Add Class Members" at bounding box center [215, 321] width 72 height 10
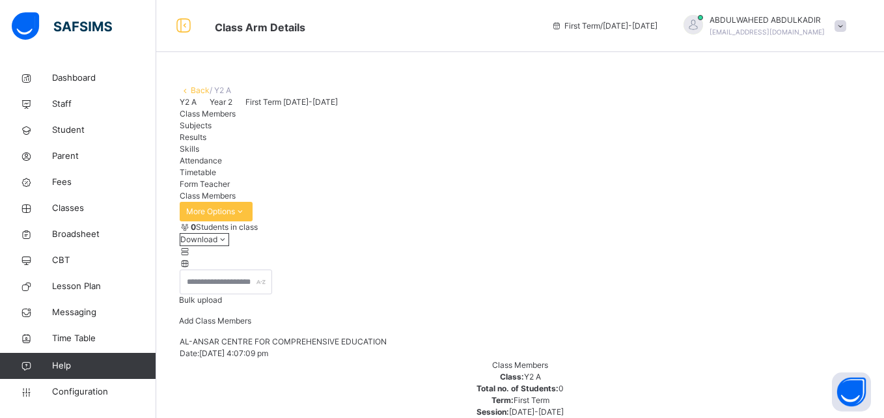
type input "*"
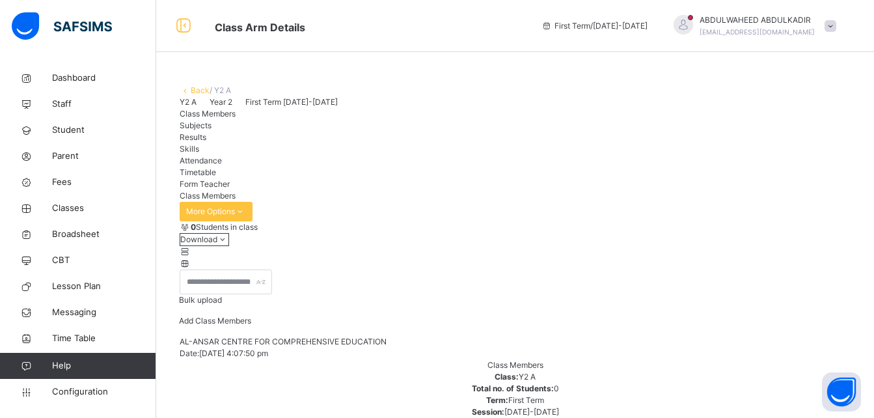
scroll to position [125, 0]
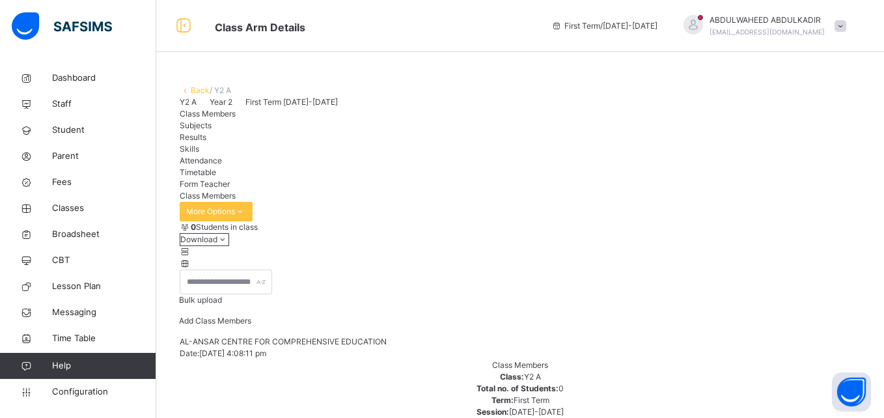
type input "*"
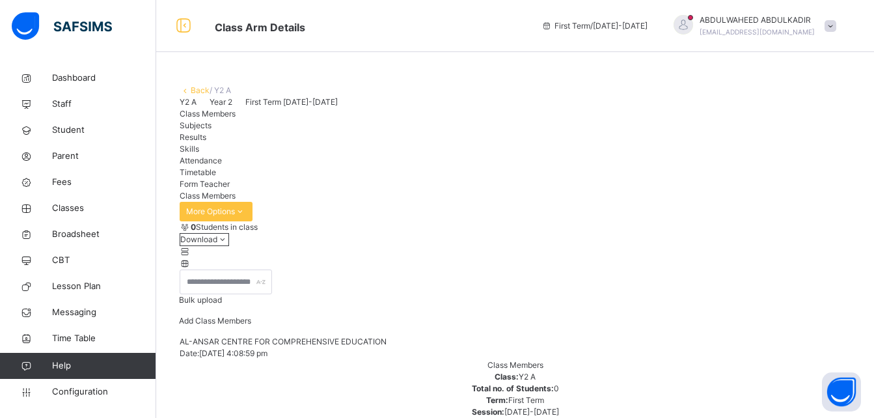
scroll to position [77, 0]
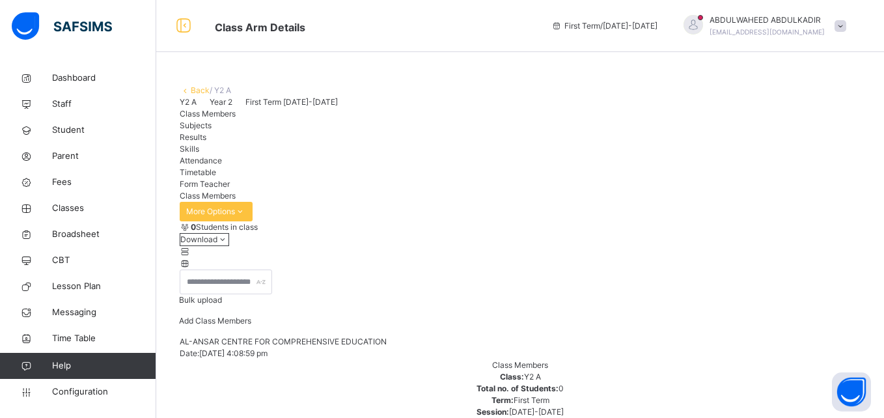
type input "*"
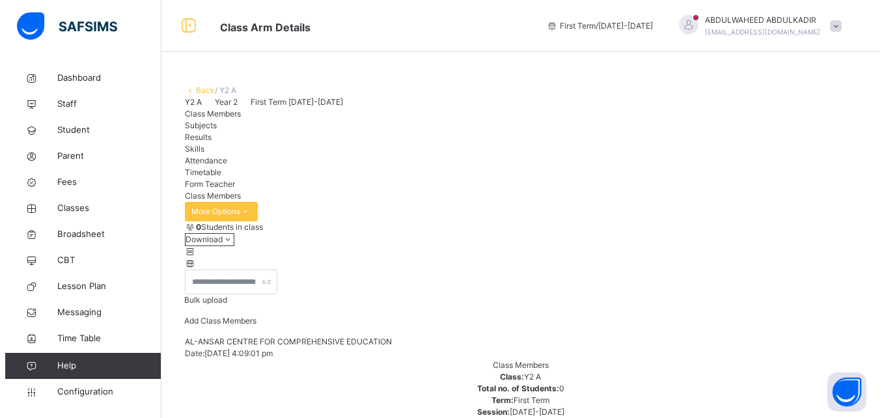
scroll to position [125, 0]
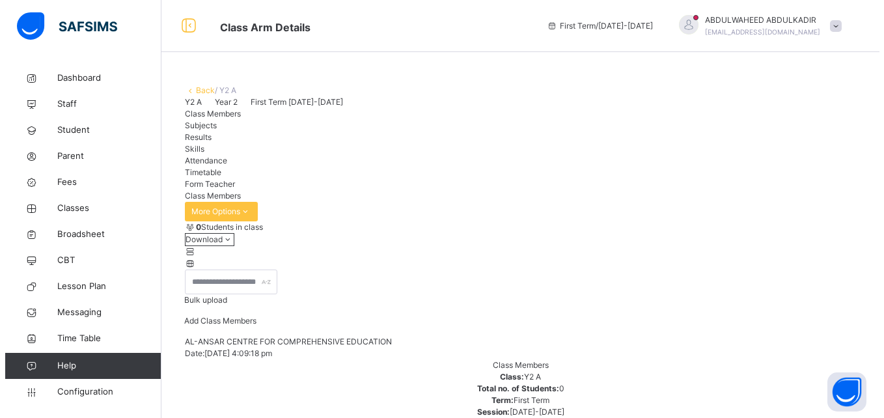
scroll to position [77, 0]
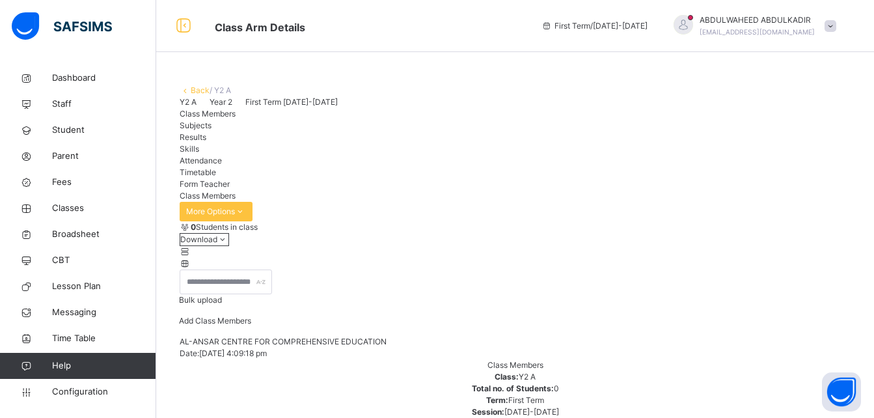
click at [251, 325] on span "Add Class Members" at bounding box center [215, 321] width 72 height 10
type input "*"
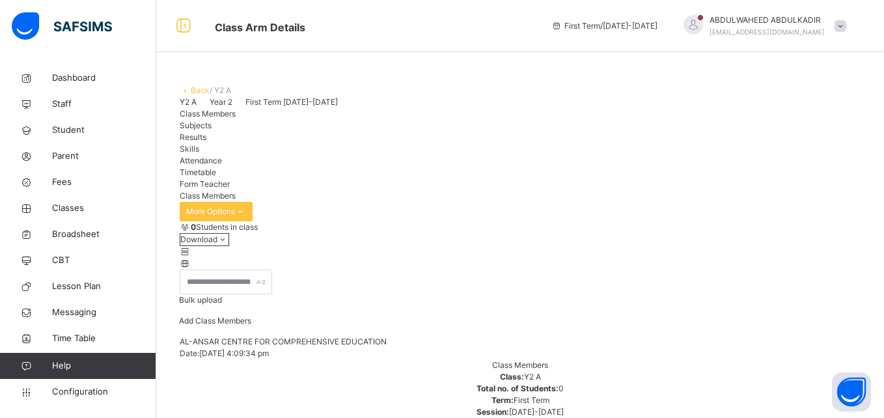
type input "*"
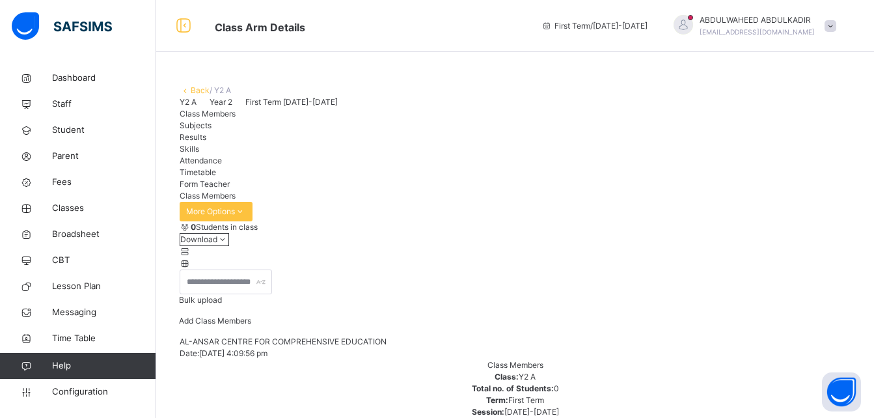
type input "*"
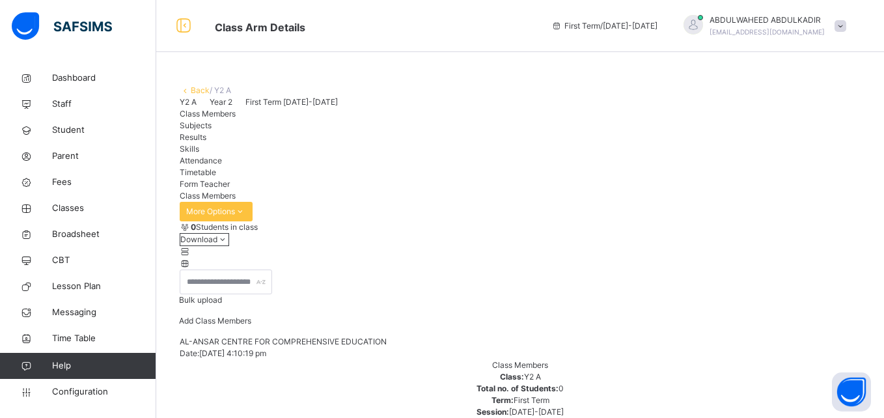
type input "*"
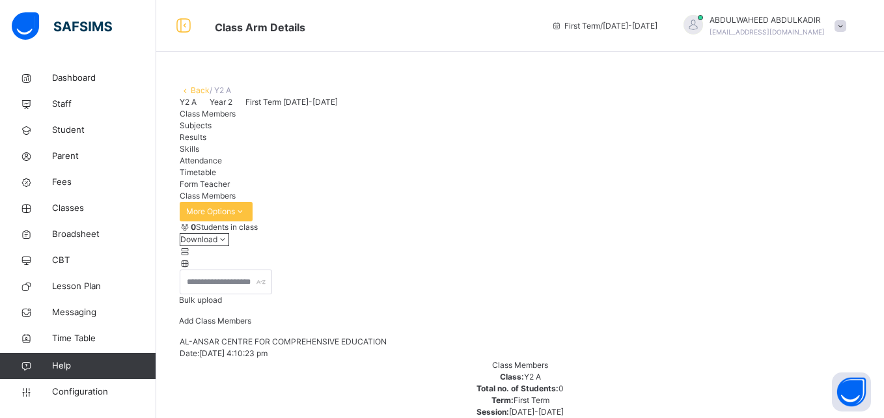
type input "*"
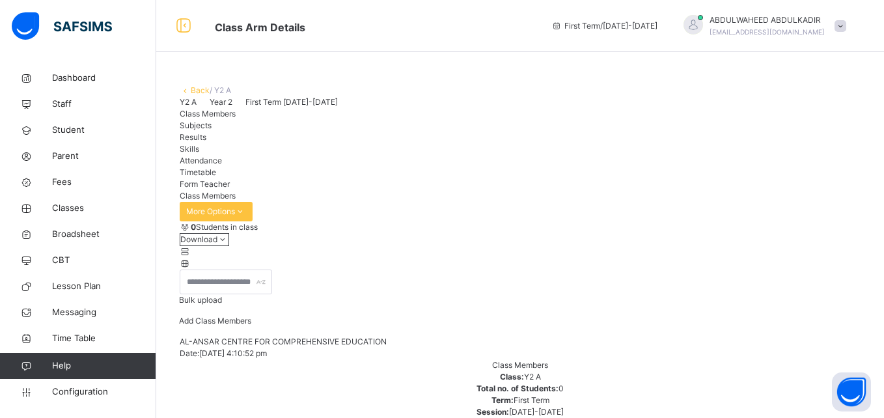
type input "*"
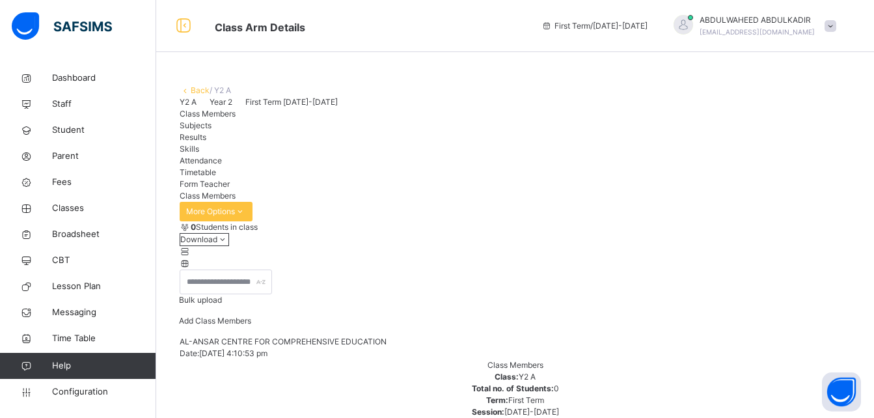
type input "*"
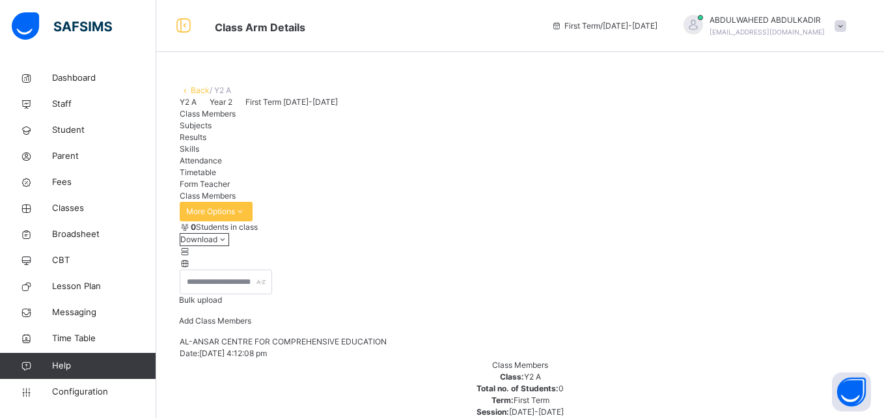
type input "*"
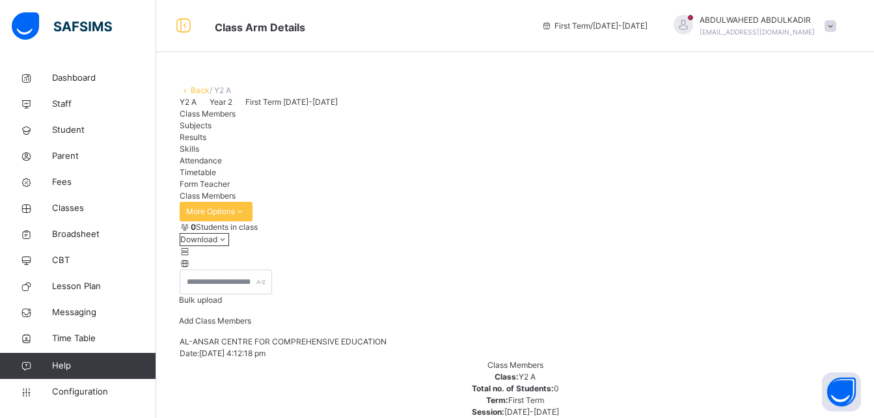
type input "*"
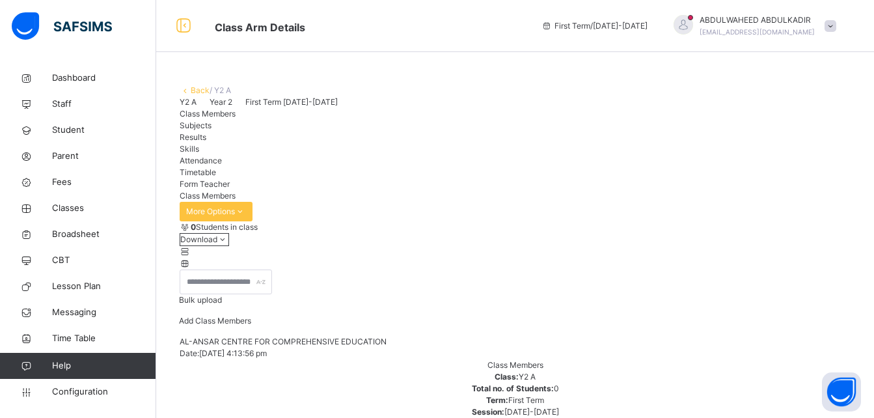
type input "***"
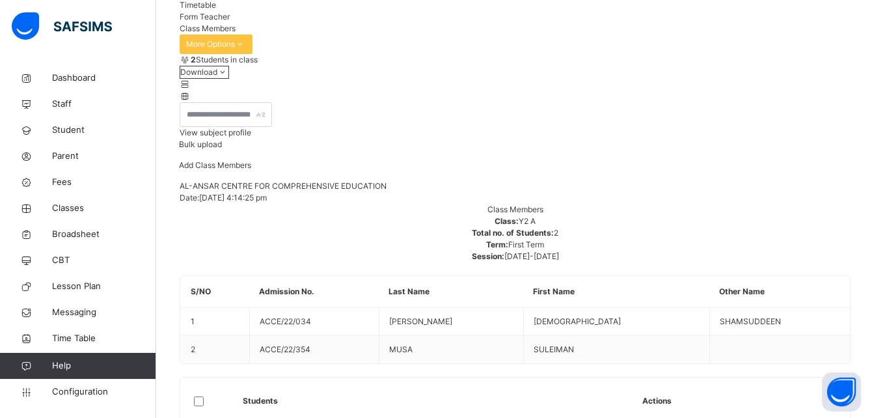
scroll to position [0, 0]
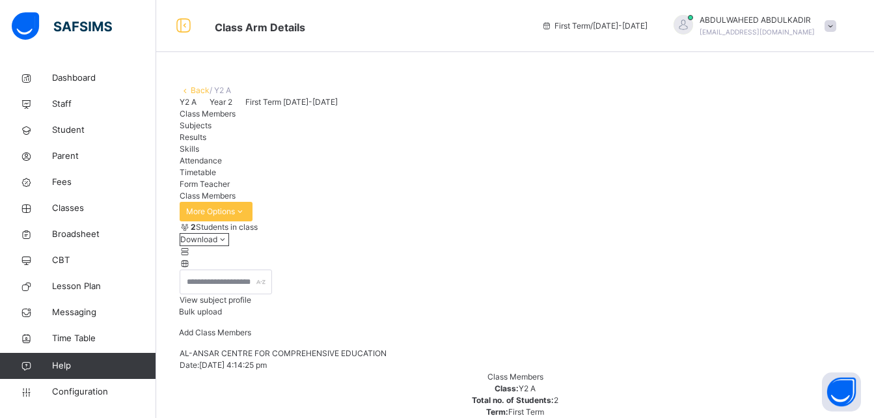
click at [251, 337] on span "Add Class Members" at bounding box center [215, 332] width 72 height 10
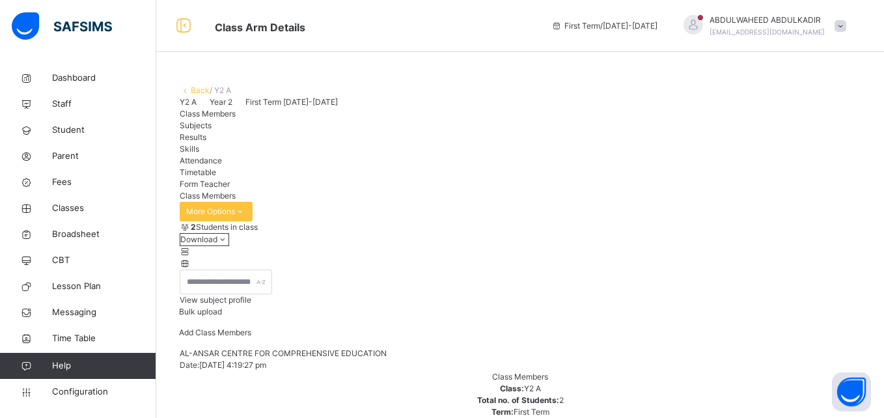
type input "*"
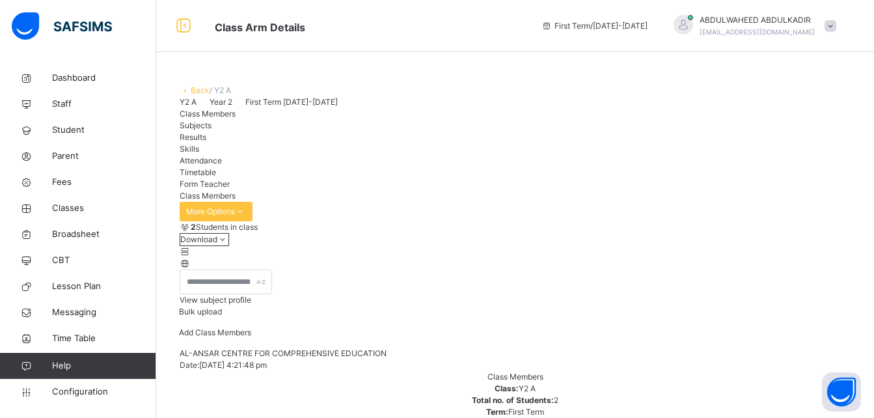
type input "*"
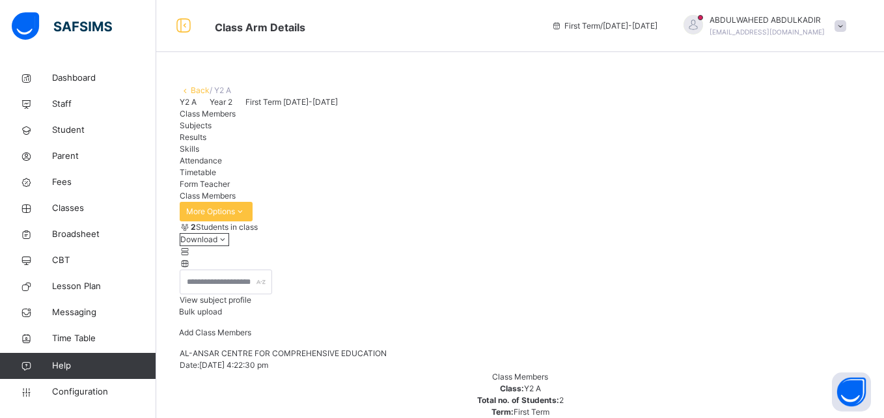
type input "*"
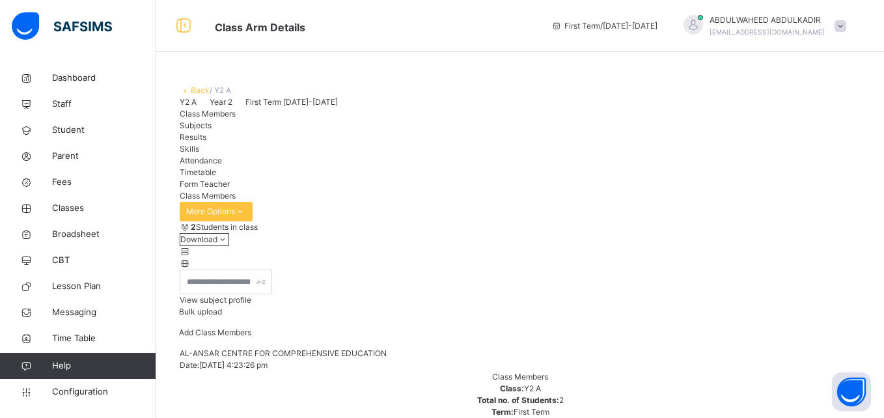
type input "*"
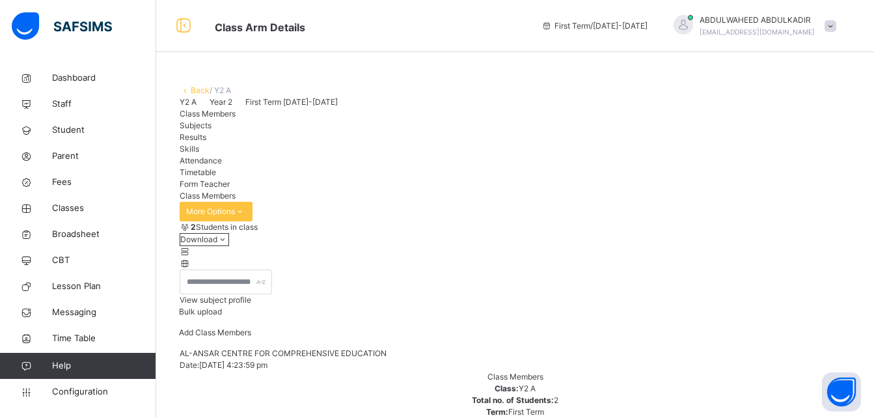
type input "*"
type input "*******"
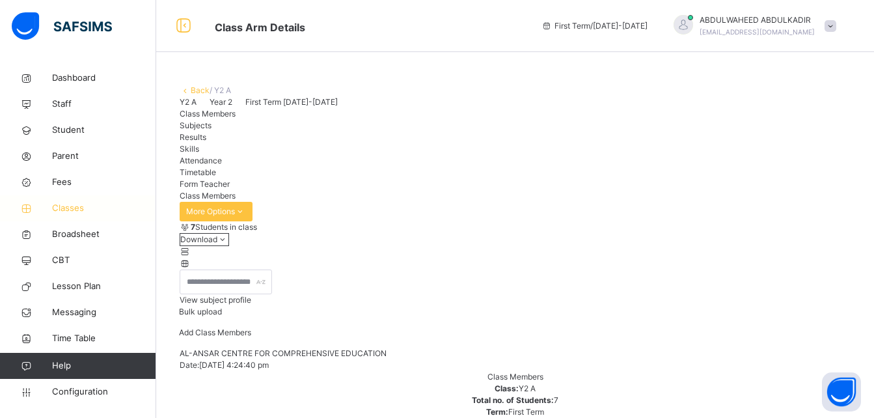
click at [57, 207] on span "Classes" at bounding box center [104, 208] width 104 height 13
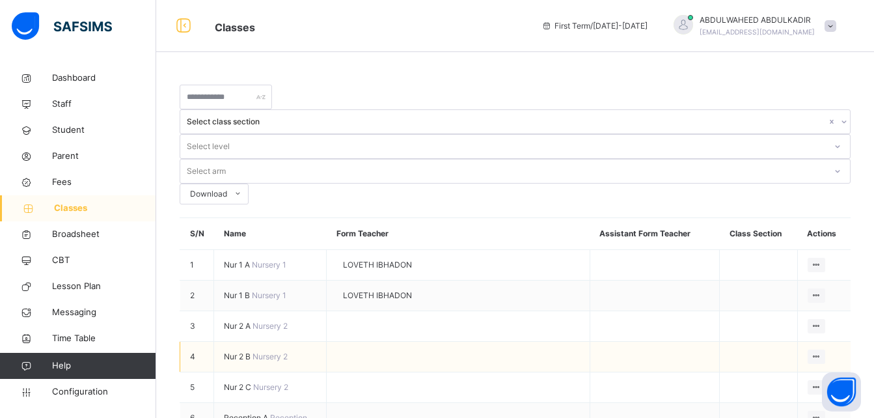
click at [241, 351] on span "Nur 2 B" at bounding box center [238, 356] width 29 height 10
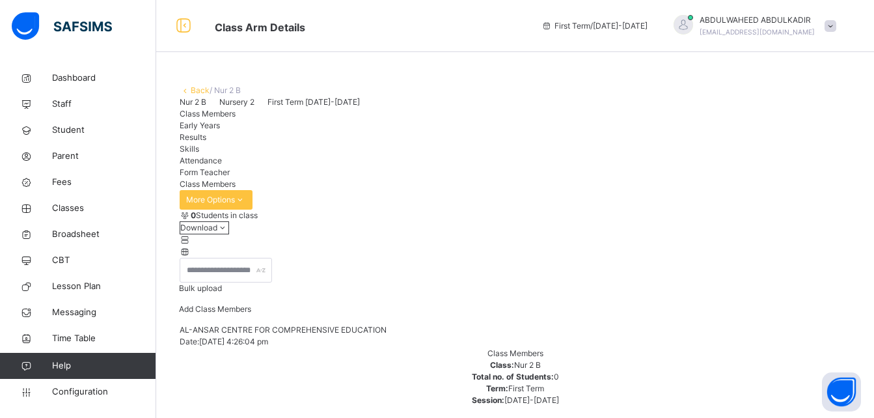
click at [251, 314] on span "Add Class Members" at bounding box center [215, 309] width 72 height 10
type input "*"
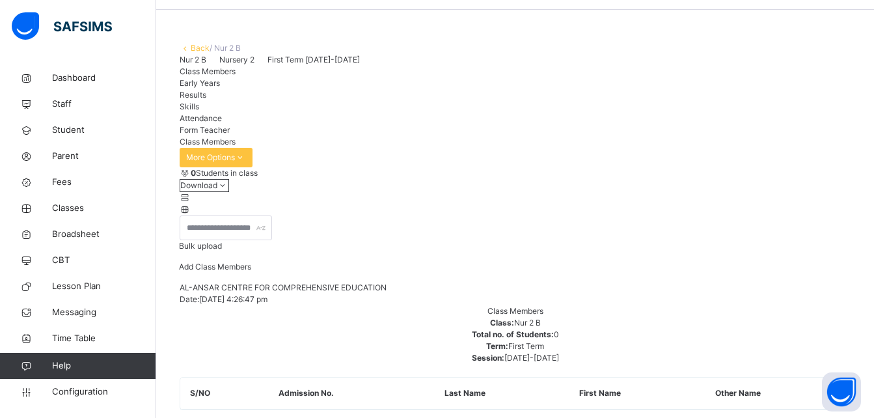
scroll to position [88, 0]
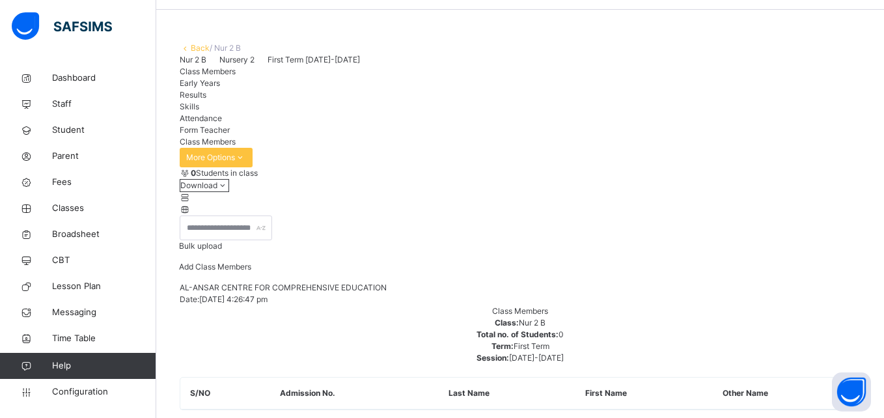
type input "*"
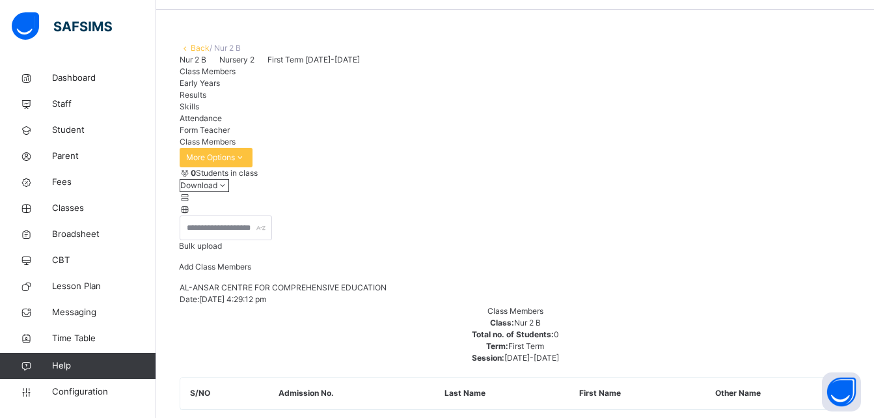
scroll to position [42, 0]
type input "*"
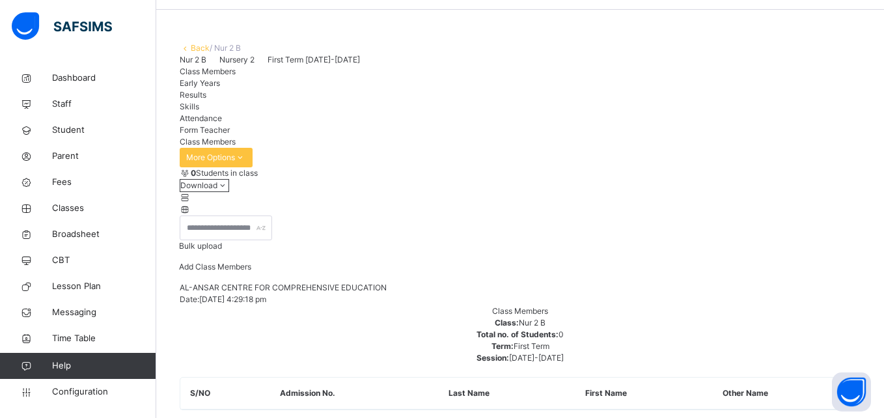
scroll to position [88, 0]
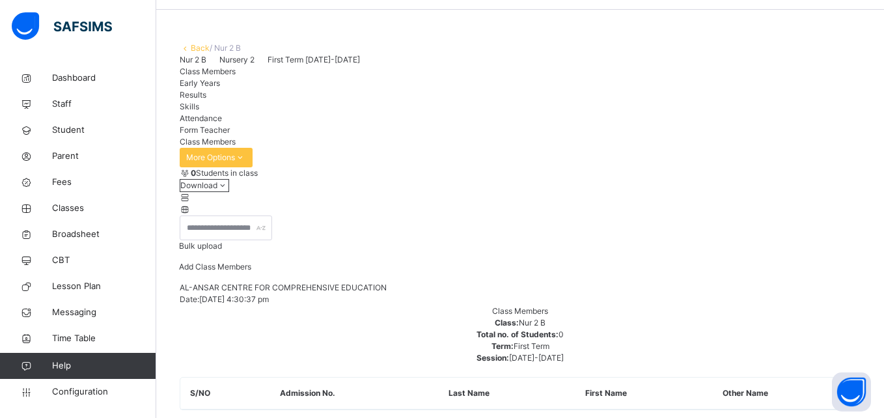
type input "*"
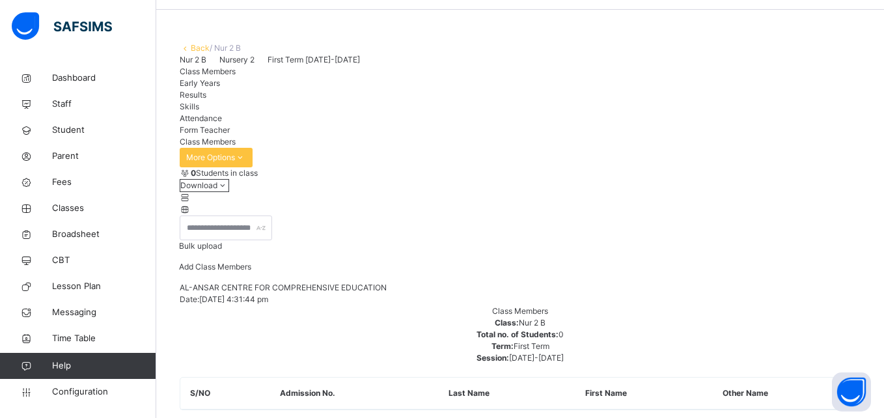
type input "*"
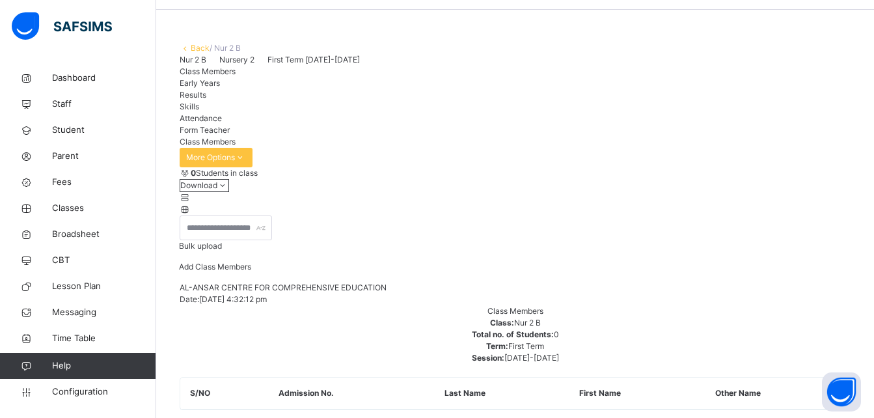
type input "*"
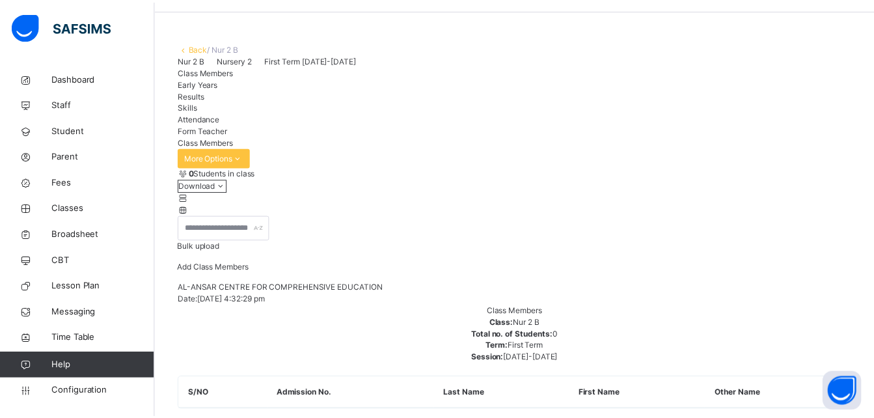
scroll to position [88, 0]
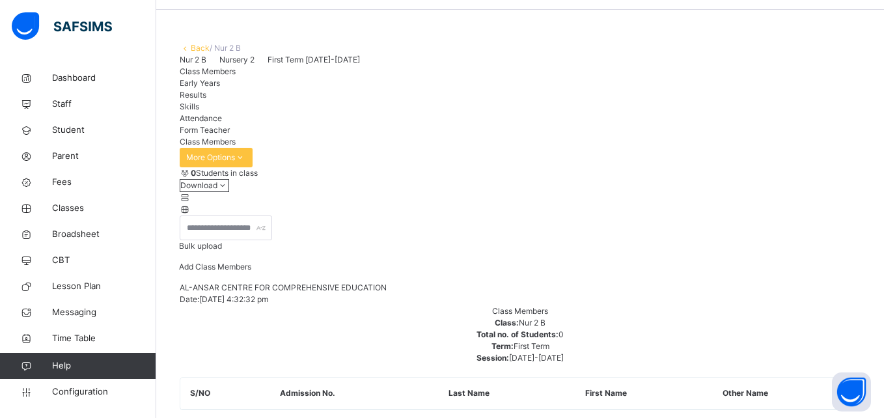
type input "*"
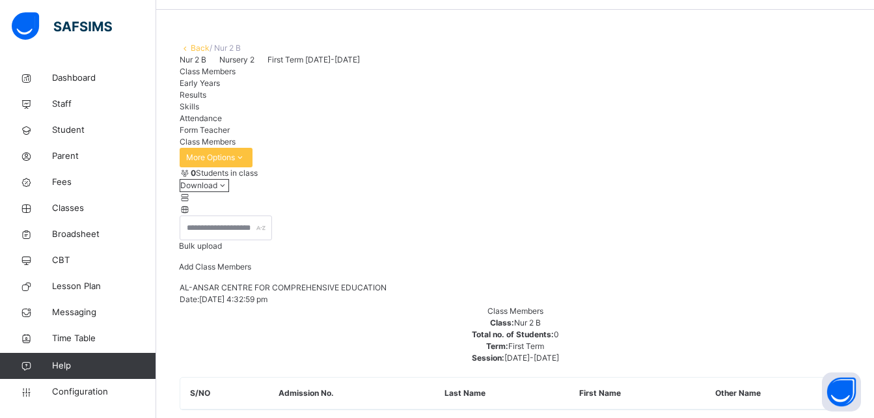
scroll to position [42, 0]
type input "*"
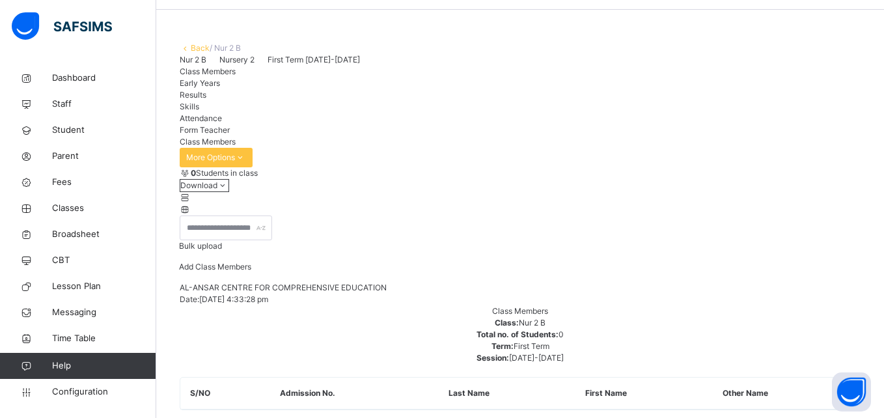
scroll to position [88, 0]
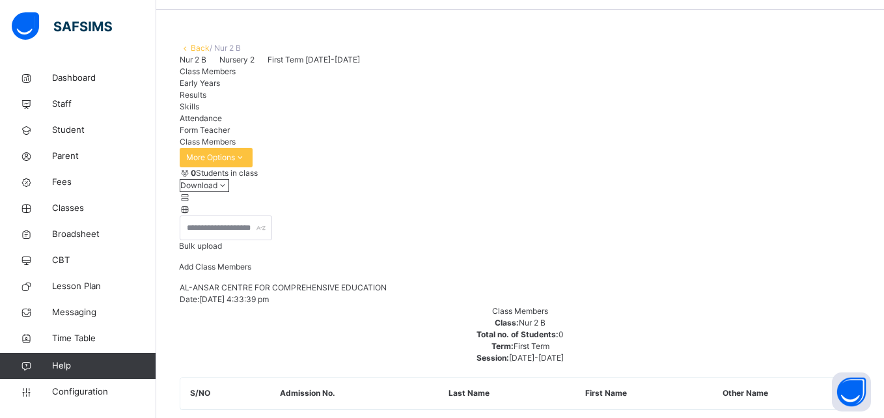
type input "*"
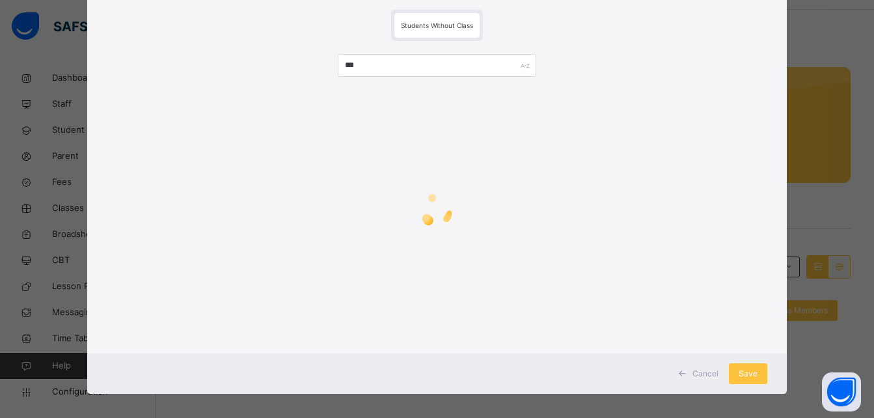
scroll to position [77, 0]
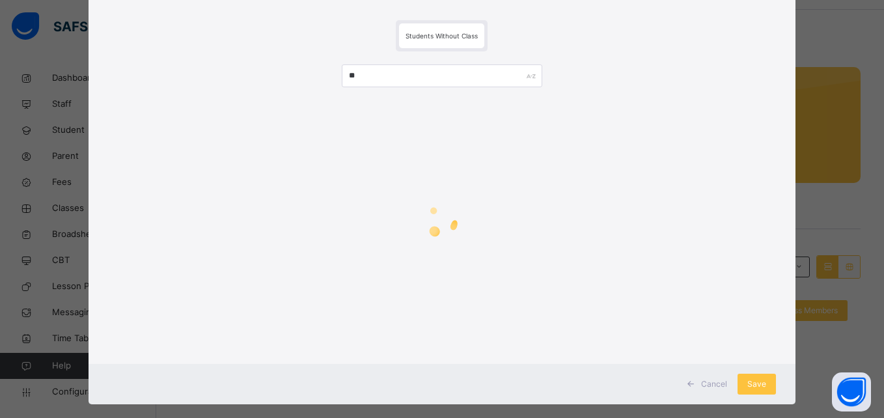
type input "*"
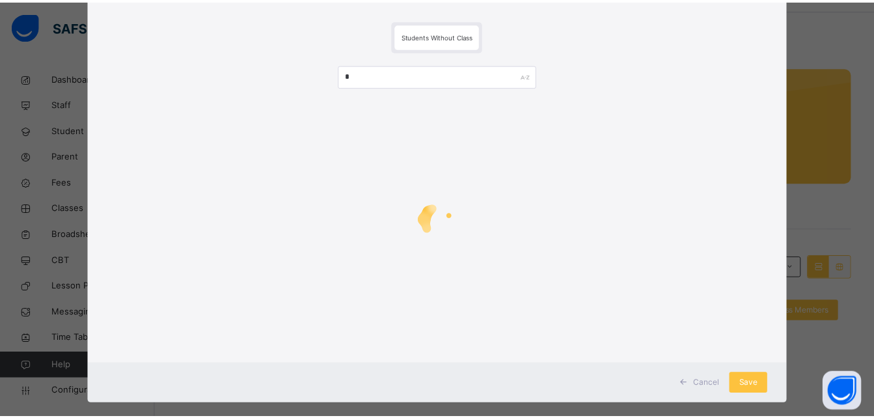
scroll to position [88, 0]
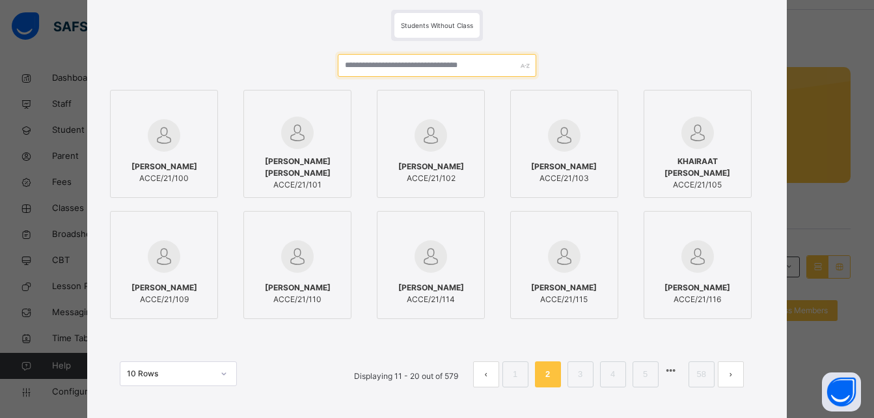
click at [397, 68] on input "text" at bounding box center [437, 65] width 198 height 23
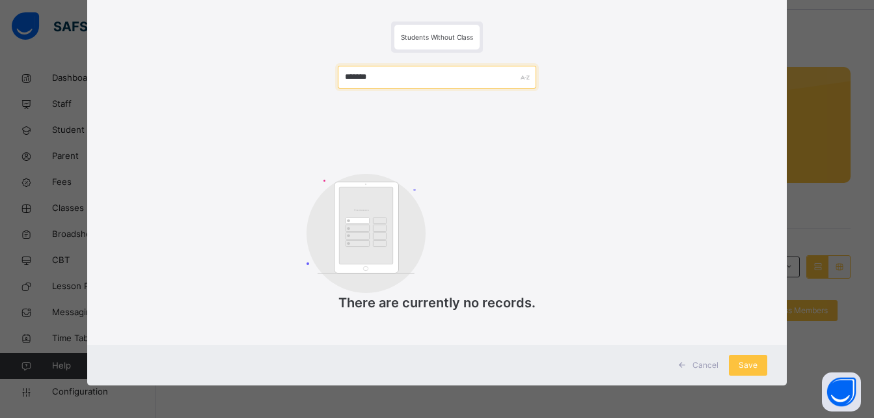
scroll to position [77, 0]
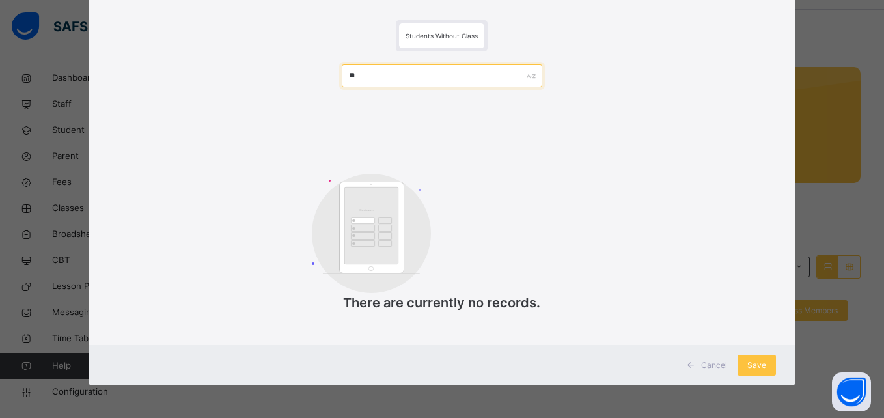
type input "*"
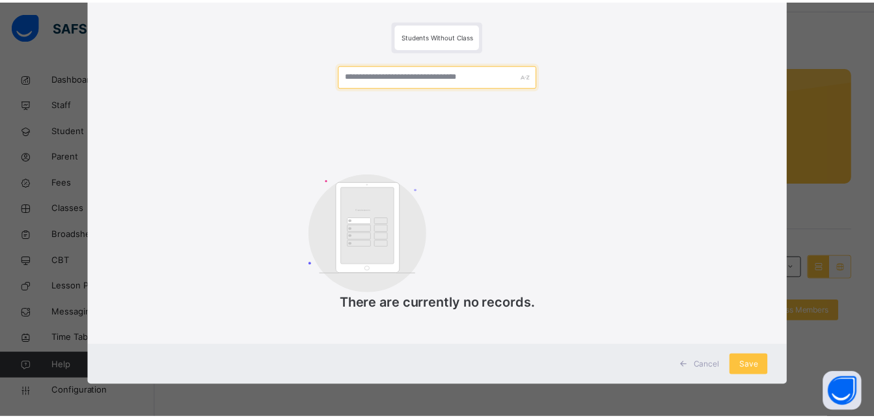
scroll to position [88, 0]
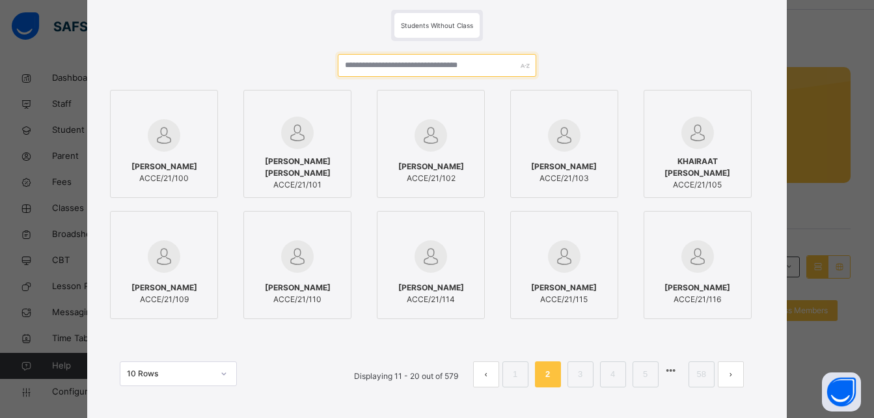
click at [422, 66] on input "text" at bounding box center [437, 65] width 198 height 23
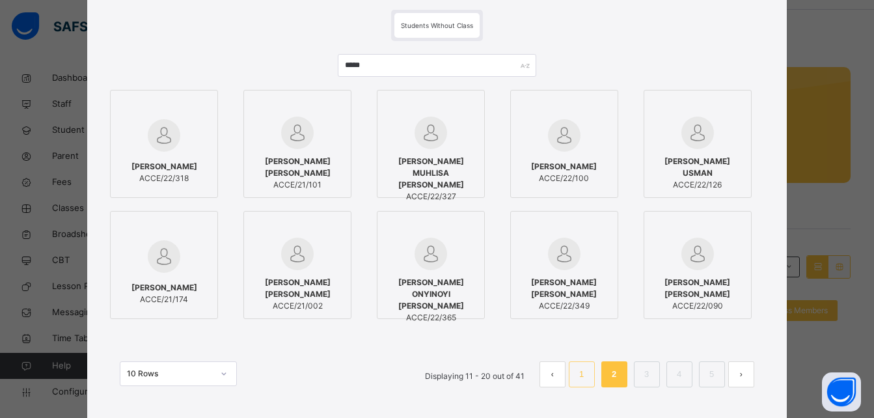
click at [588, 370] on link "1" at bounding box center [581, 374] width 12 height 17
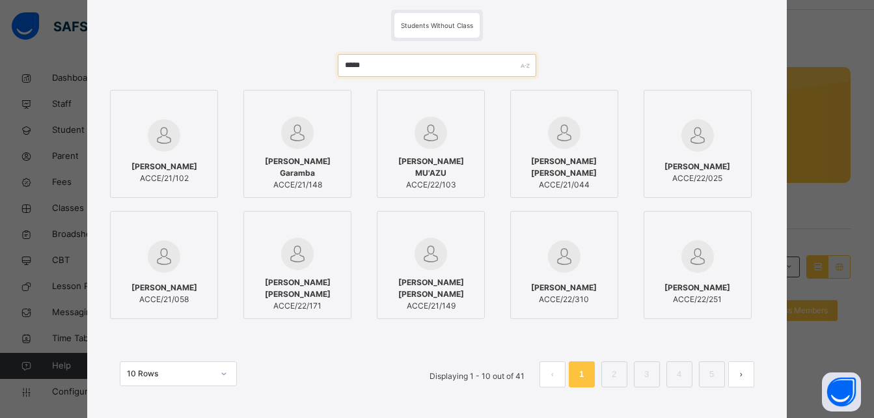
click at [380, 62] on input "*****" at bounding box center [437, 65] width 198 height 23
click at [707, 154] on div "AISHA MAHMUD MODIBBO ACCE/22/025" at bounding box center [698, 172] width 94 height 36
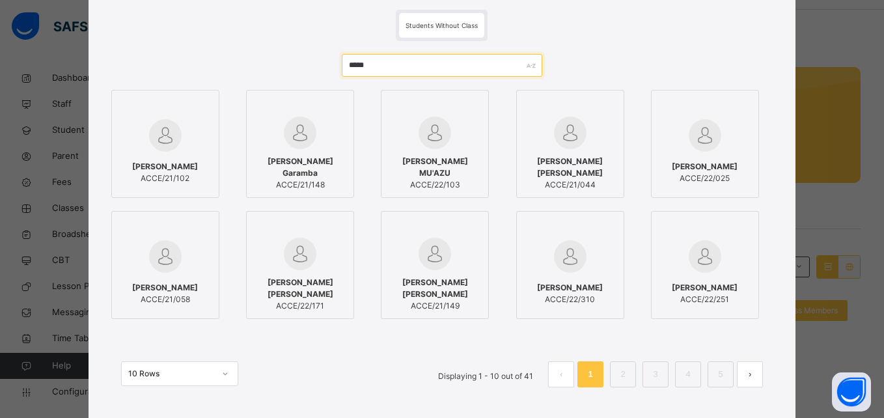
click at [393, 60] on input "*****" at bounding box center [442, 65] width 200 height 23
type input "*"
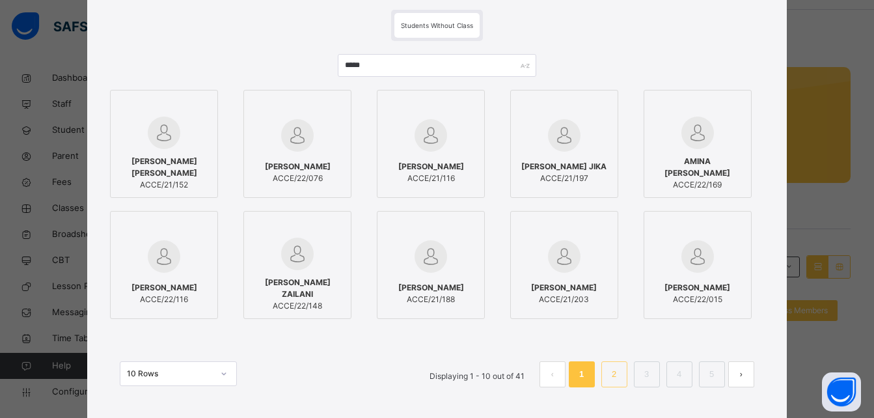
click at [616, 370] on link "2" at bounding box center [614, 374] width 12 height 17
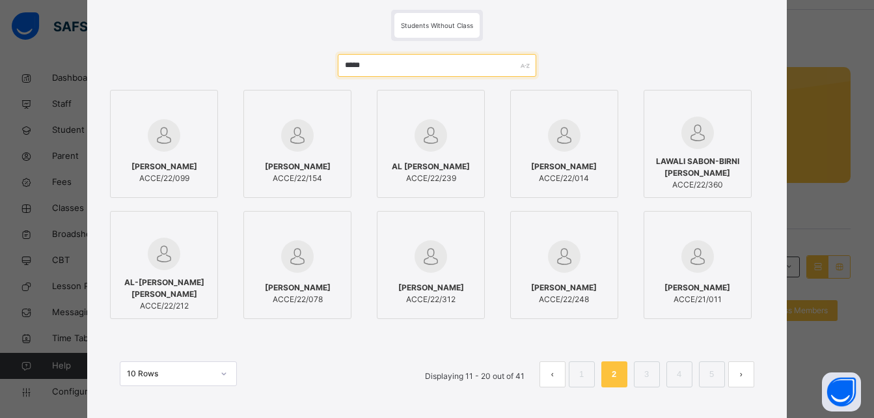
click at [422, 68] on input "*****" at bounding box center [437, 65] width 198 height 23
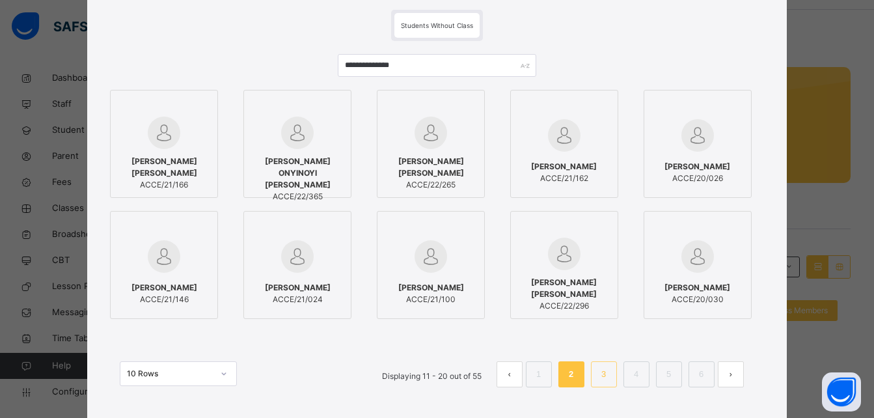
click at [602, 378] on link "3" at bounding box center [603, 374] width 12 height 17
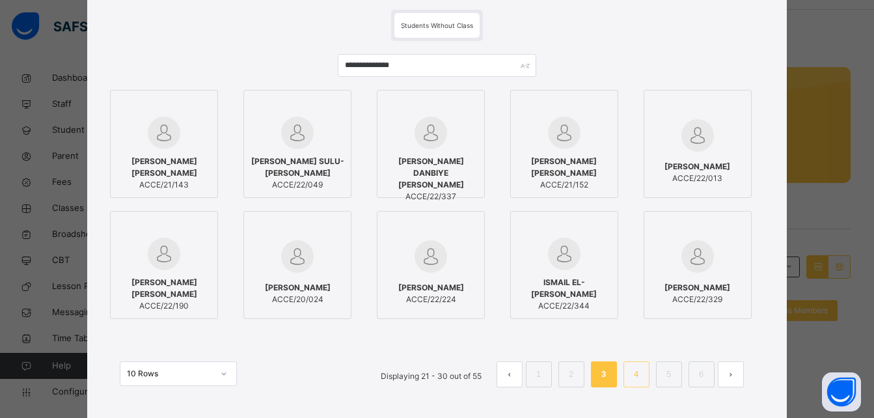
click at [637, 368] on link "4" at bounding box center [636, 374] width 12 height 17
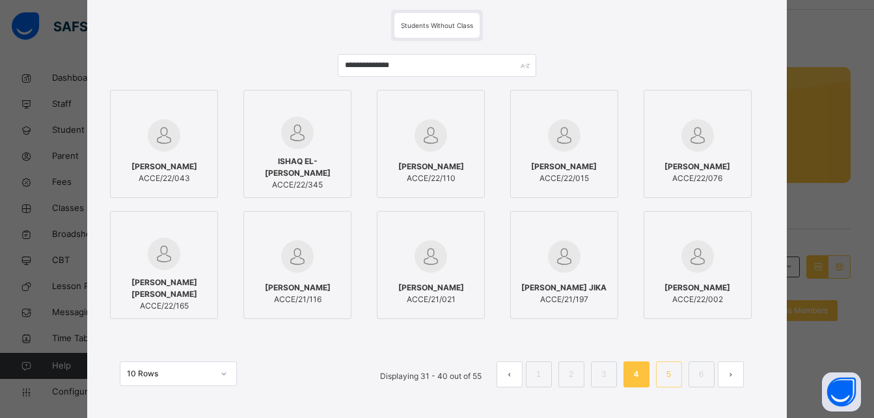
click at [668, 372] on link "5" at bounding box center [669, 374] width 12 height 17
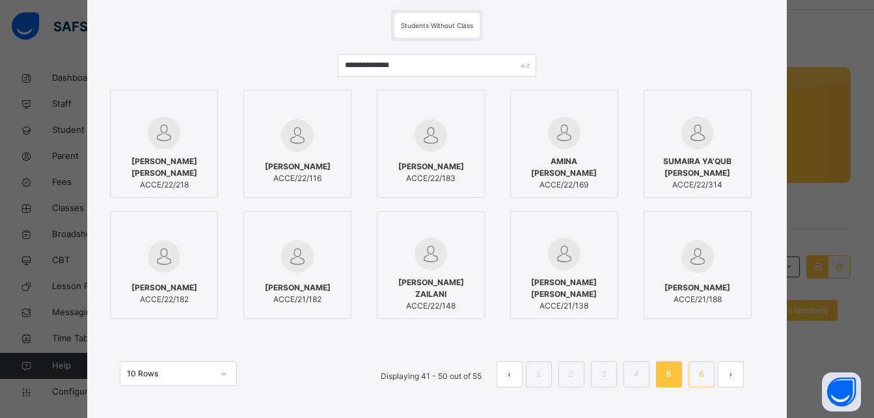
click at [707, 378] on link "6" at bounding box center [701, 374] width 12 height 17
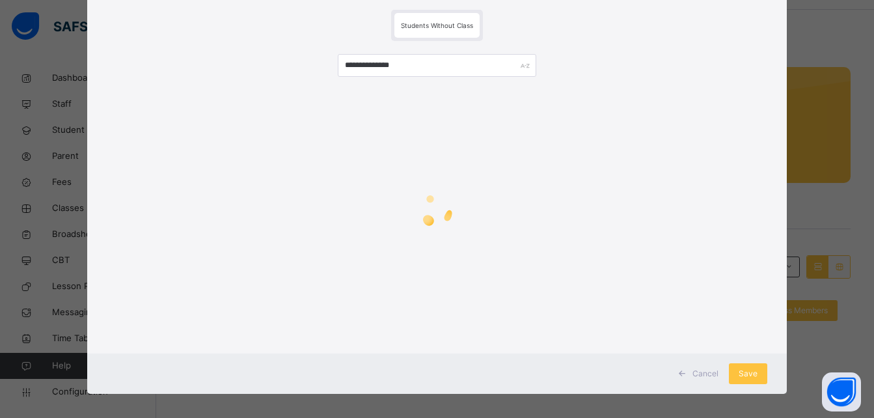
scroll to position [42, 0]
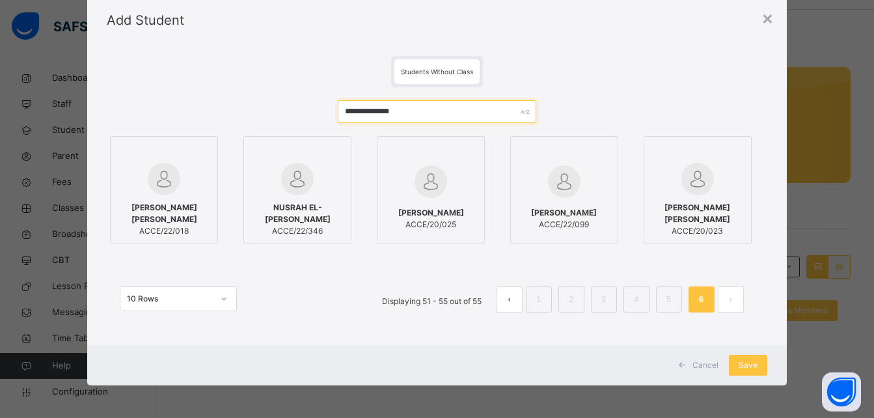
click at [434, 108] on input "**********" at bounding box center [437, 111] width 198 height 23
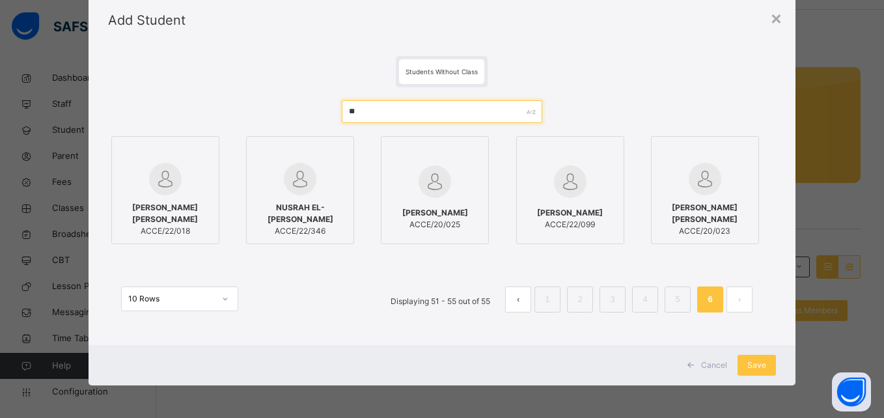
type input "*"
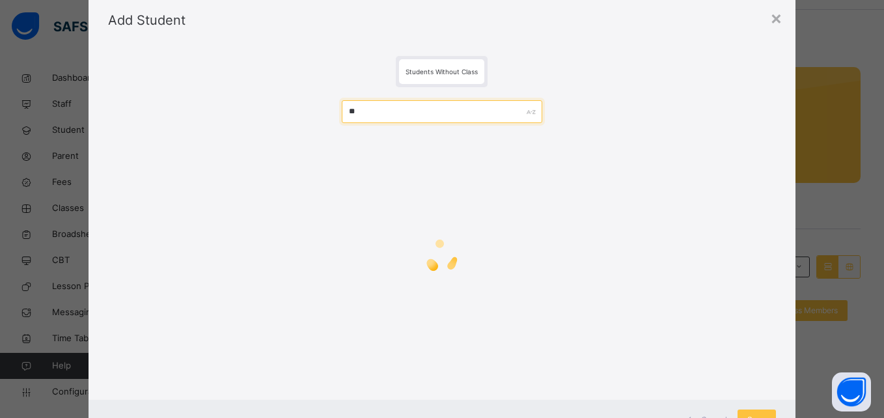
type input "*"
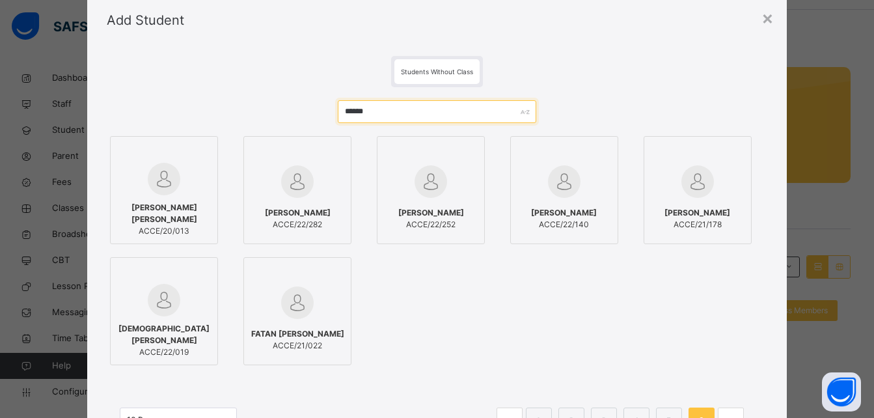
click at [379, 109] on input "******" at bounding box center [437, 111] width 198 height 23
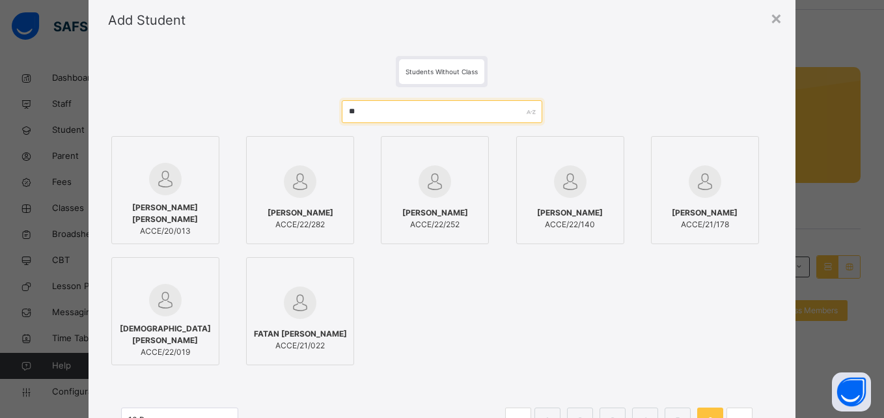
type input "*"
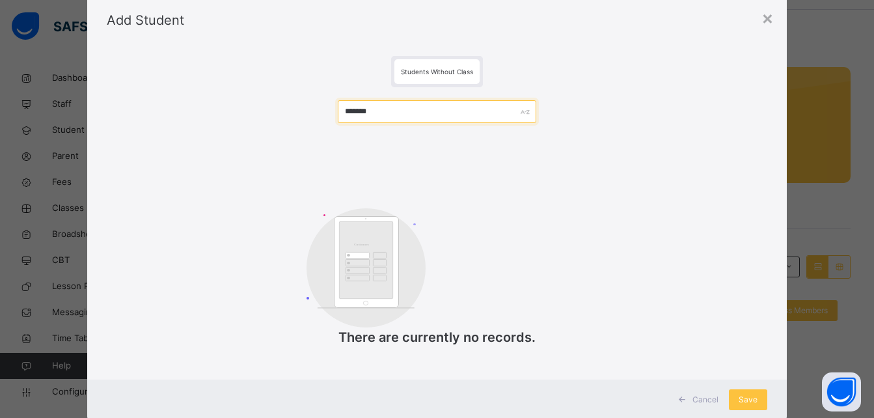
click at [403, 111] on input "*******" at bounding box center [437, 111] width 198 height 23
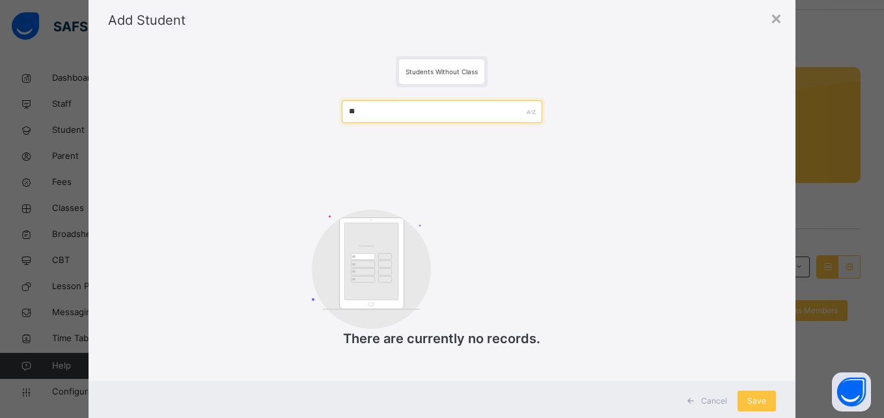
type input "*"
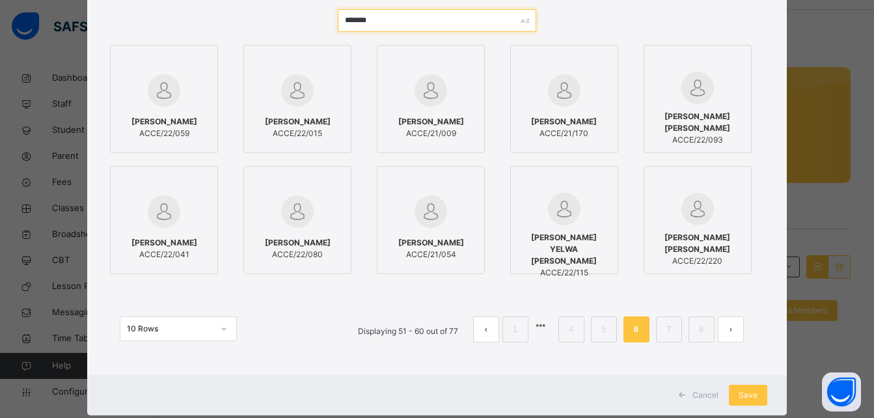
scroll to position [137, 0]
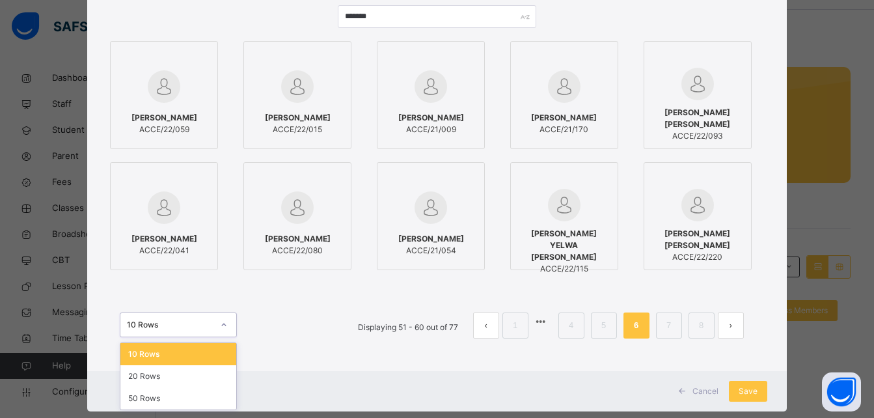
click at [220, 322] on icon at bounding box center [224, 324] width 8 height 13
click at [145, 400] on div "50 Rows" at bounding box center [178, 398] width 116 height 22
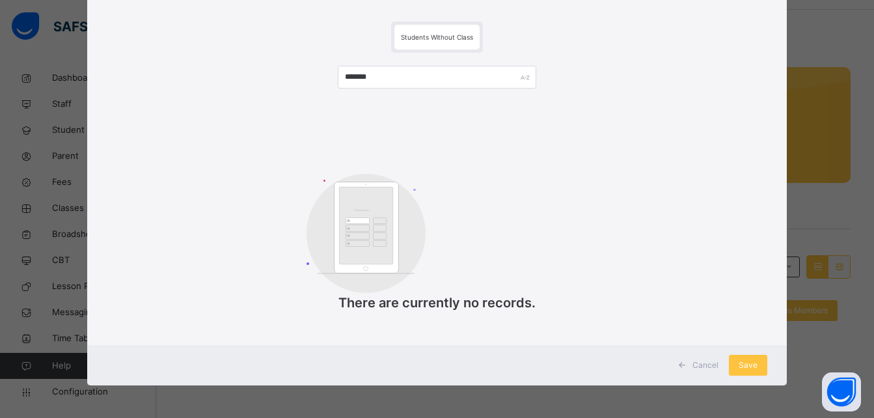
scroll to position [77, 0]
click at [411, 78] on input "*******" at bounding box center [437, 77] width 198 height 23
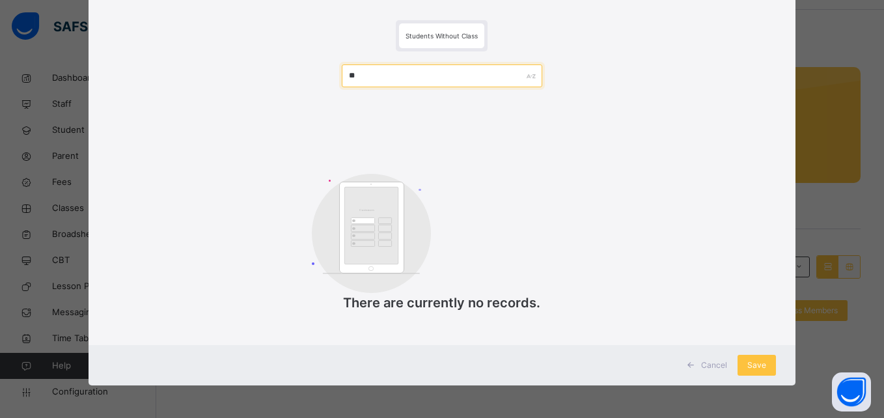
type input "*"
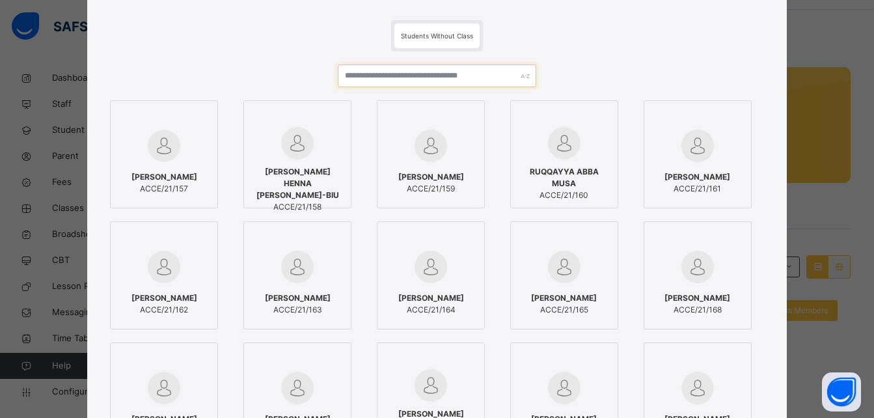
click at [448, 78] on input "text" at bounding box center [437, 75] width 198 height 23
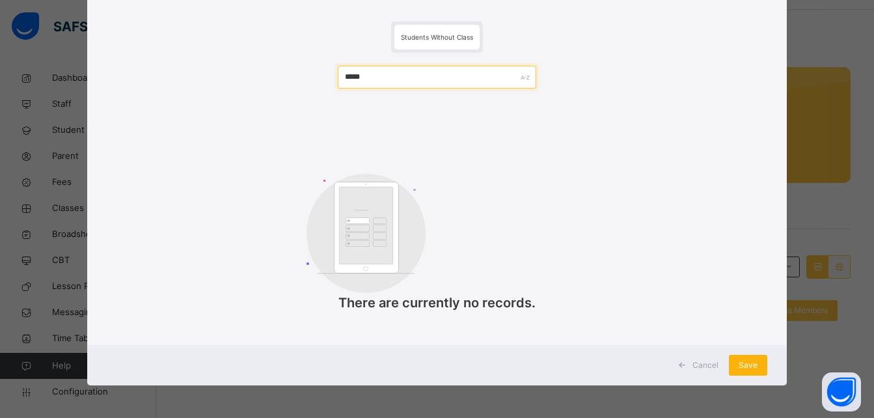
type input "*****"
click at [749, 366] on span "Save" at bounding box center [748, 365] width 19 height 12
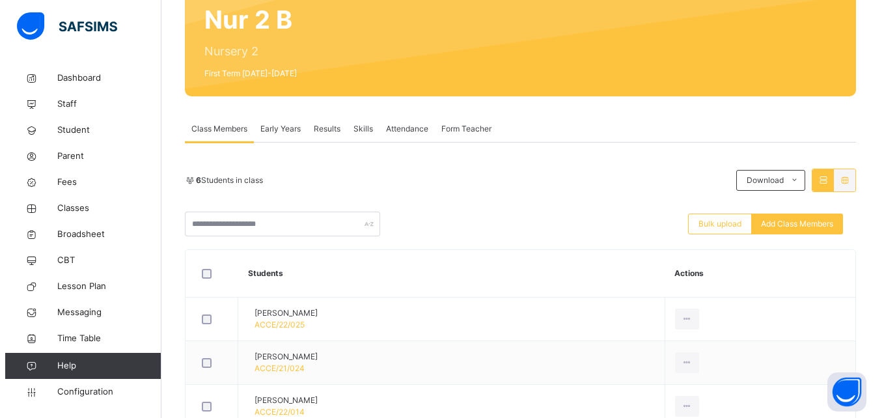
scroll to position [121, 0]
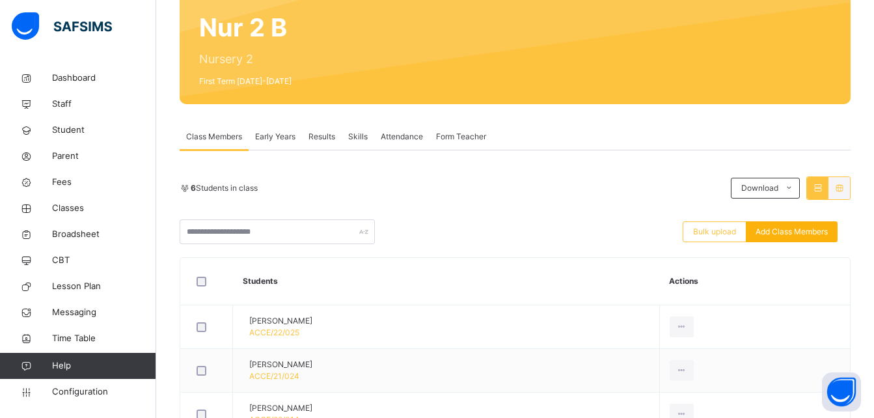
click at [793, 236] on span "Add Class Members" at bounding box center [792, 232] width 72 height 12
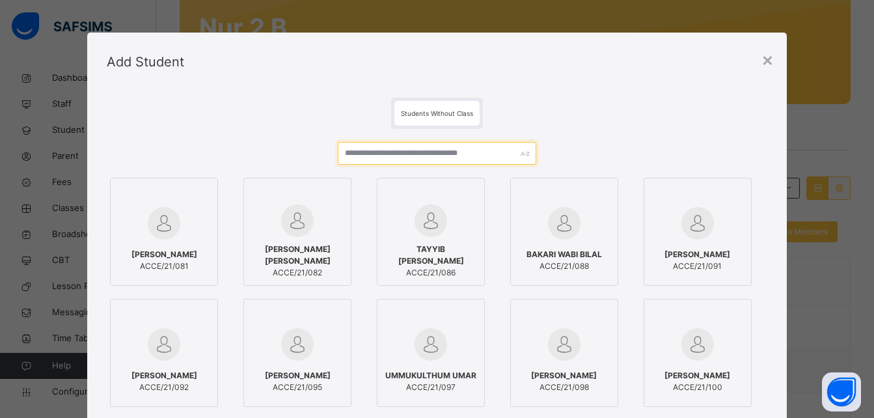
click at [429, 152] on input "text" at bounding box center [437, 153] width 198 height 23
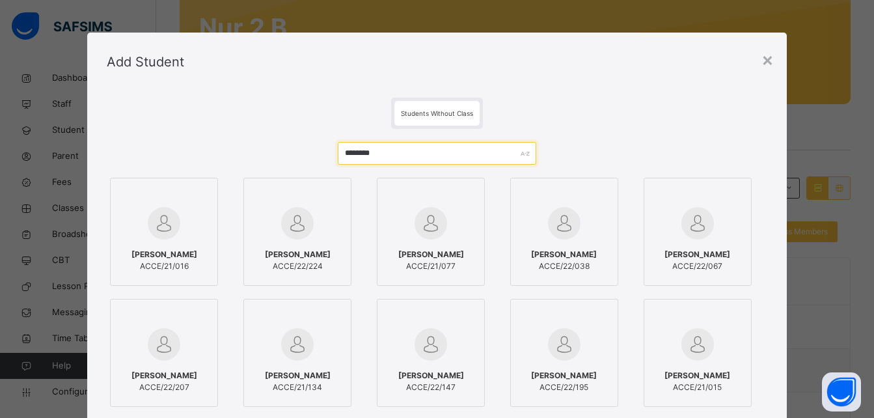
type input "********"
click at [433, 251] on span "[PERSON_NAME]" at bounding box center [431, 255] width 66 height 12
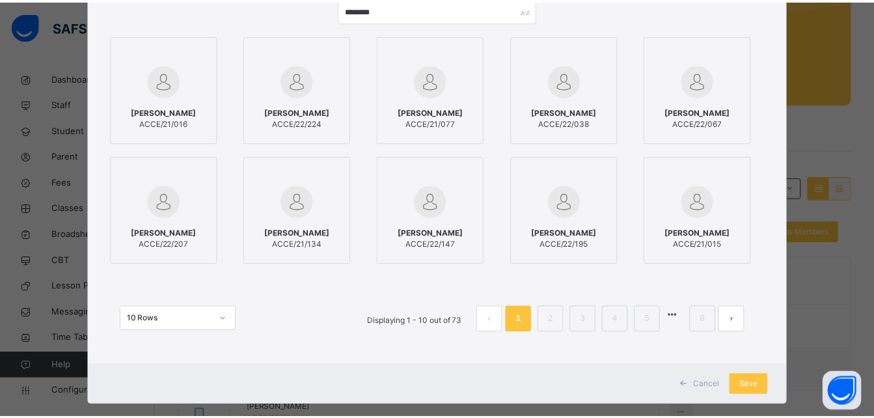
scroll to position [144, 0]
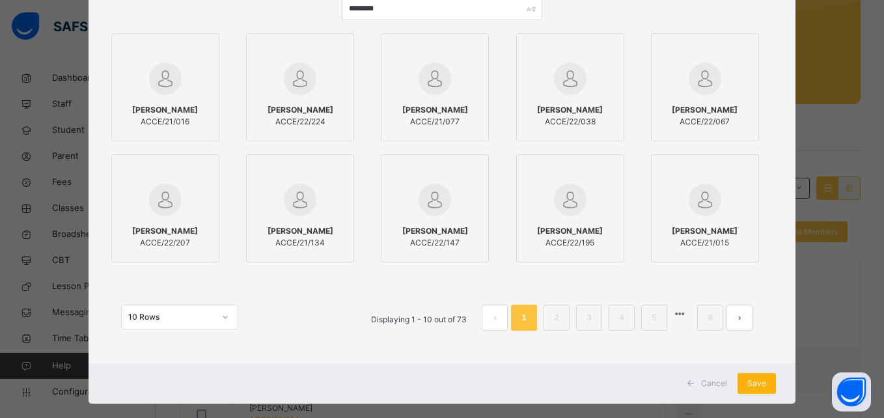
click at [753, 385] on span "Save" at bounding box center [756, 383] width 19 height 12
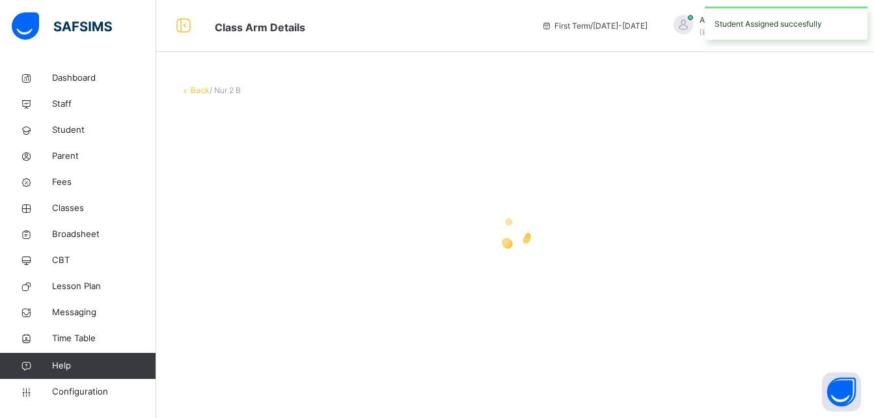
scroll to position [0, 0]
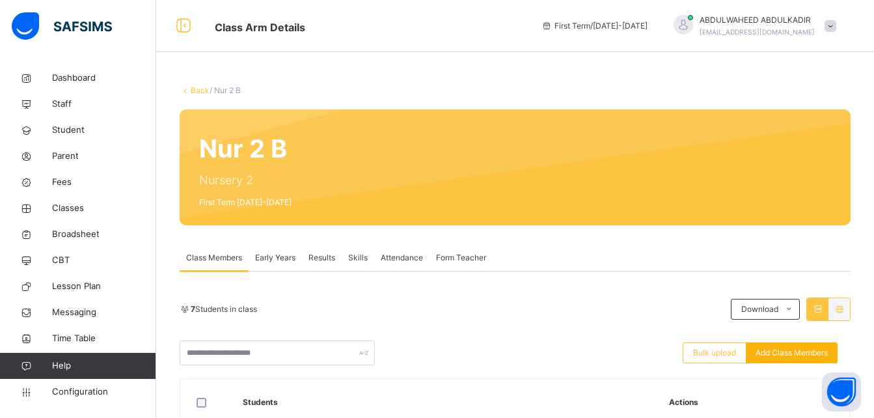
click at [789, 355] on span "Add Class Members" at bounding box center [792, 353] width 72 height 12
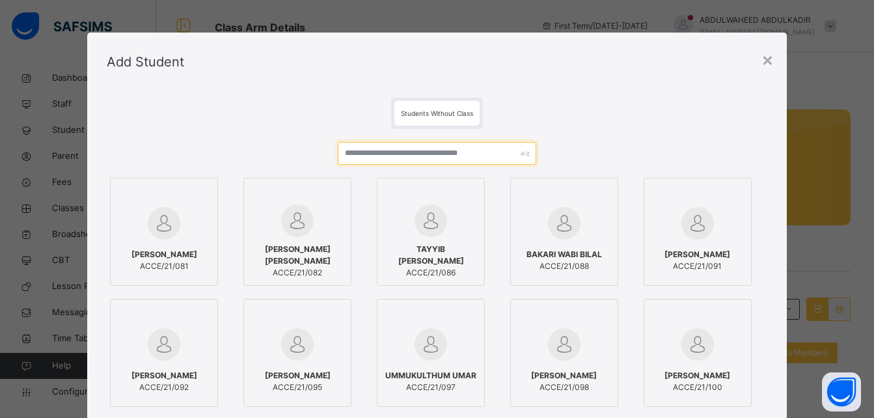
click at [411, 150] on input "text" at bounding box center [437, 153] width 198 height 23
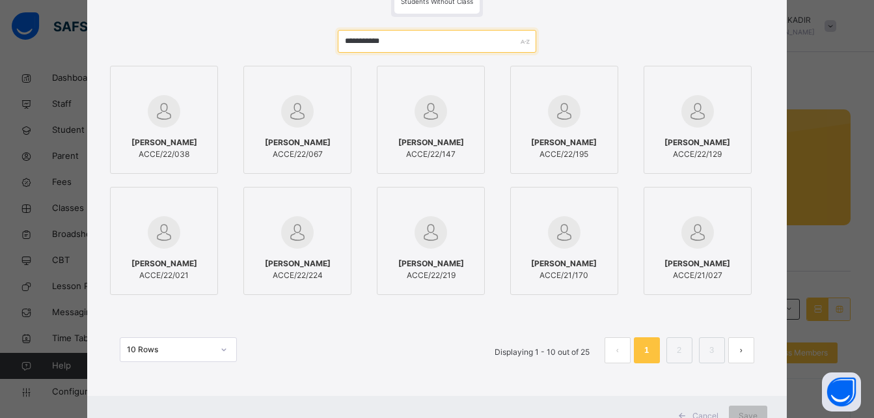
scroll to position [109, 0]
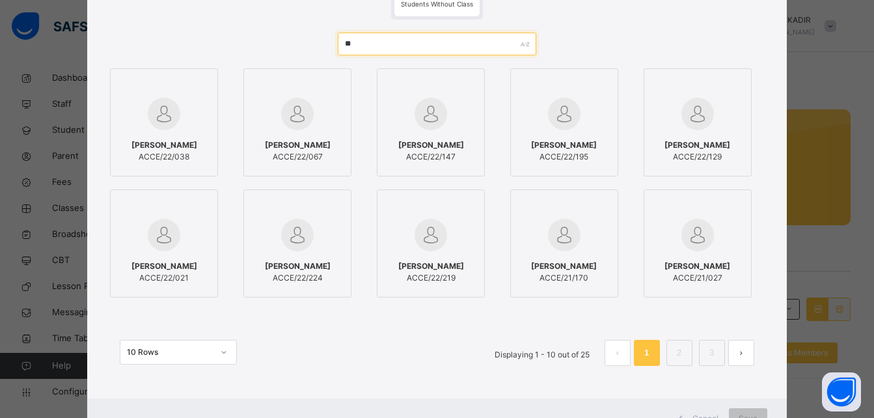
type input "*"
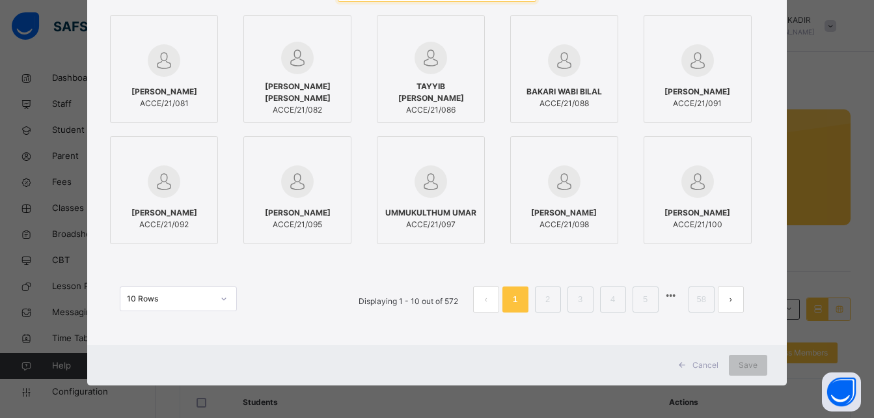
scroll to position [0, 0]
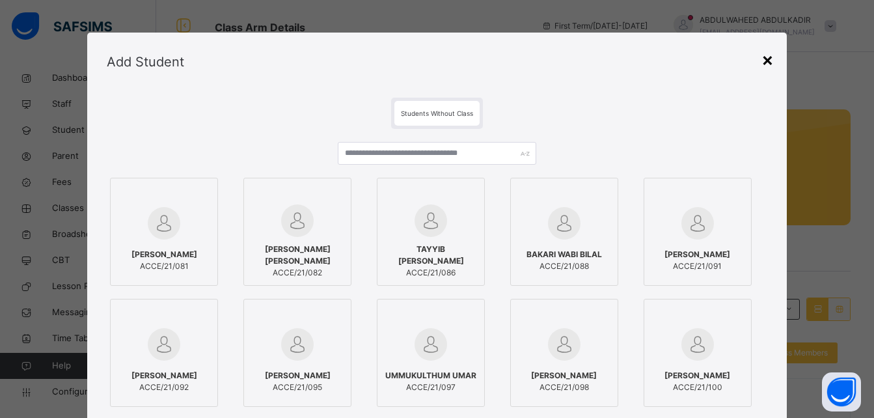
click at [769, 63] on div "×" at bounding box center [768, 59] width 12 height 27
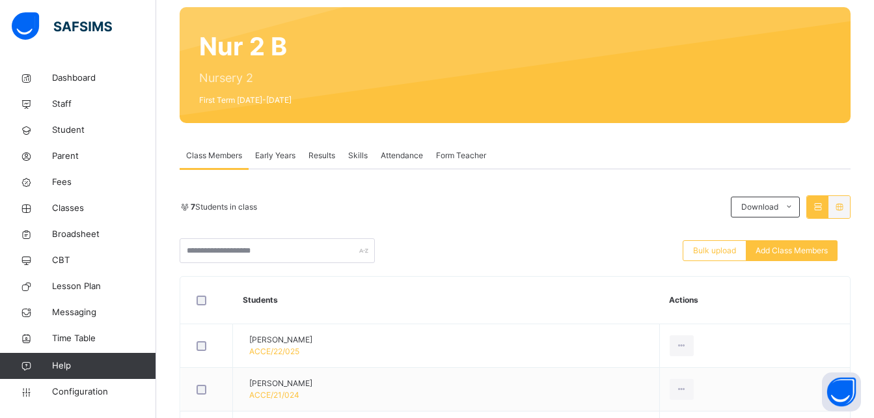
scroll to position [54, 0]
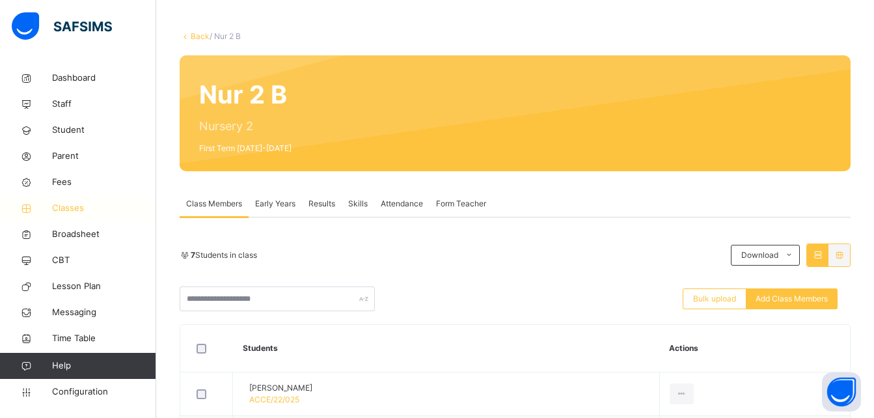
click at [71, 206] on span "Classes" at bounding box center [104, 208] width 104 height 13
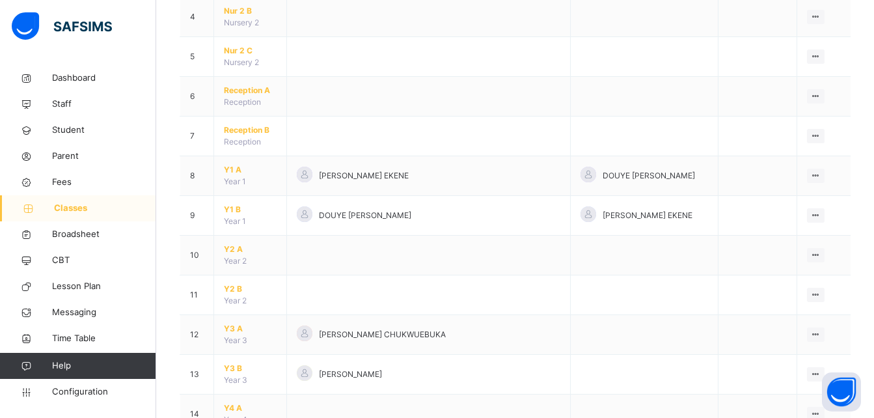
scroll to position [279, 0]
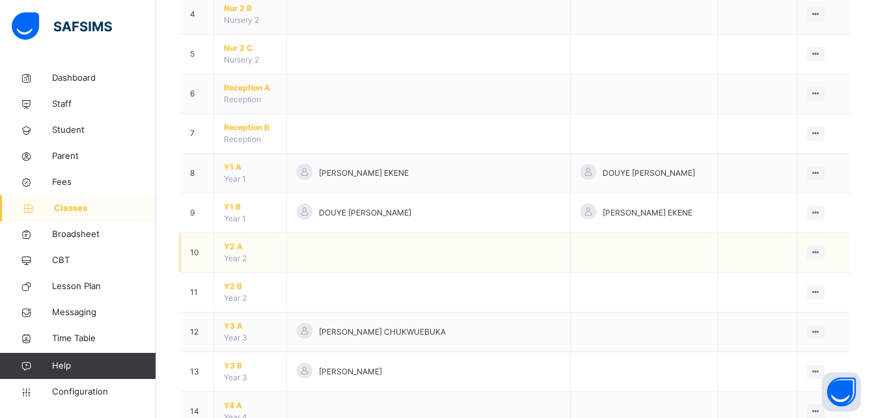
click at [240, 249] on span "Y2 A" at bounding box center [250, 247] width 53 height 12
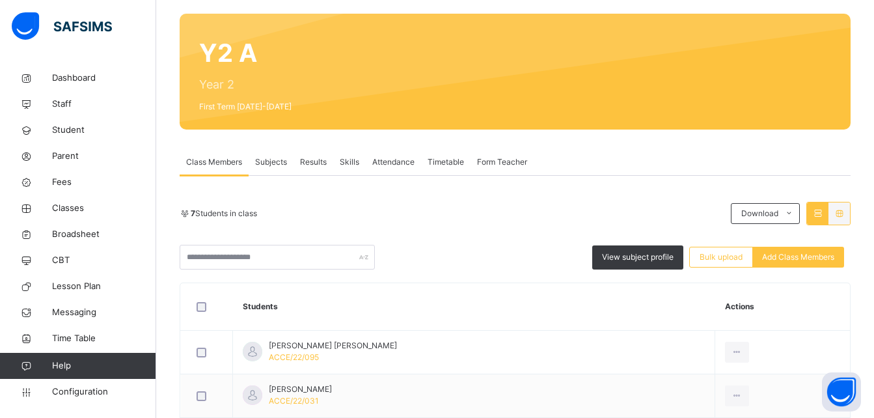
scroll to position [82, 0]
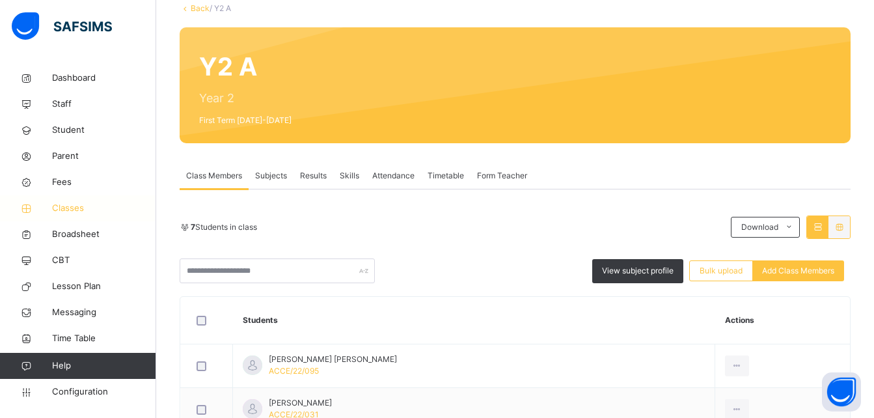
click at [81, 204] on span "Classes" at bounding box center [104, 208] width 104 height 13
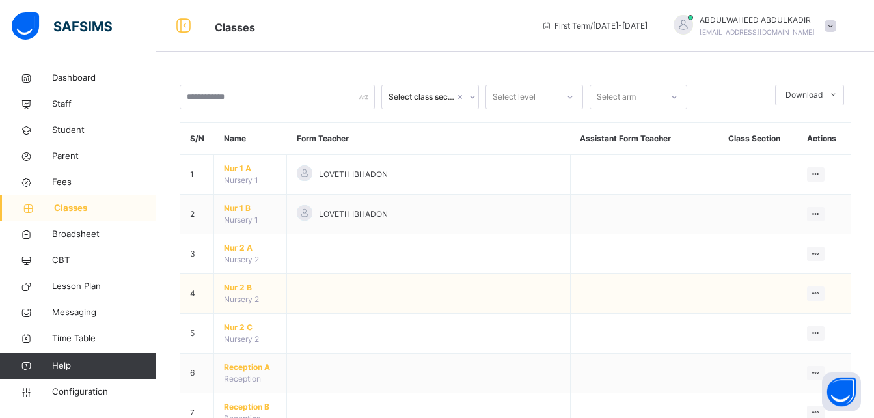
click at [230, 288] on span "Nur 2 B" at bounding box center [250, 288] width 53 height 12
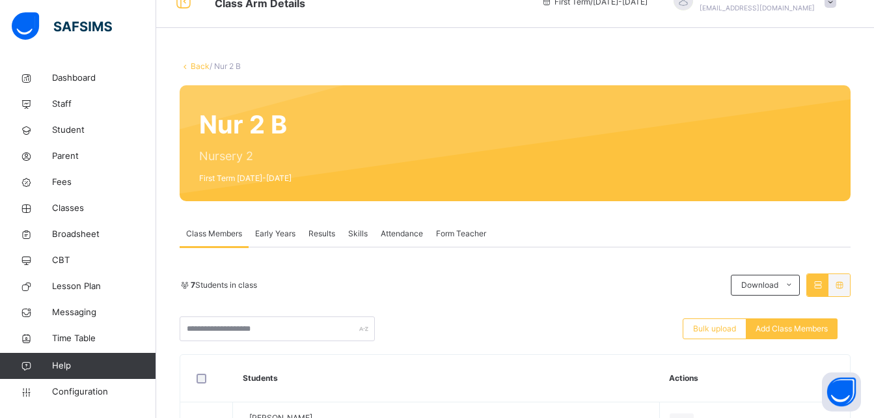
scroll to position [21, 0]
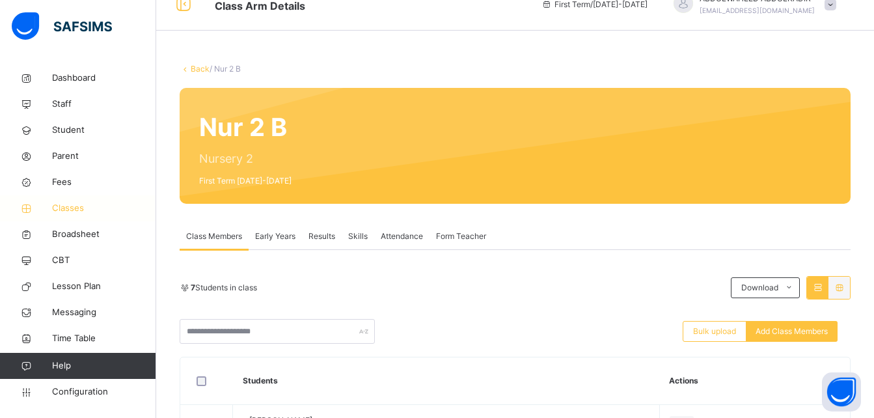
click at [75, 205] on span "Classes" at bounding box center [104, 208] width 104 height 13
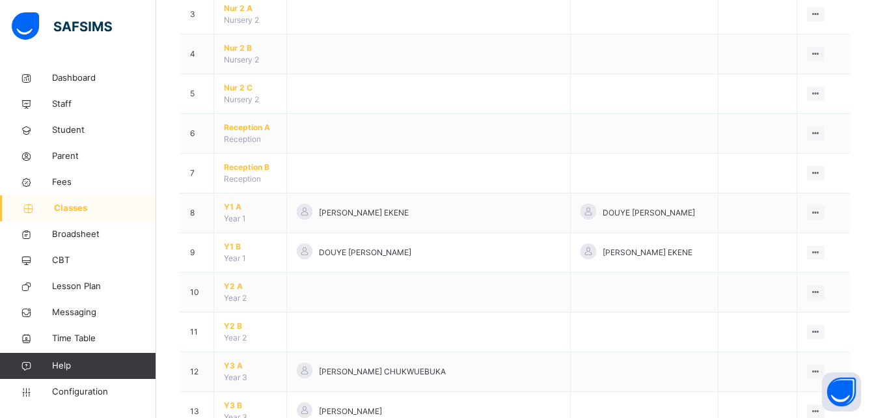
scroll to position [242, 0]
click at [234, 286] on span "Y2 A" at bounding box center [250, 284] width 53 height 12
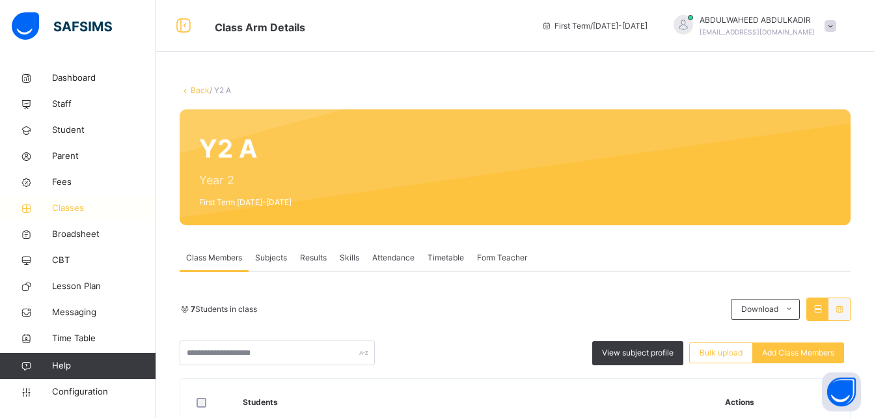
click at [66, 208] on span "Classes" at bounding box center [104, 208] width 104 height 13
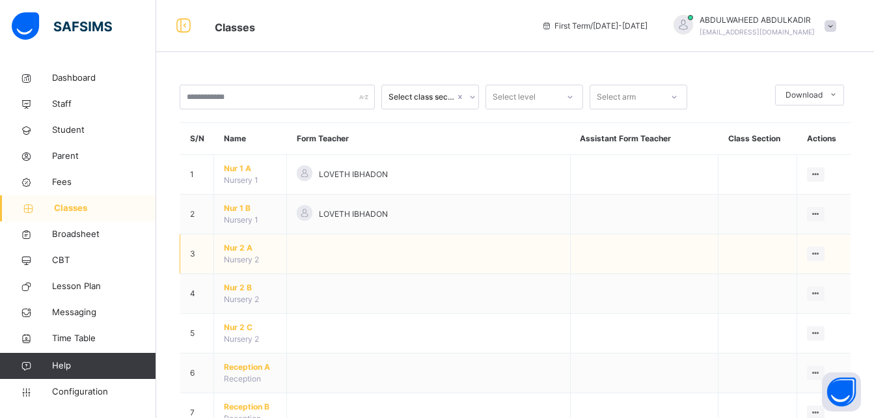
click at [237, 247] on span "Nur 2 A" at bounding box center [250, 248] width 53 height 12
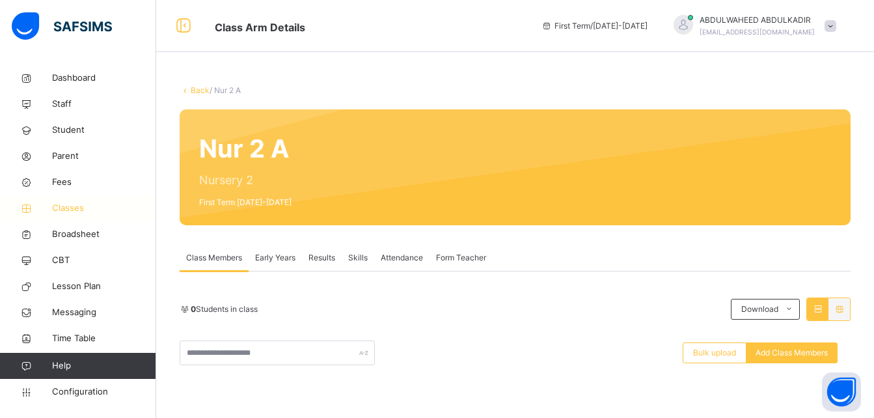
click at [77, 205] on span "Classes" at bounding box center [104, 208] width 104 height 13
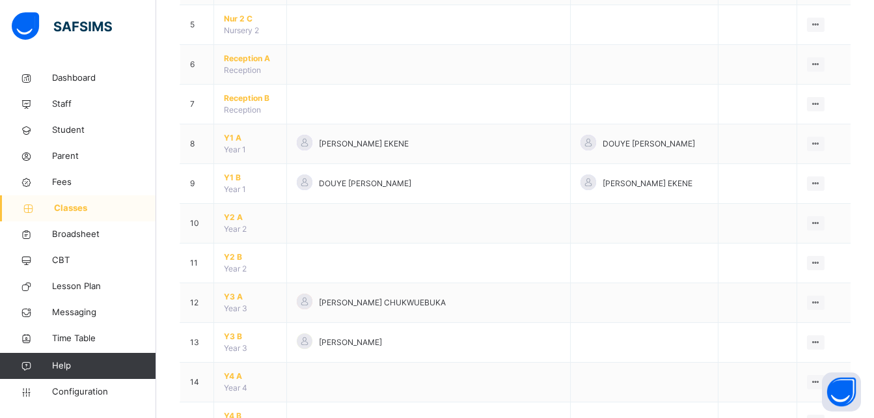
scroll to position [311, 0]
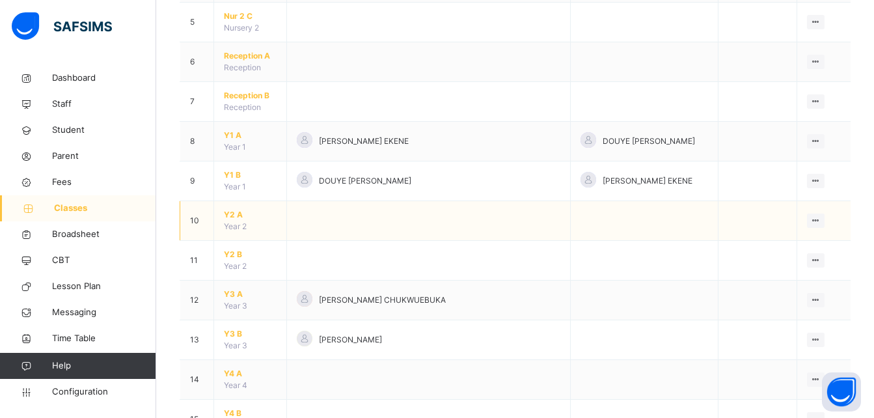
click at [235, 219] on span "Y2 A" at bounding box center [250, 215] width 53 height 12
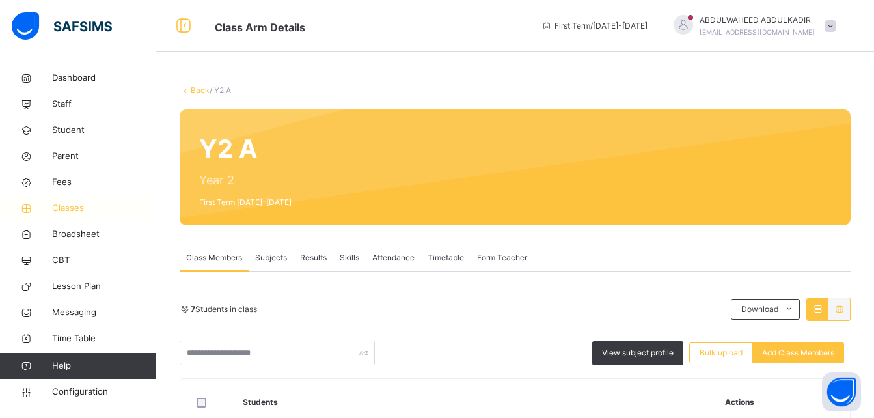
click at [74, 208] on span "Classes" at bounding box center [104, 208] width 104 height 13
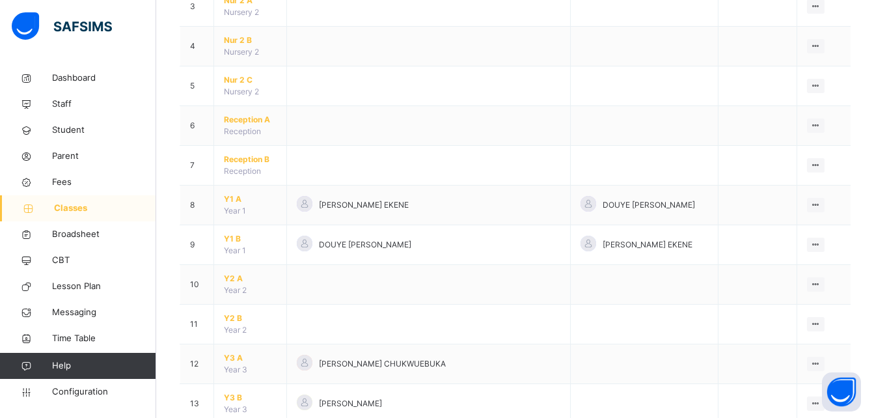
scroll to position [245, 0]
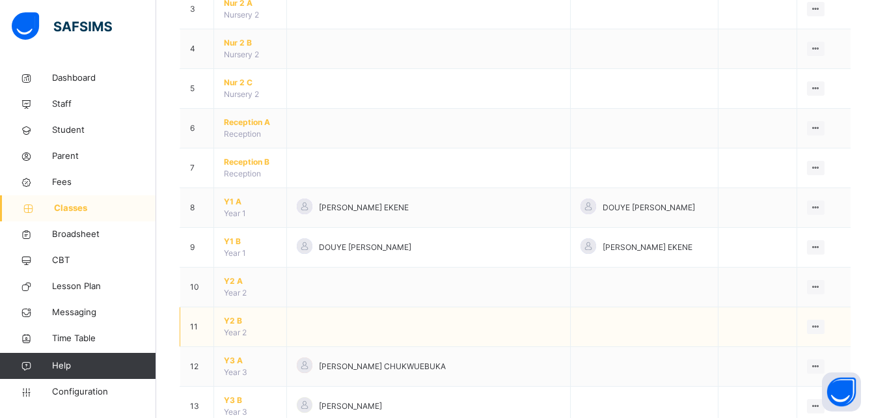
click at [234, 322] on span "Y2 B" at bounding box center [250, 321] width 53 height 12
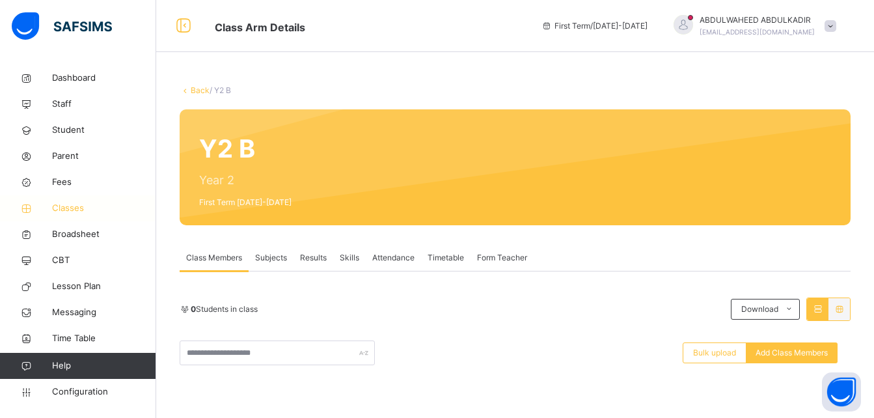
click at [62, 207] on span "Classes" at bounding box center [104, 208] width 104 height 13
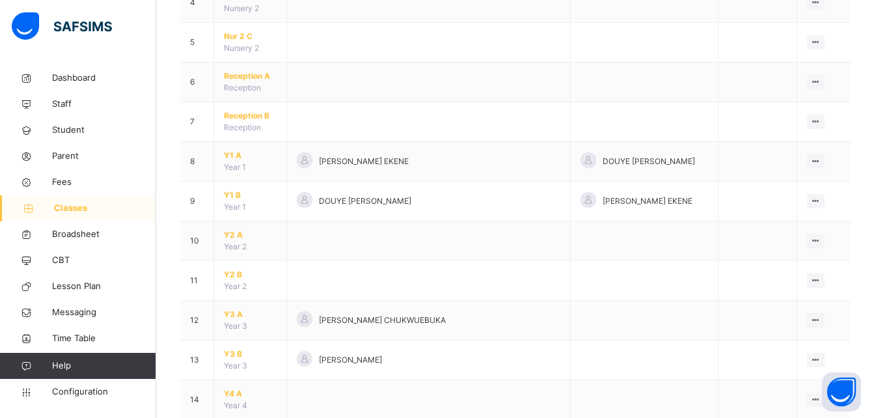
scroll to position [299, 0]
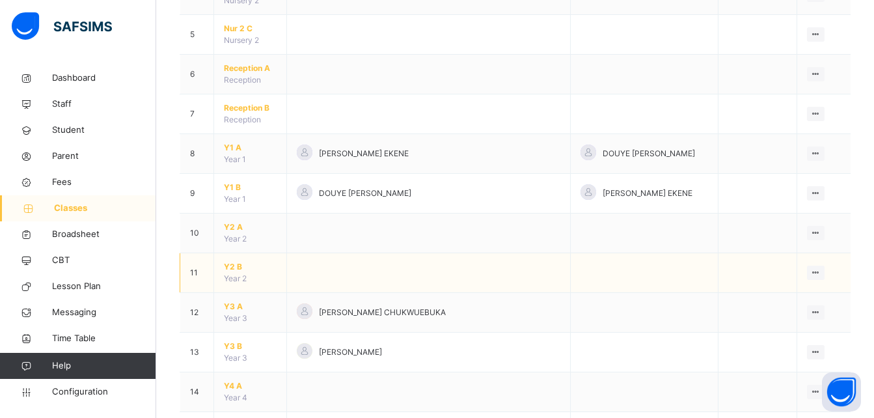
click at [229, 267] on span "Y2 B" at bounding box center [250, 267] width 53 height 12
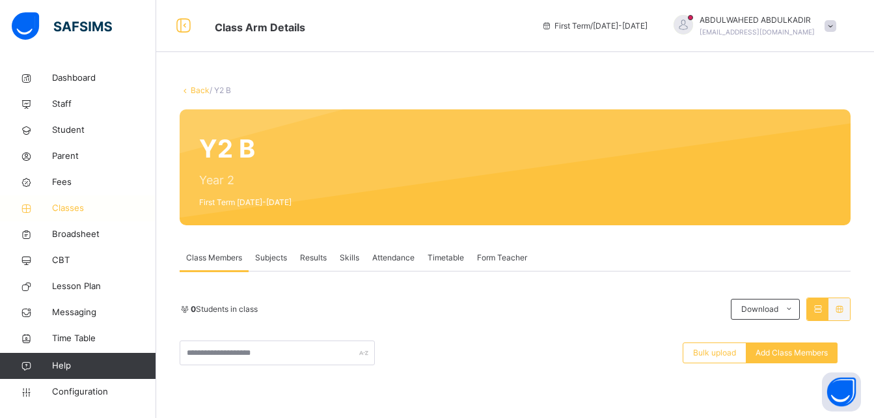
click at [81, 204] on span "Classes" at bounding box center [104, 208] width 104 height 13
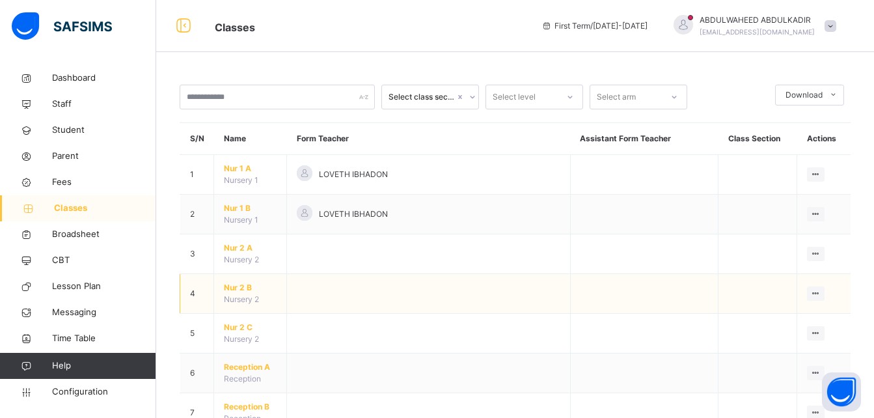
click at [243, 288] on span "Nur 2 B" at bounding box center [250, 288] width 53 height 12
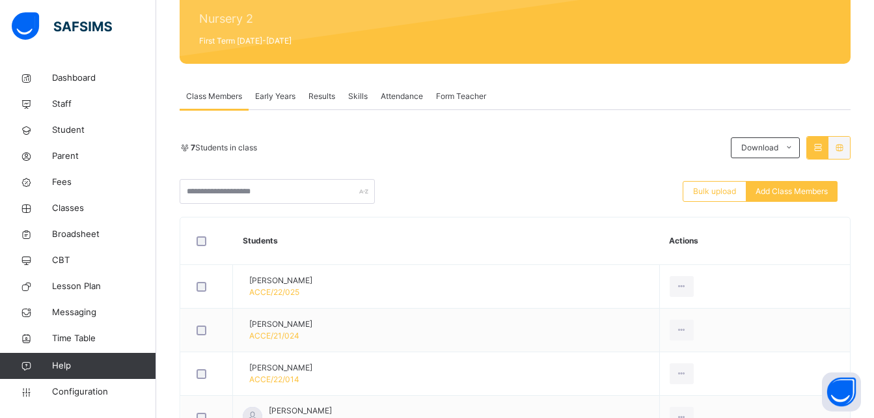
scroll to position [170, 0]
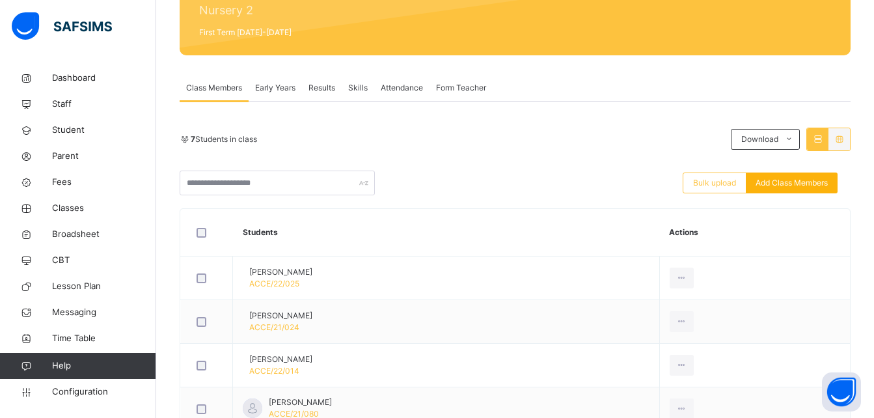
click at [791, 180] on span "Add Class Members" at bounding box center [792, 183] width 72 height 12
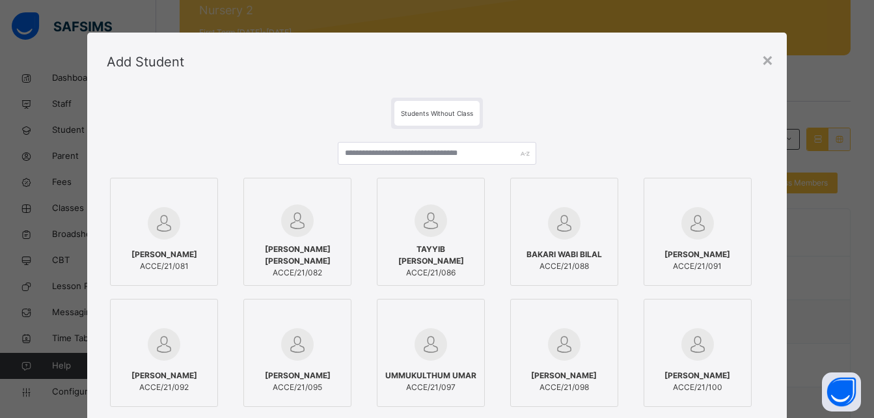
click at [451, 113] on span "Students Without Class" at bounding box center [437, 113] width 72 height 8
click at [424, 108] on div "Students Without Class" at bounding box center [436, 113] width 85 height 25
click at [771, 62] on div "×" at bounding box center [768, 59] width 12 height 27
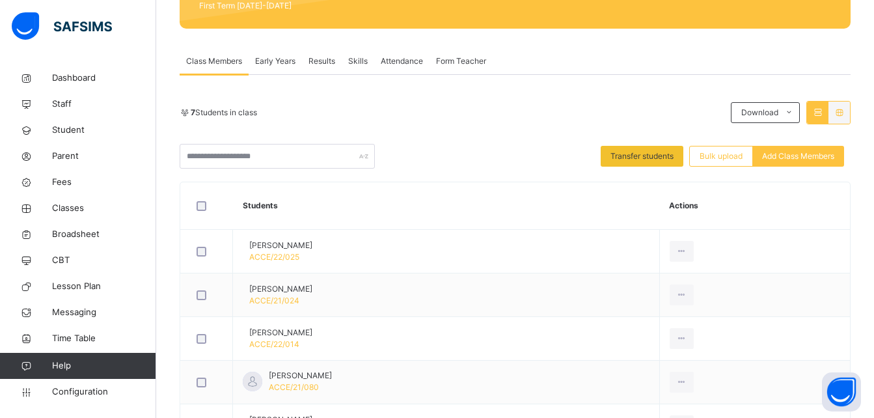
scroll to position [165, 0]
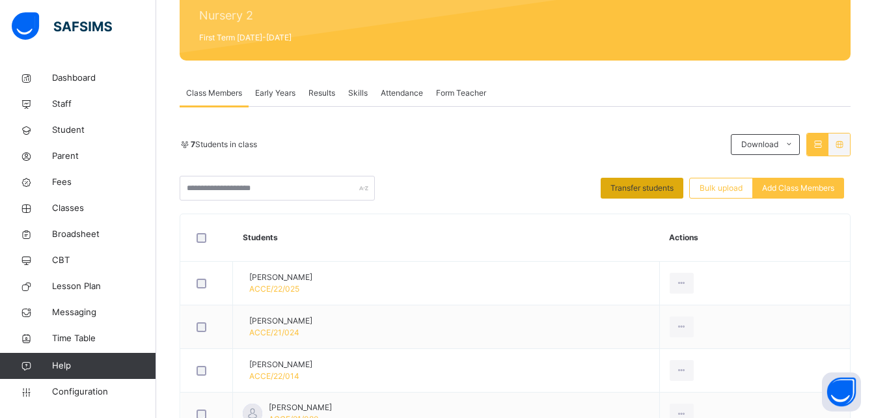
click at [648, 186] on span "Transfer students" at bounding box center [642, 188] width 63 height 12
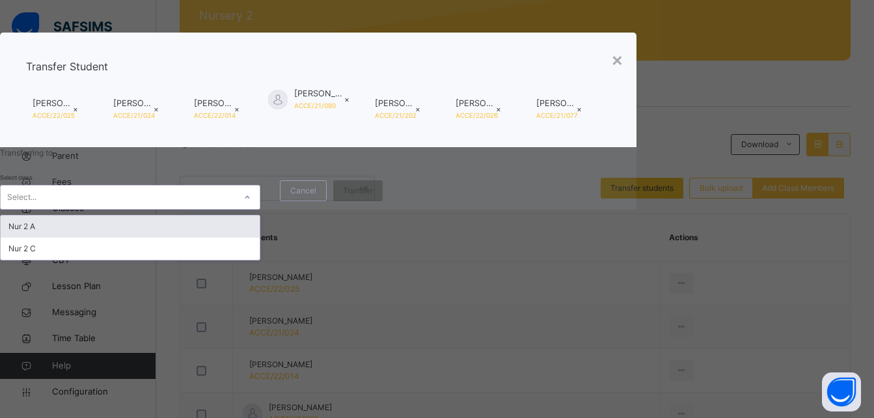
click at [258, 208] on div at bounding box center [247, 197] width 22 height 21
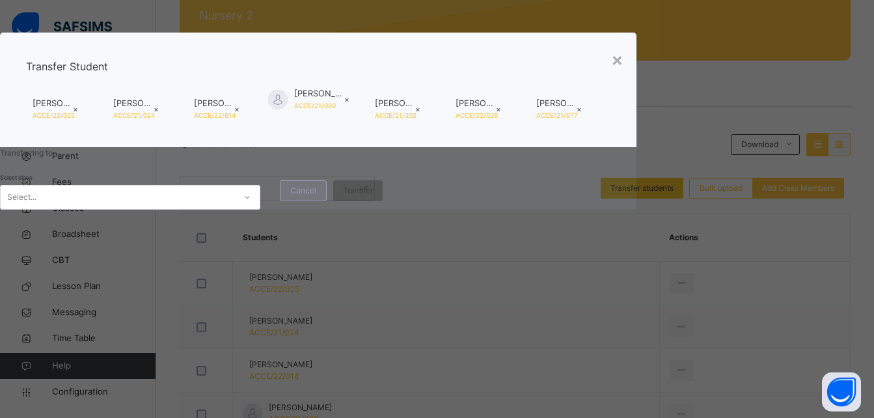
click at [316, 197] on span "Cancel" at bounding box center [303, 191] width 26 height 12
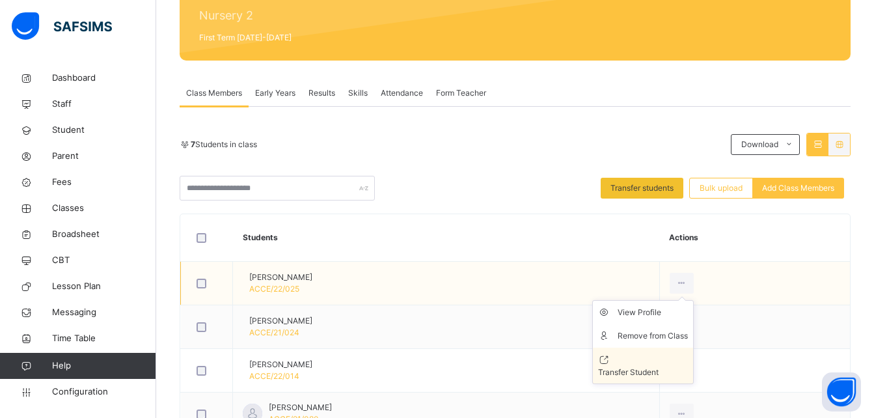
click at [688, 366] on div "Transfer Student" at bounding box center [643, 372] width 90 height 12
